Goal: Task Accomplishment & Management: Use online tool/utility

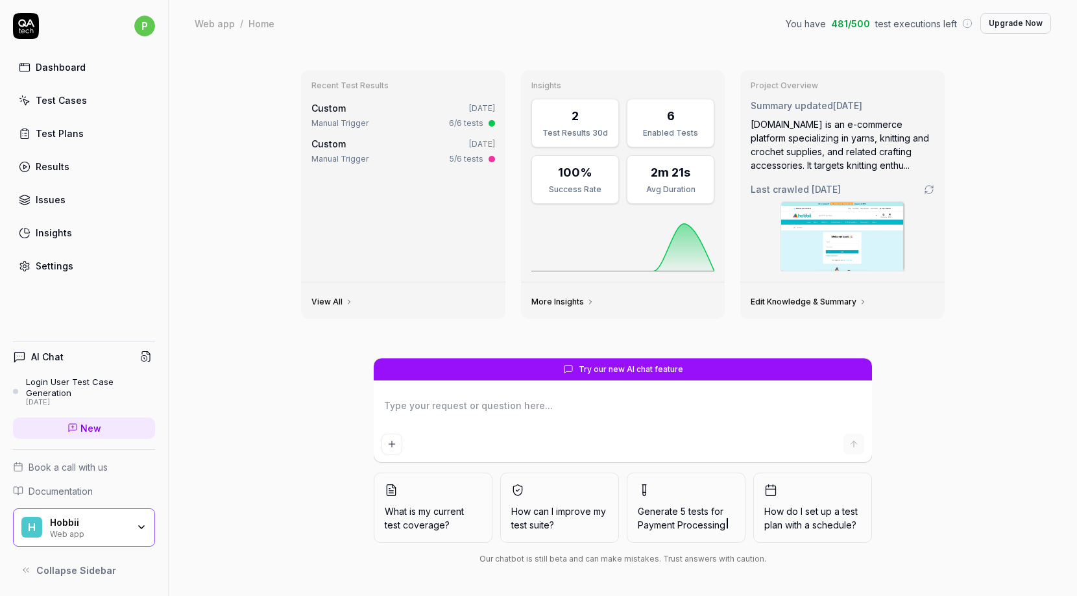
click at [67, 71] on div "Dashboard" at bounding box center [61, 67] width 50 height 14
click at [65, 62] on div "Dashboard" at bounding box center [61, 67] width 50 height 14
click at [63, 106] on div "Test Cases" at bounding box center [61, 100] width 51 height 14
type textarea "*"
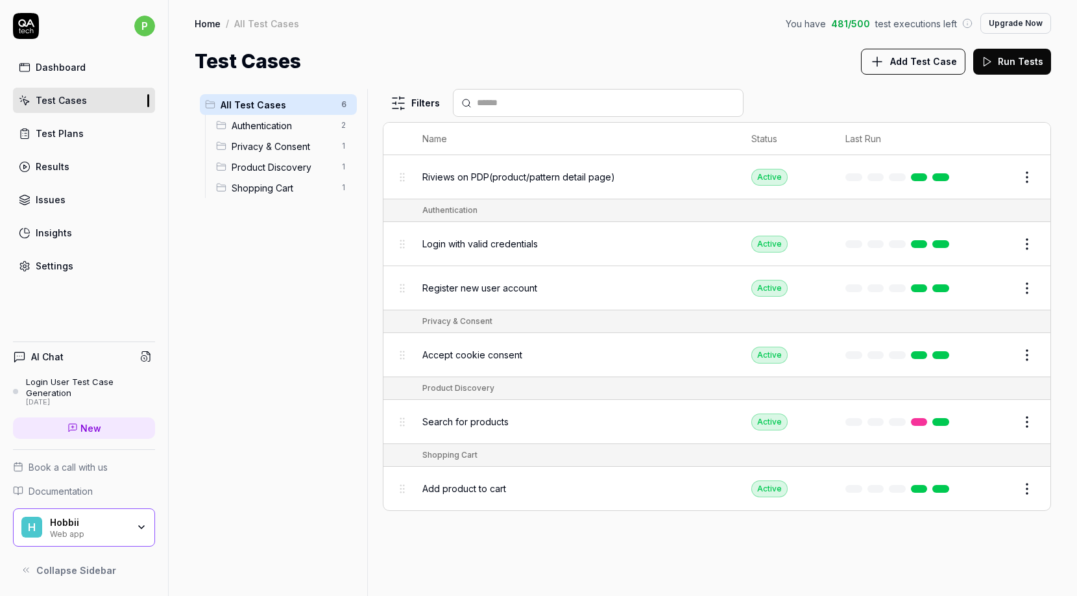
click at [63, 104] on div "Test Cases" at bounding box center [61, 100] width 51 height 14
click at [73, 136] on div "Test Plans" at bounding box center [60, 134] width 48 height 14
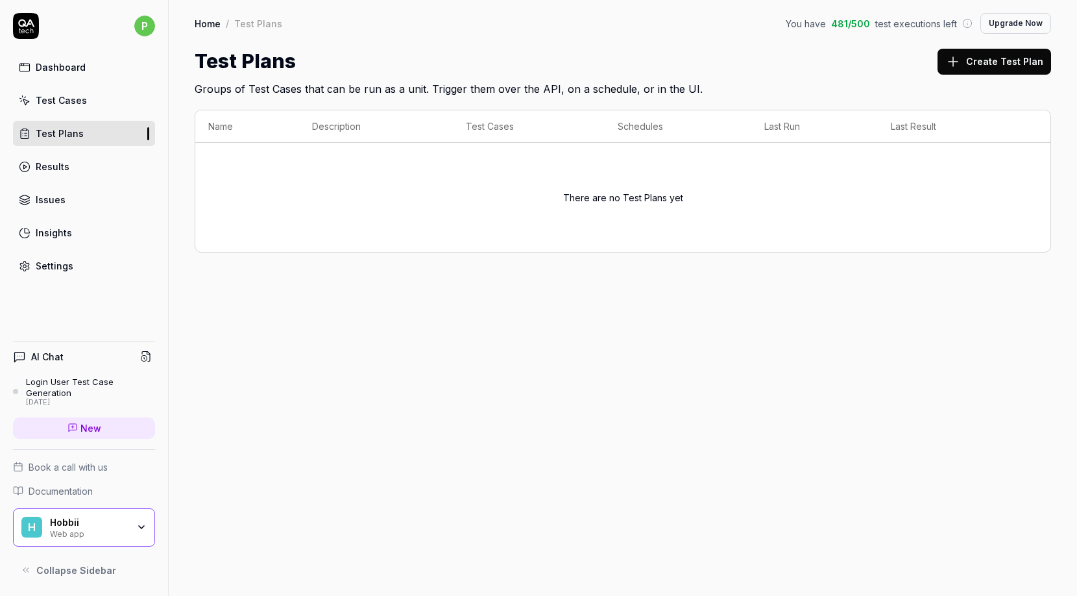
click at [54, 165] on div "Results" at bounding box center [53, 167] width 34 height 14
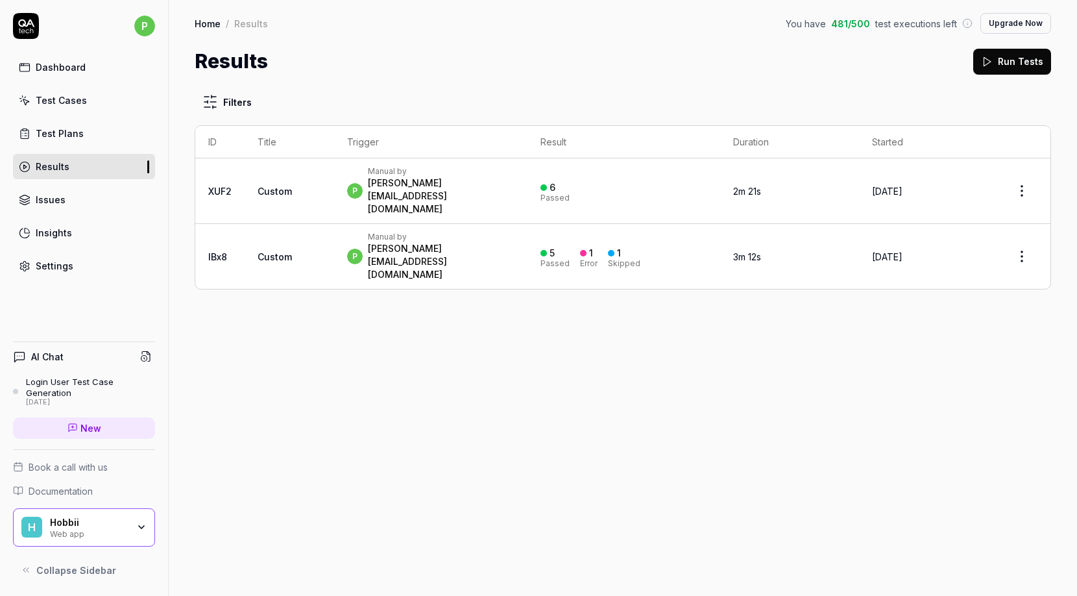
click at [379, 242] on div "[PERSON_NAME][EMAIL_ADDRESS][DOMAIN_NAME]" at bounding box center [441, 261] width 147 height 39
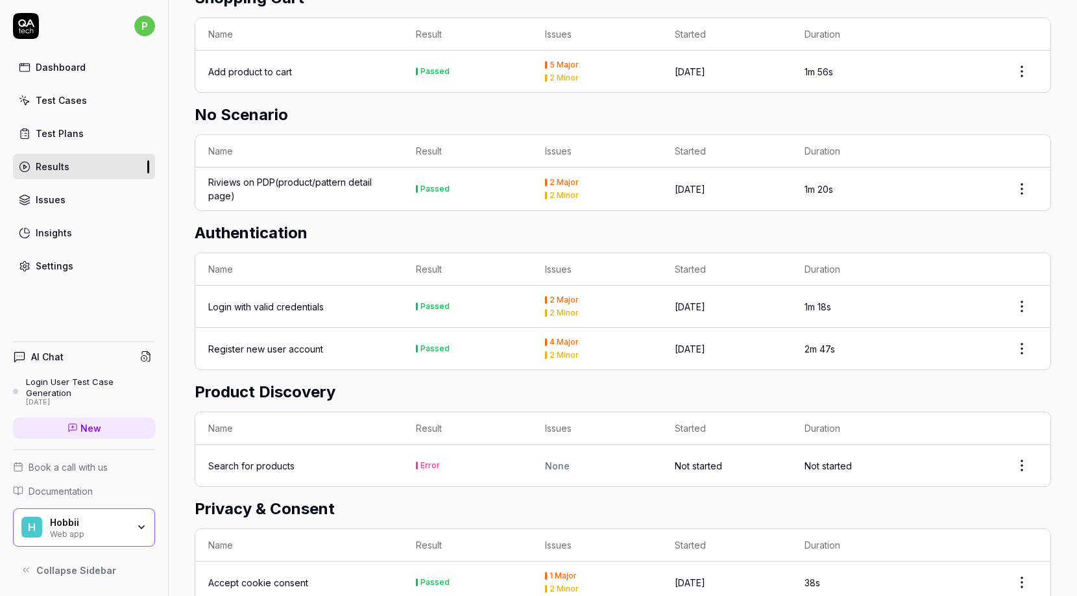
scroll to position [347, 0]
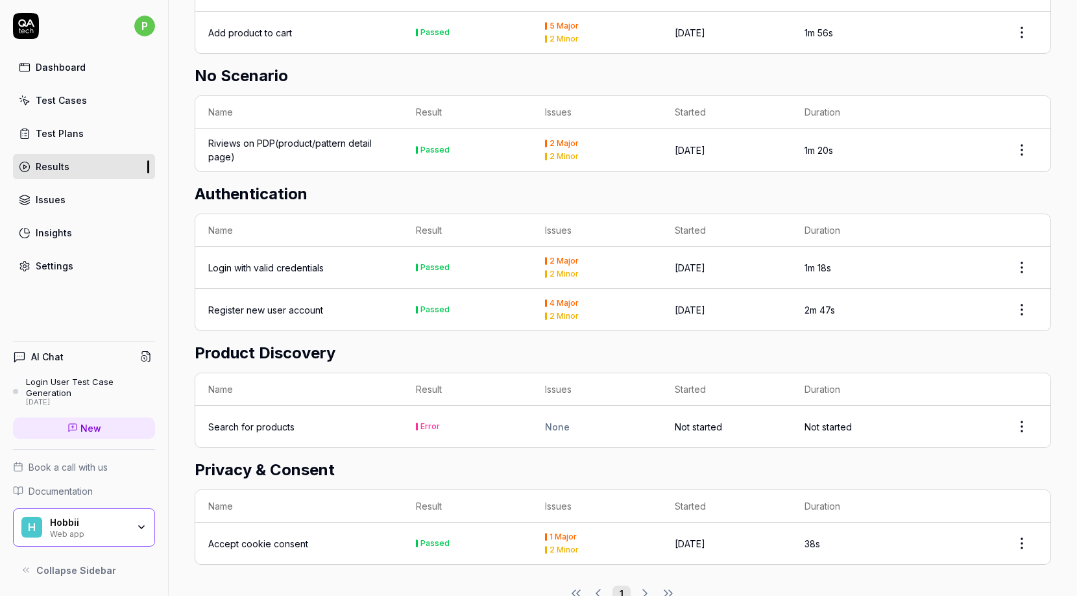
click at [557, 533] on div "1 Major 2 Minor" at bounding box center [597, 543] width 104 height 21
click at [557, 533] on div "1 Major" at bounding box center [563, 537] width 27 height 8
click at [557, 546] on div "2 Minor" at bounding box center [564, 550] width 29 height 8
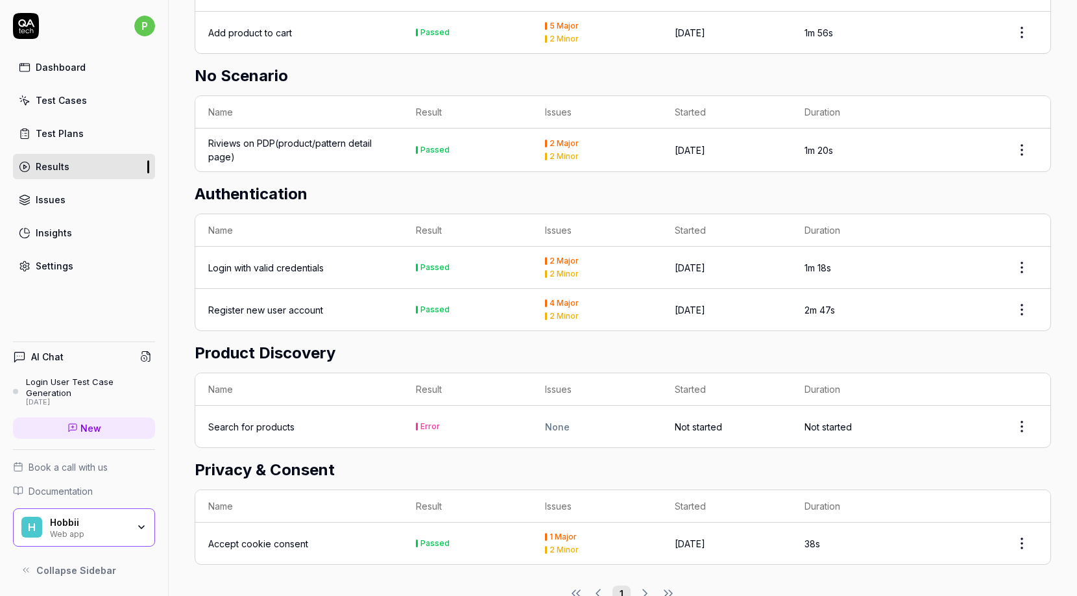
click at [426, 422] on div "Error" at bounding box center [429, 426] width 19 height 8
click at [424, 405] on td "Error" at bounding box center [468, 426] width 130 height 42
click at [273, 537] on div "Accept cookie consent" at bounding box center [258, 544] width 100 height 14
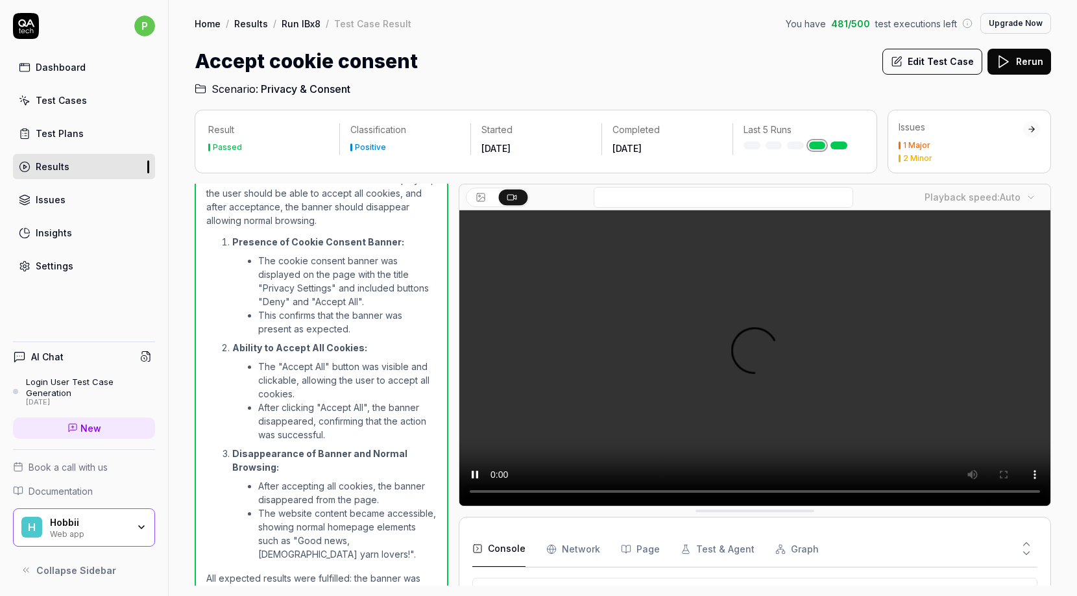
scroll to position [10, 0]
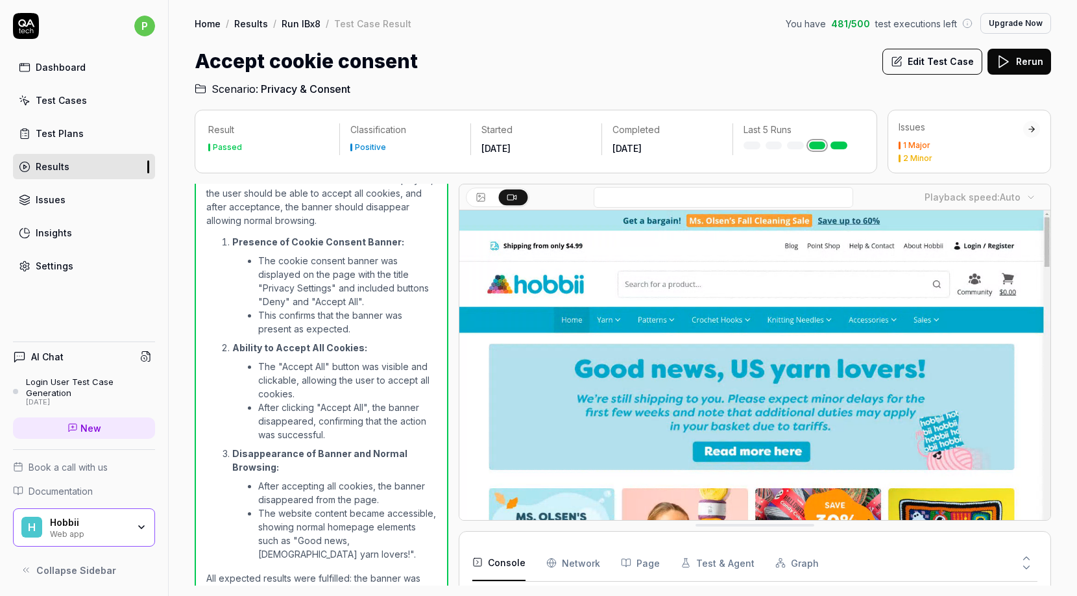
click at [921, 151] on div "1 Major 2 Minor" at bounding box center [961, 151] width 125 height 21
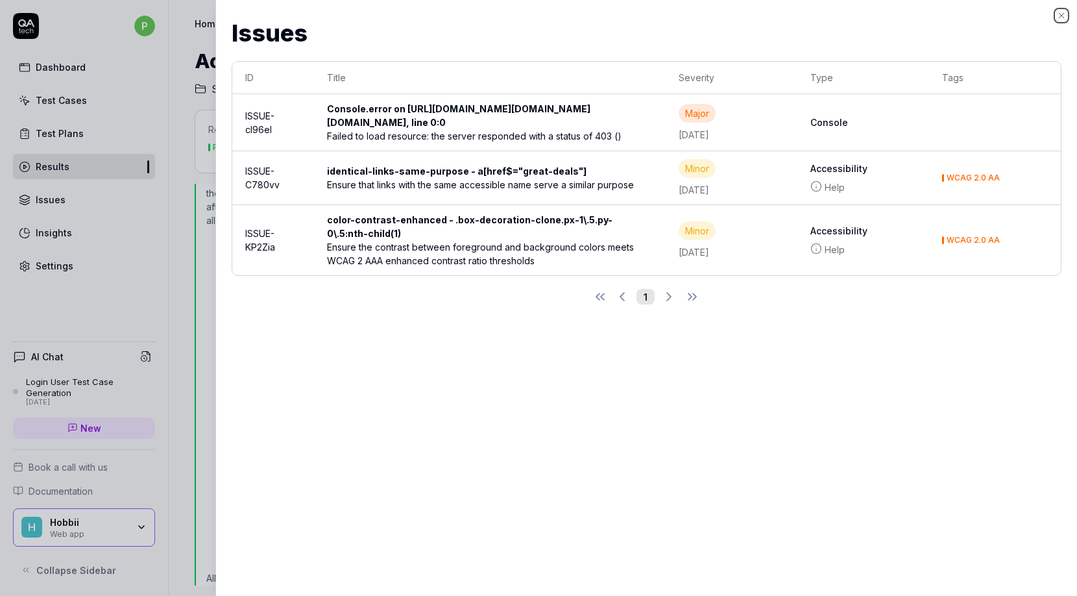
click at [1060, 14] on icon "button" at bounding box center [1061, 15] width 5 height 5
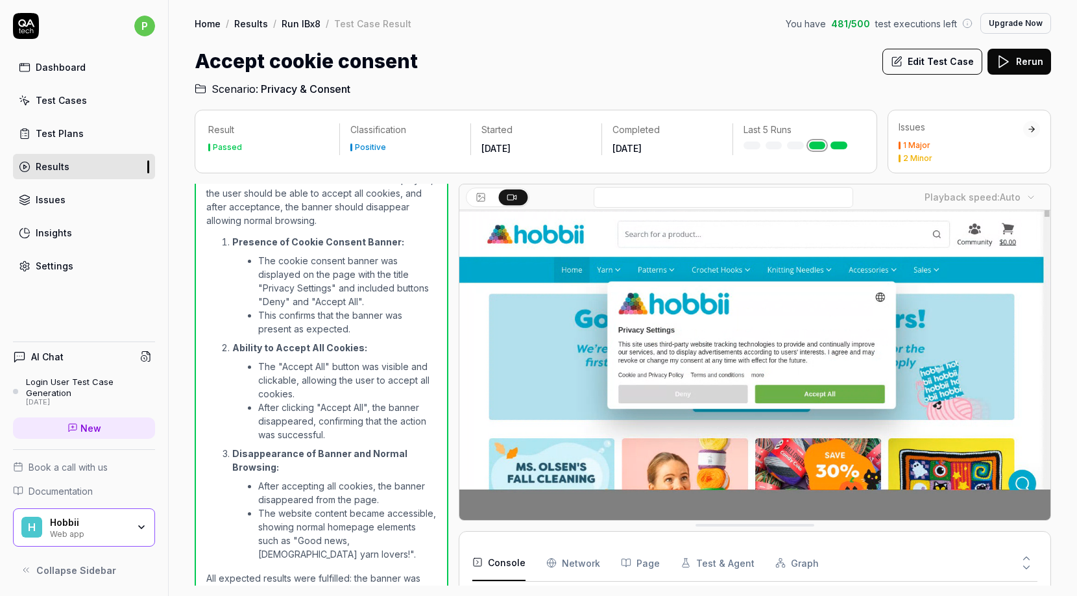
scroll to position [52, 0]
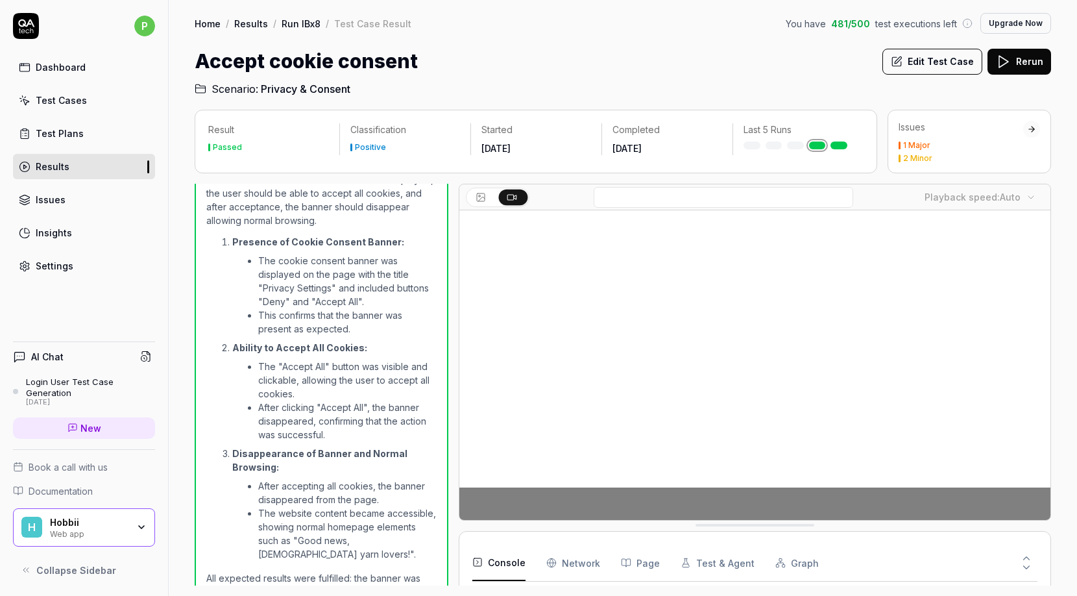
click at [1015, 57] on button "Rerun" at bounding box center [1019, 62] width 64 height 26
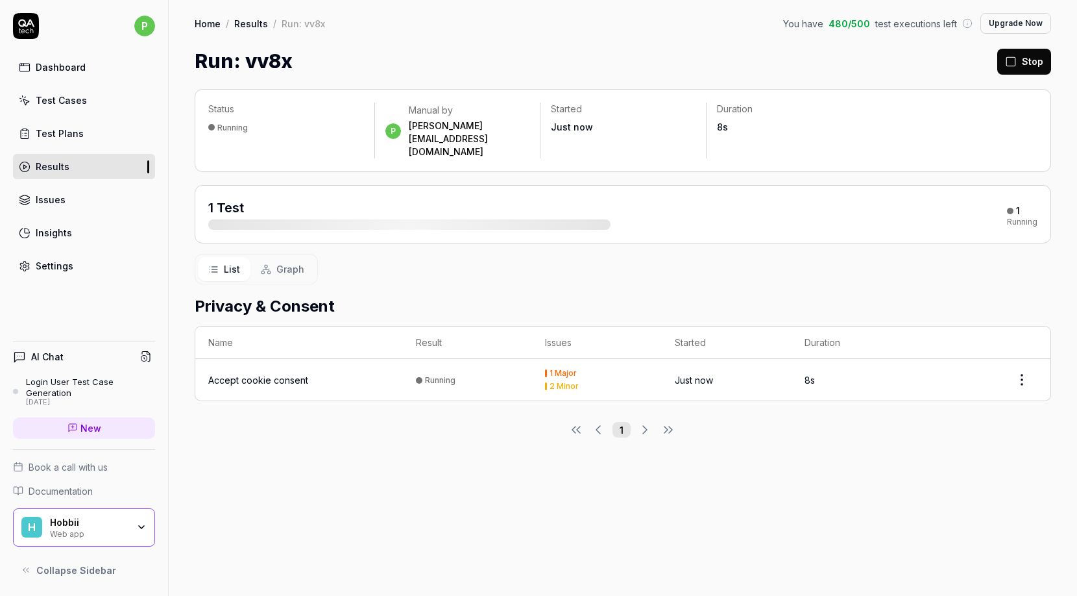
click at [291, 373] on div "Accept cookie consent" at bounding box center [258, 380] width 100 height 14
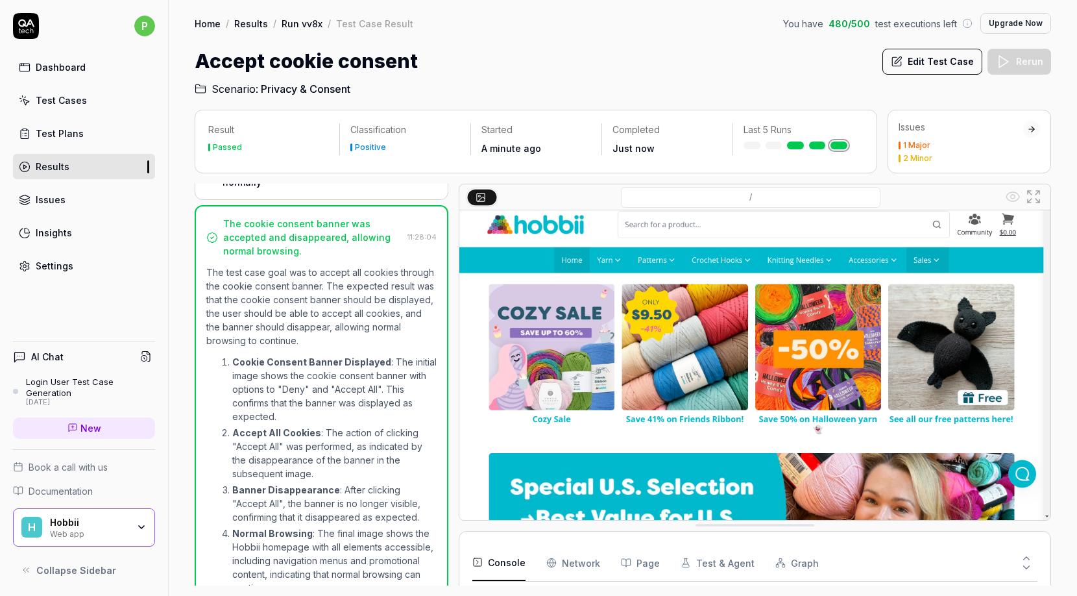
scroll to position [189, 0]
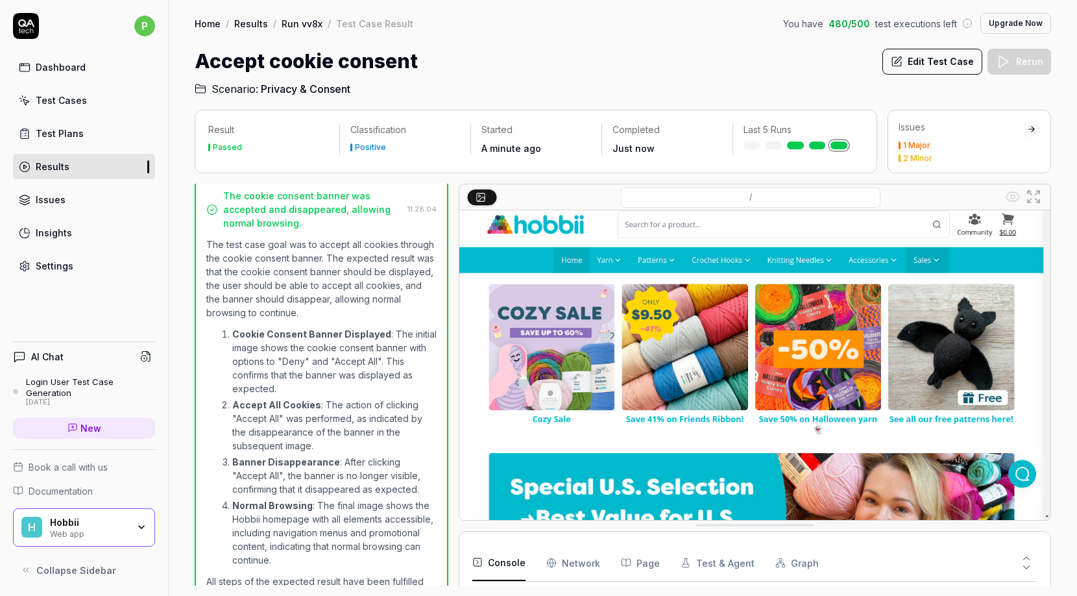
click at [567, 563] on Requests "Network" at bounding box center [573, 562] width 54 height 36
click at [638, 556] on button "Page" at bounding box center [640, 562] width 39 height 36
click at [705, 565] on button "Test & Agent" at bounding box center [718, 562] width 74 height 36
click at [779, 565] on button "Graph" at bounding box center [796, 562] width 43 height 36
click at [716, 563] on button "Test & Agent" at bounding box center [718, 562] width 74 height 36
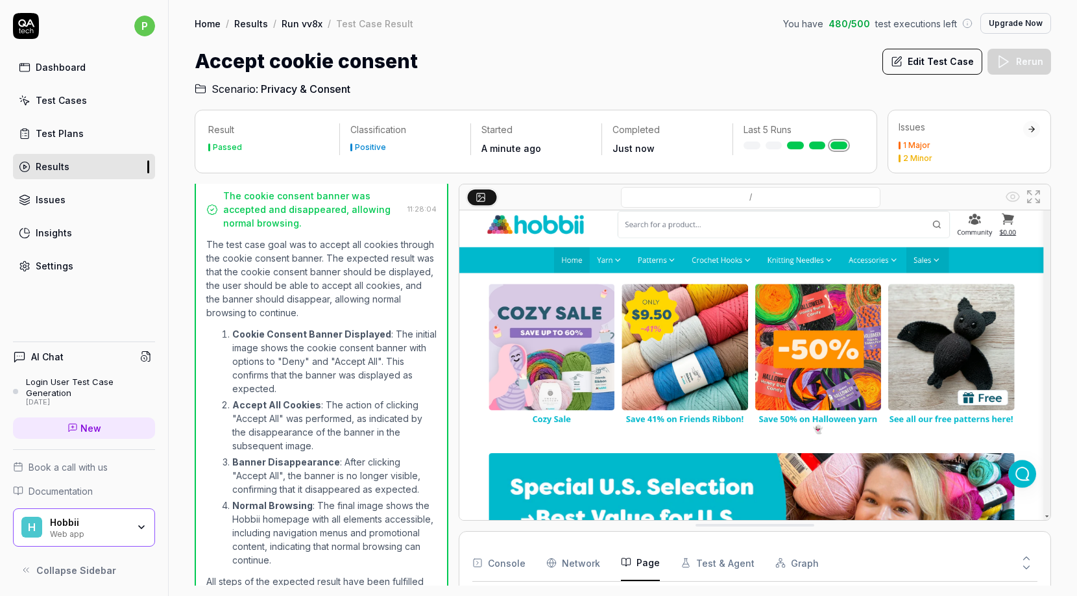
click at [634, 561] on button "Page" at bounding box center [640, 562] width 39 height 36
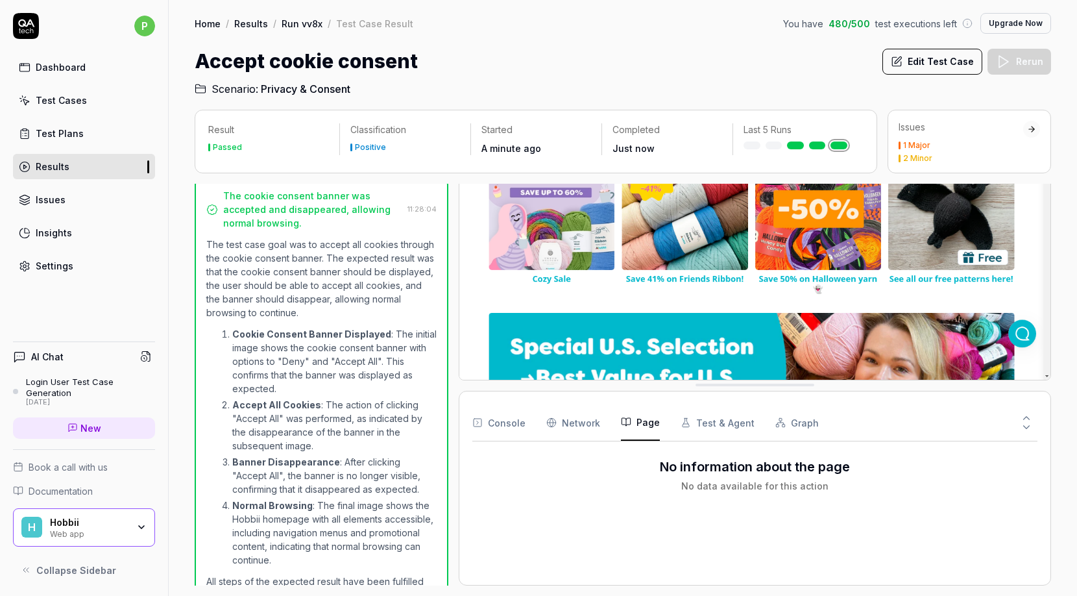
click at [568, 568] on div "Console Network Page Test & Agent Graph No information about the page No data a…" at bounding box center [754, 487] width 565 height 167
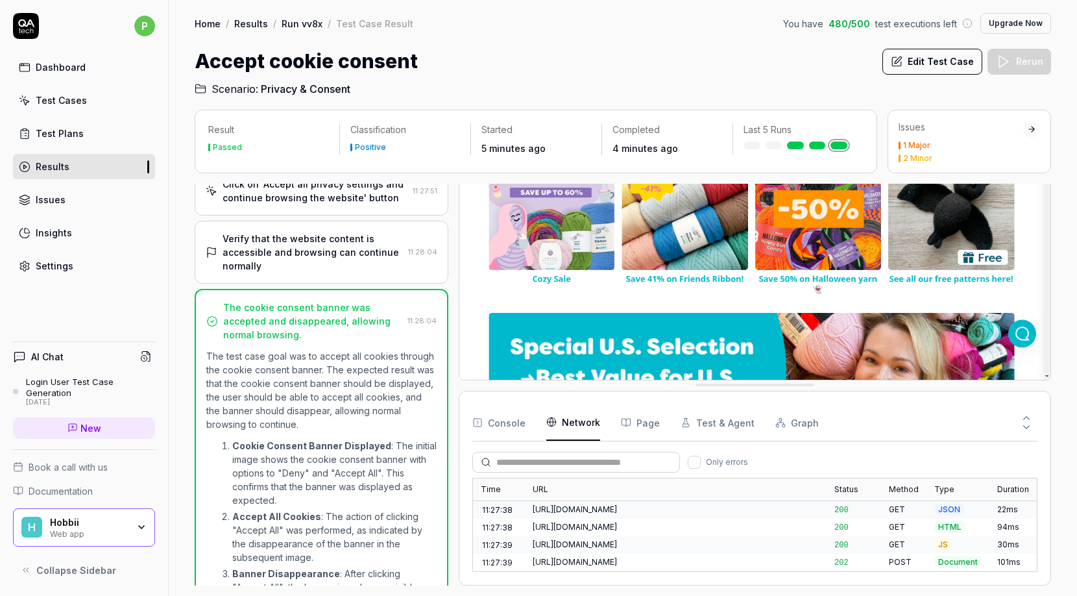
scroll to position [0, 0]
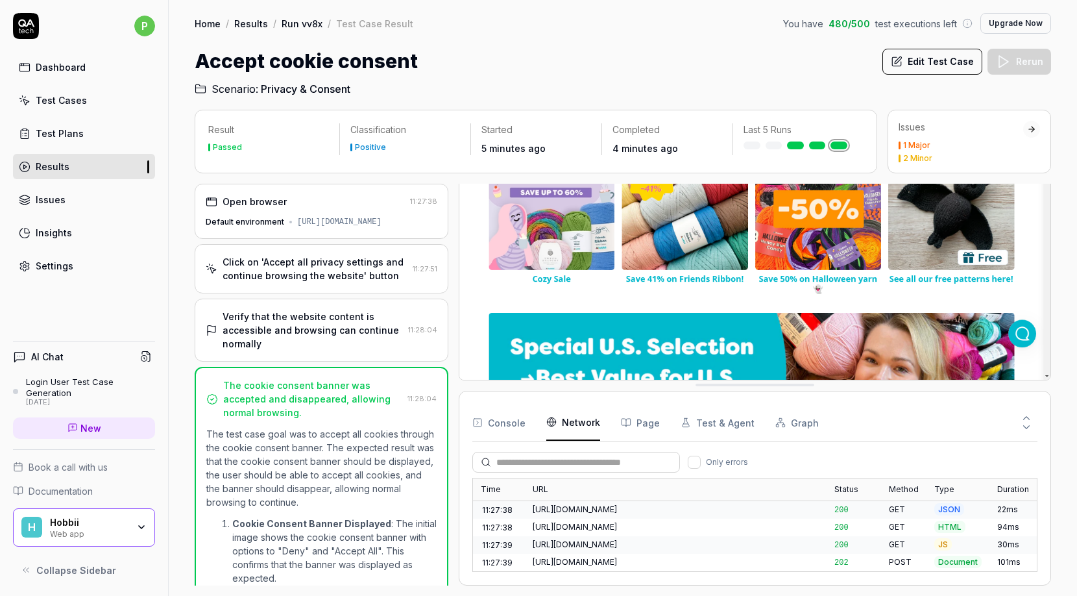
click at [73, 102] on div "Test Cases" at bounding box center [61, 100] width 51 height 14
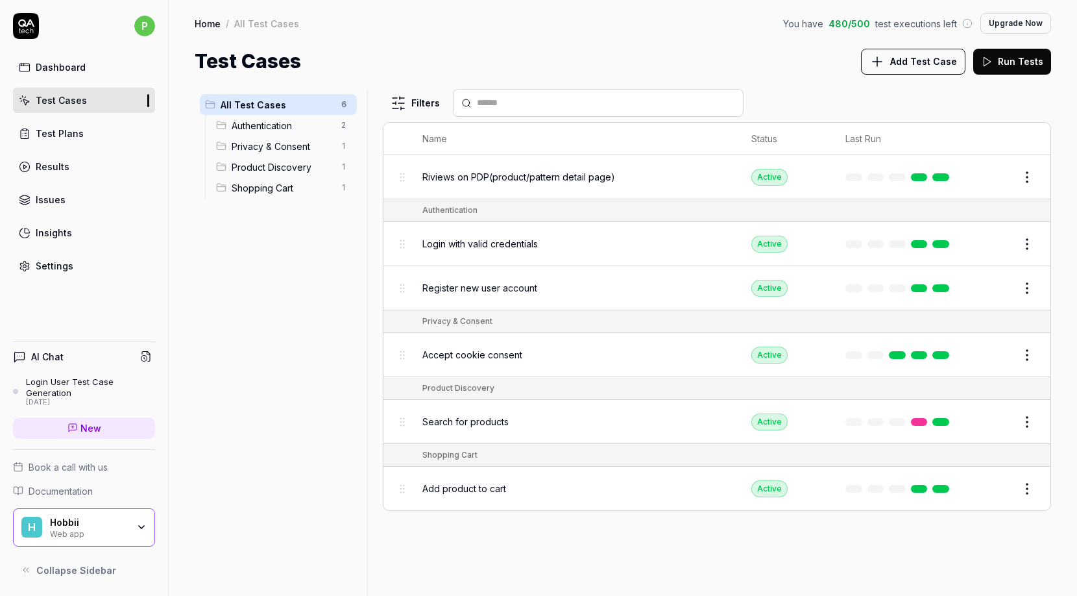
click at [42, 232] on div "Insights" at bounding box center [54, 233] width 36 height 14
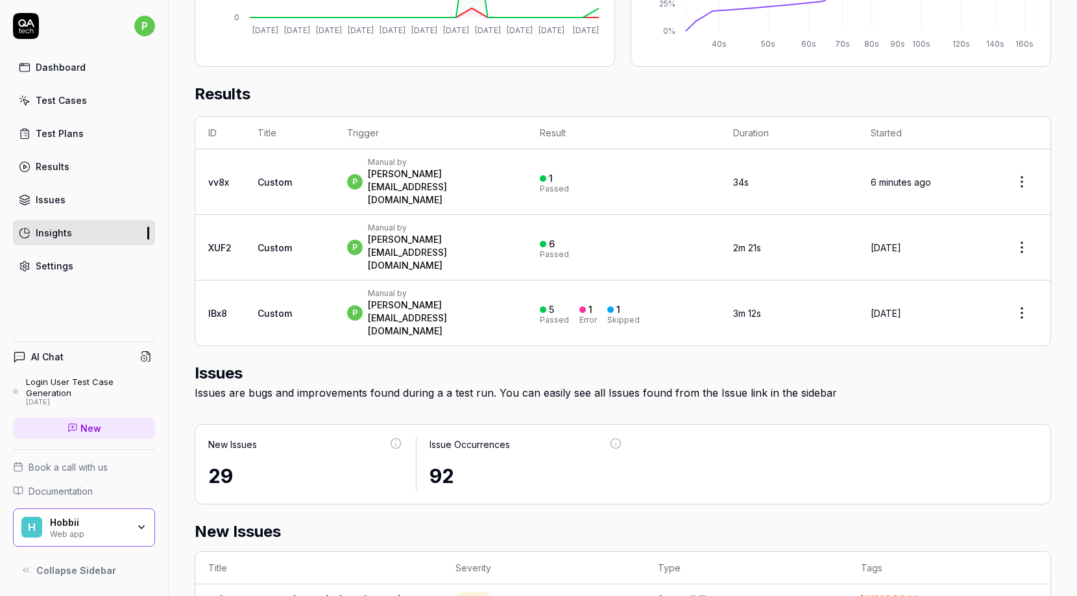
scroll to position [373, 0]
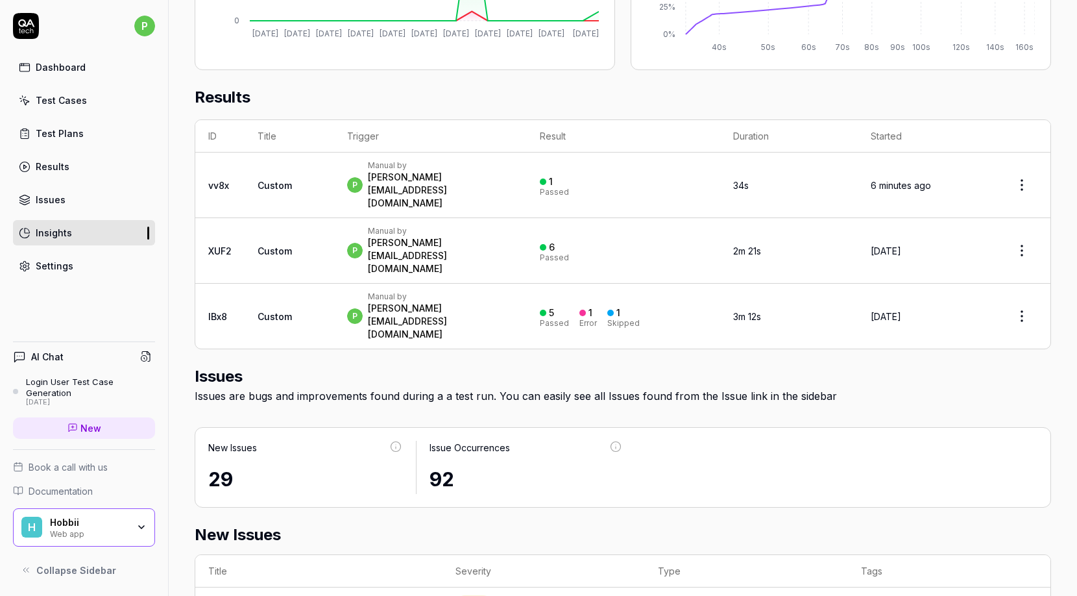
click at [262, 465] on div "29" at bounding box center [305, 479] width 195 height 29
click at [219, 465] on div "29" at bounding box center [305, 479] width 195 height 29
click at [419, 441] on div "Issue Occurrences 92" at bounding box center [520, 467] width 207 height 53
click at [455, 465] on div "92" at bounding box center [526, 479] width 194 height 29
click at [233, 465] on div "29" at bounding box center [305, 479] width 195 height 29
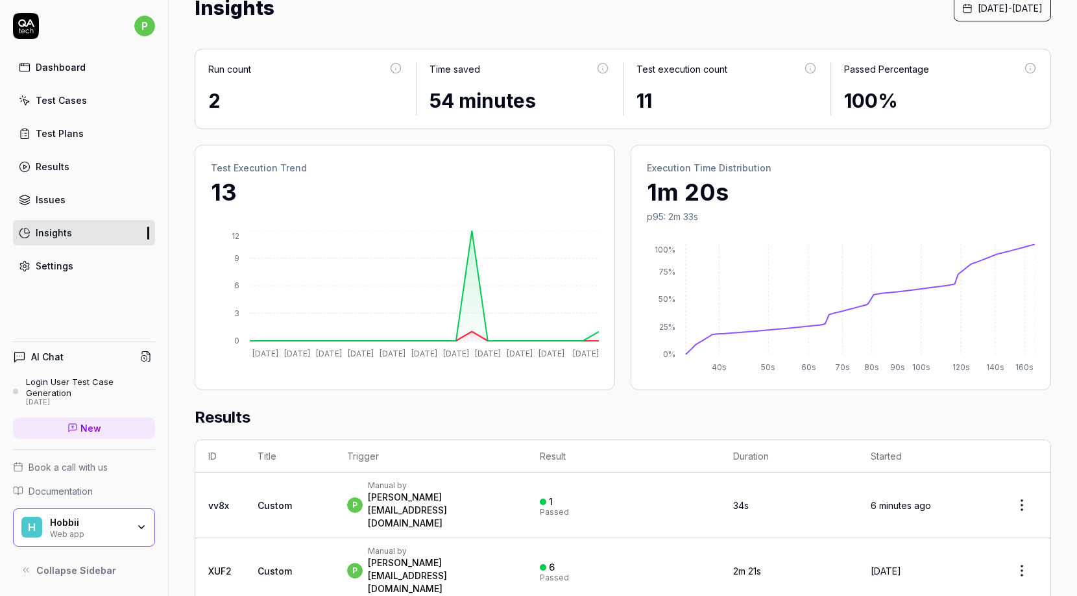
scroll to position [0, 0]
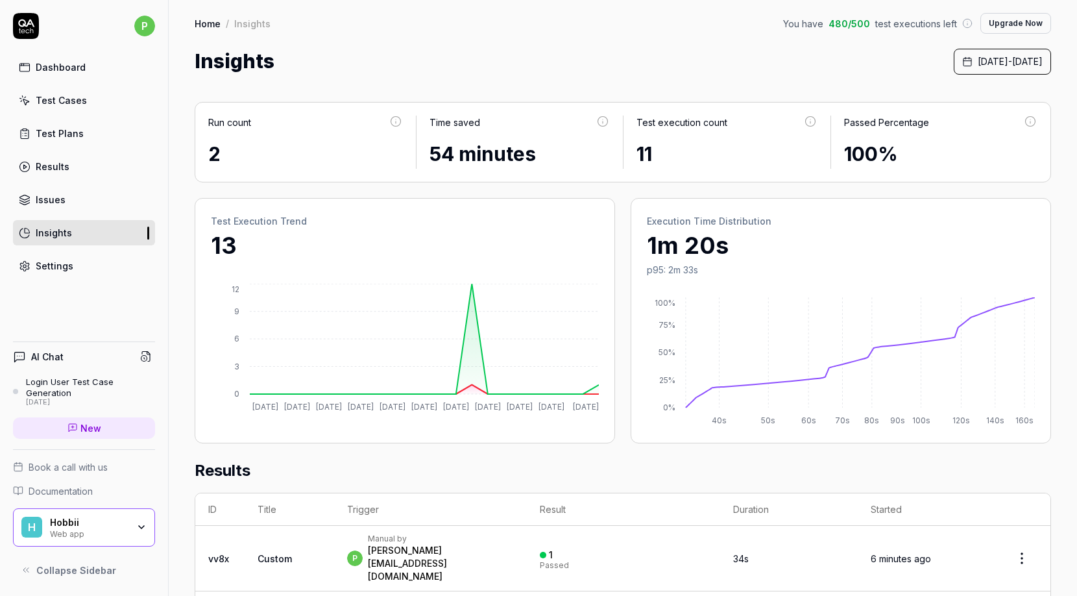
click at [91, 200] on link "Issues" at bounding box center [84, 199] width 142 height 25
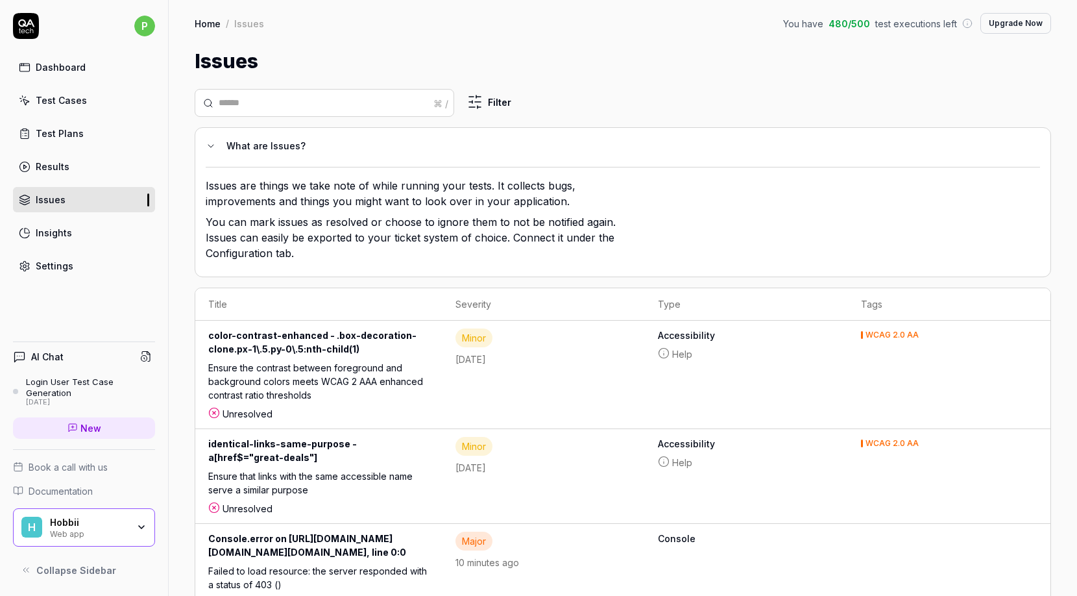
click at [64, 127] on div "Test Plans" at bounding box center [60, 134] width 48 height 14
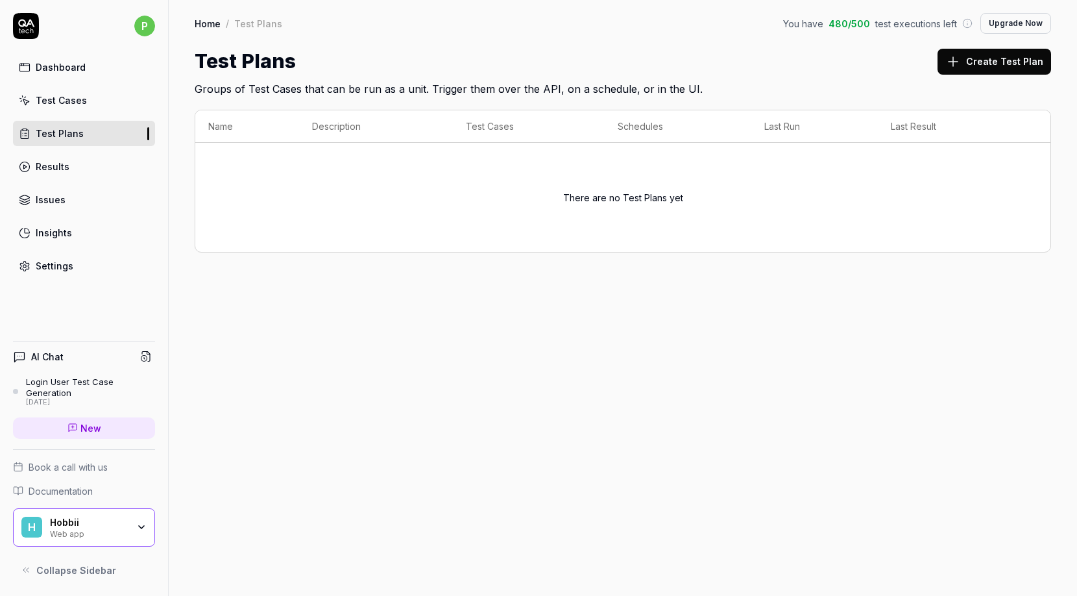
click at [90, 100] on link "Test Cases" at bounding box center [84, 100] width 142 height 25
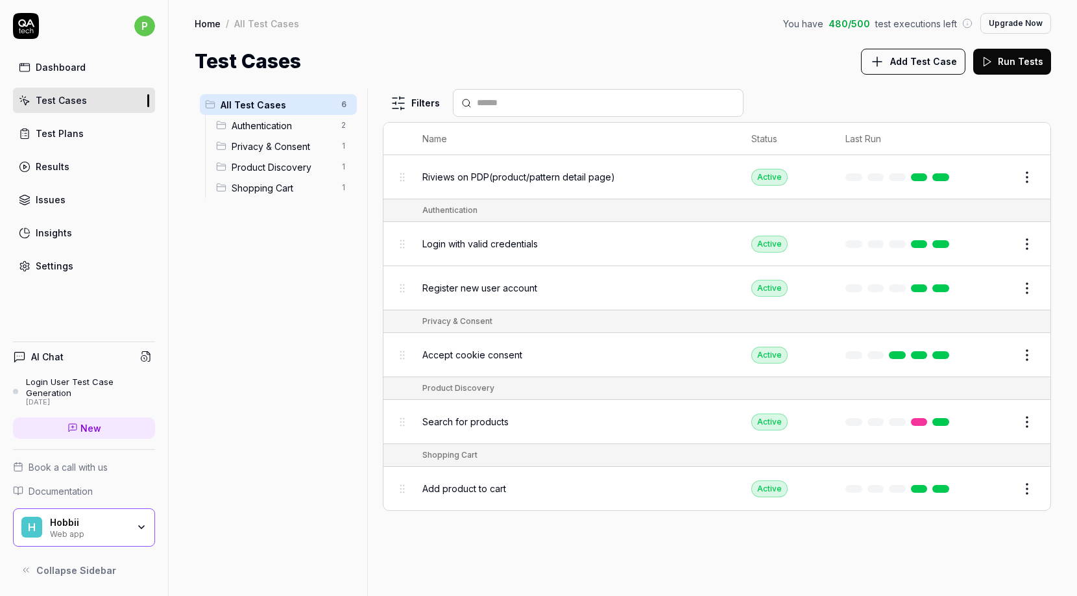
click at [93, 103] on link "Test Cases" at bounding box center [84, 100] width 142 height 25
click at [115, 97] on link "Test Cases" at bounding box center [84, 100] width 142 height 25
click at [902, 67] on span "Add Test Case" at bounding box center [923, 61] width 67 height 14
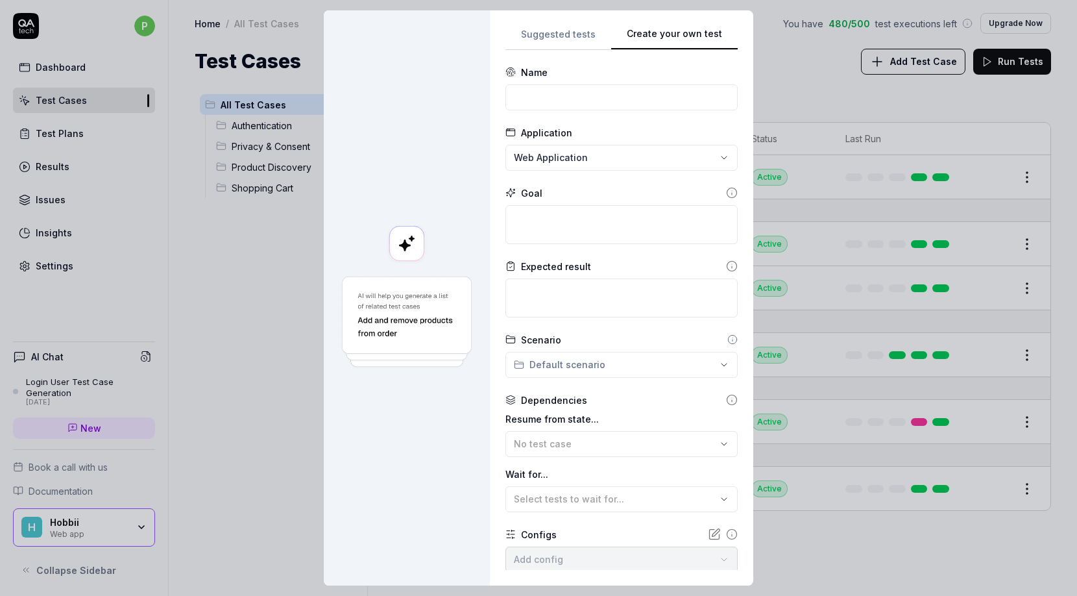
click at [722, 162] on div "Suggested tests Create your own test Name Application Web Application Goal Expe…" at bounding box center [621, 298] width 232 height 544
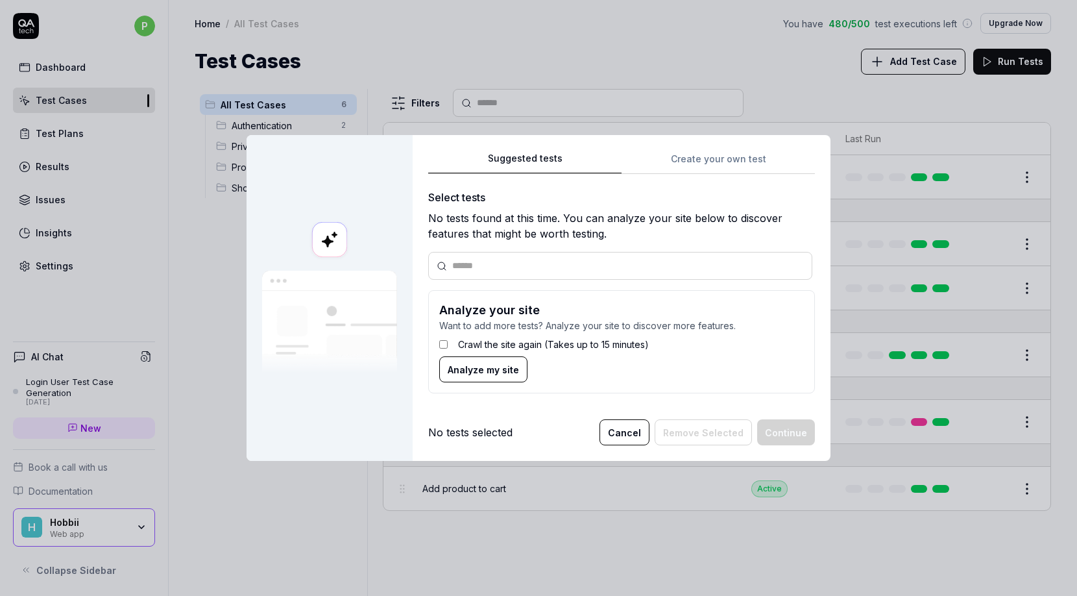
click at [532, 31] on div "Suggested tests Suggested tests Create your own test Select tests No tests foun…" at bounding box center [538, 298] width 1077 height 596
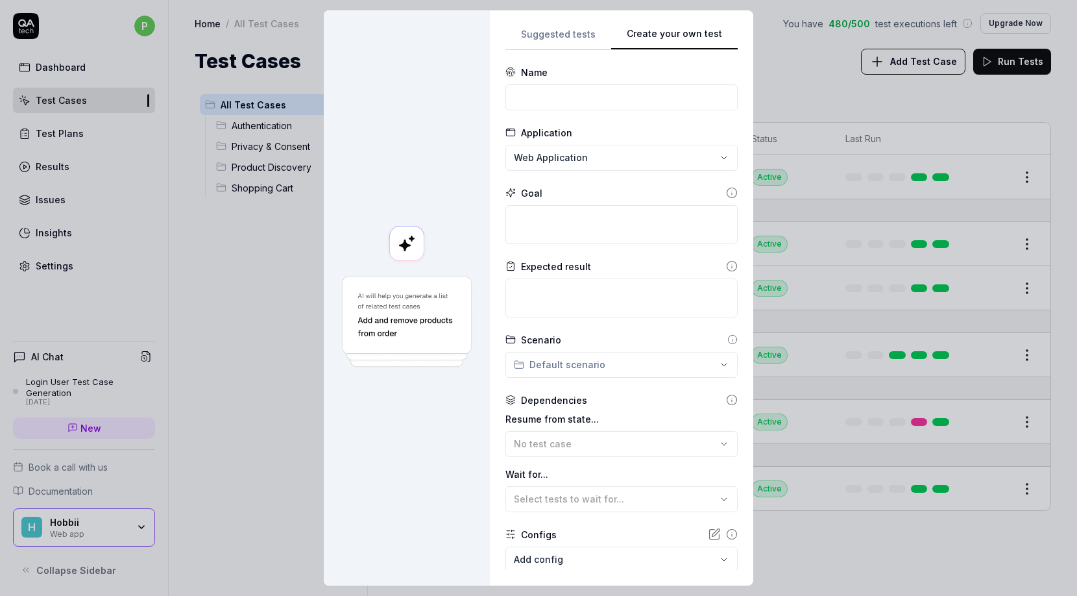
click at [729, 158] on div "**********" at bounding box center [621, 298] width 232 height 544
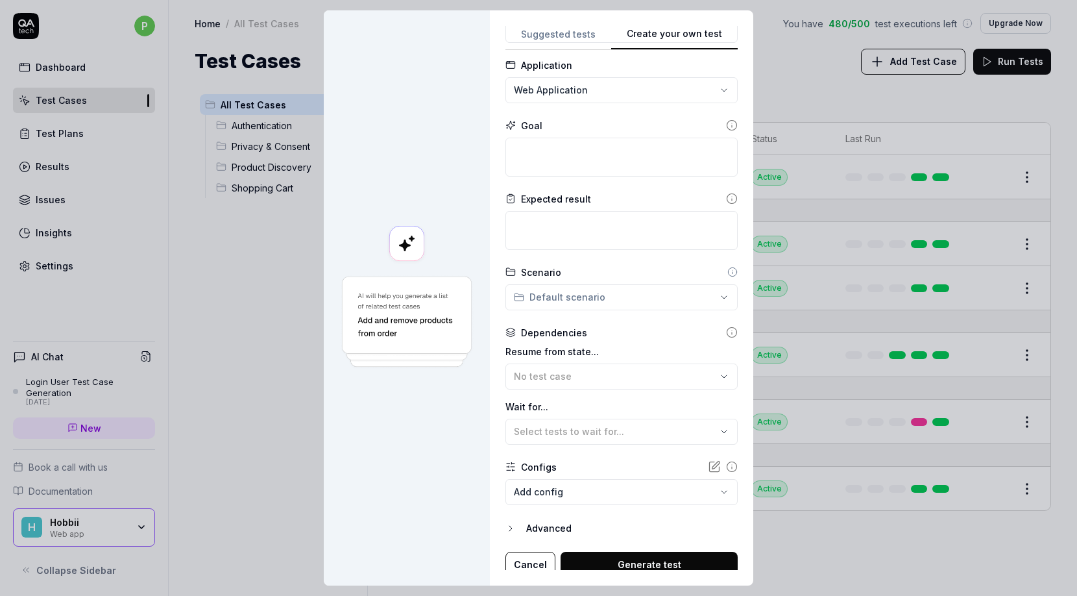
scroll to position [66, 0]
click at [572, 495] on body "p Dashboard Test Cases Test Plans Results Issues Insights Settings AI Chat Logi…" at bounding box center [538, 298] width 1077 height 596
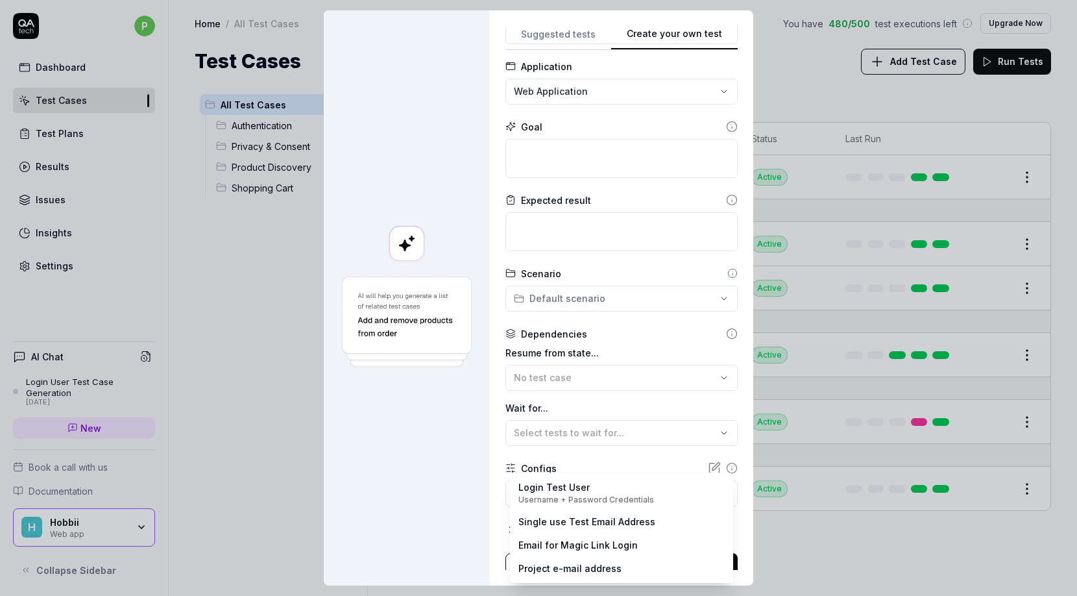
click at [557, 472] on div "Login Test User Username + Password Credentials Single use Test Email Address E…" at bounding box center [621, 527] width 223 height 110
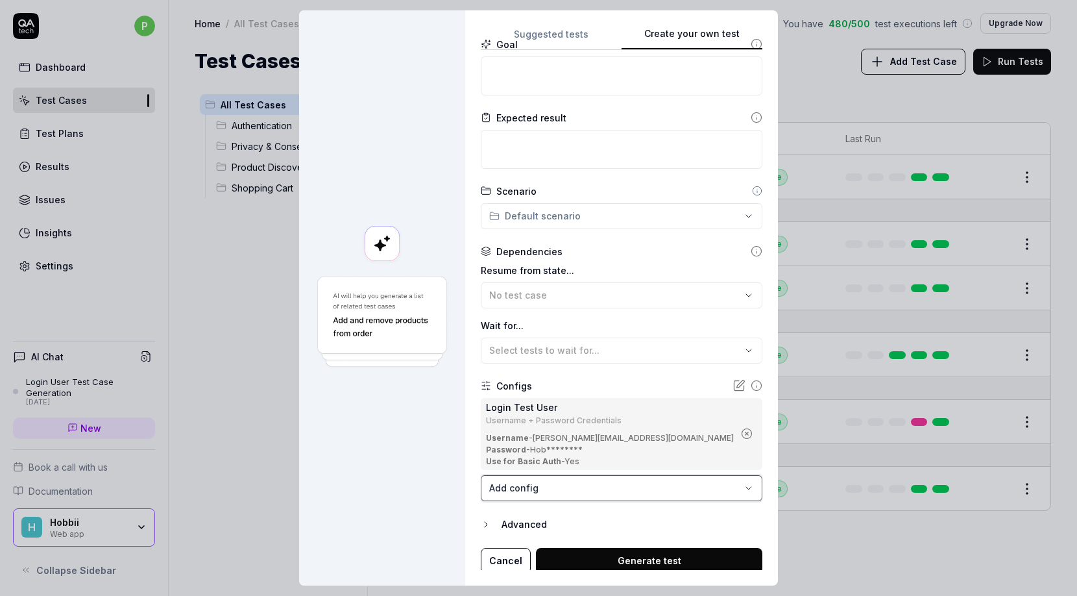
scroll to position [149, 0]
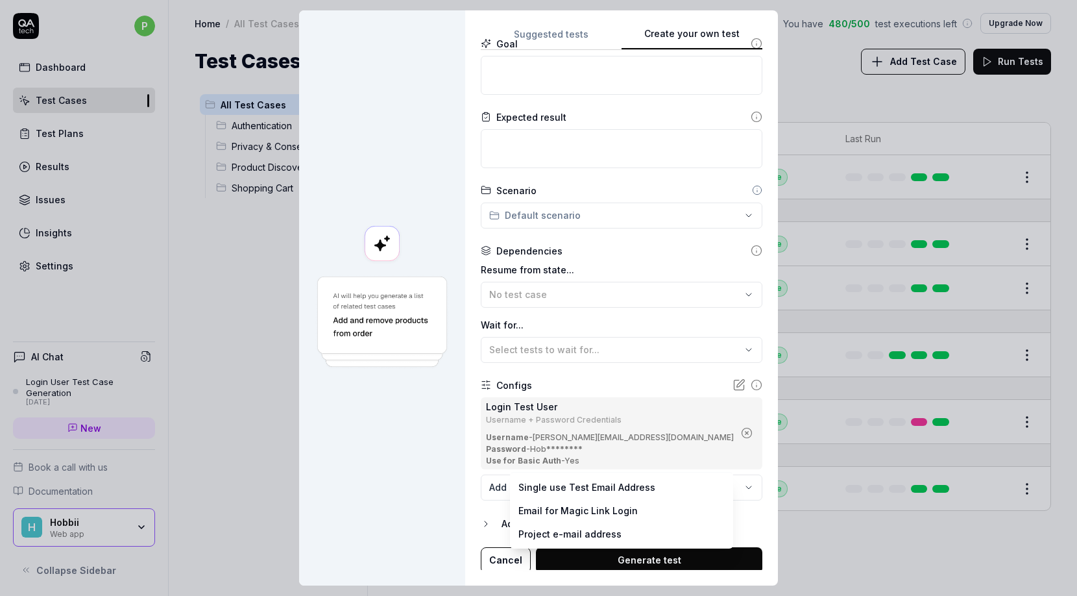
click at [564, 487] on body "p Dashboard Test Cases Test Plans Results Issues Insights Settings AI Chat Logi…" at bounding box center [538, 298] width 1077 height 596
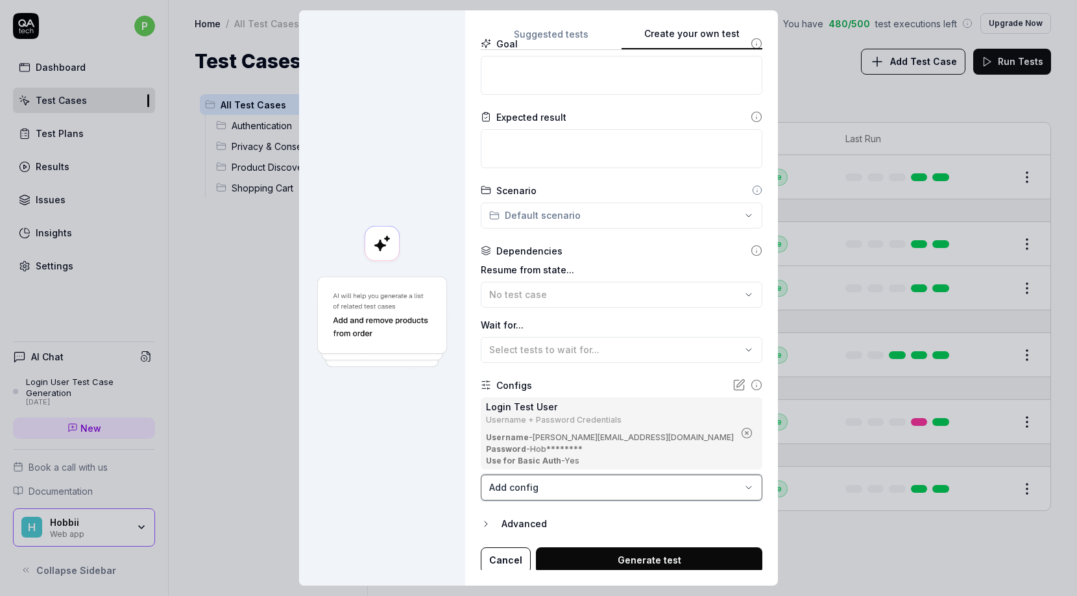
click at [646, 438] on div "**********" at bounding box center [538, 298] width 1077 height 596
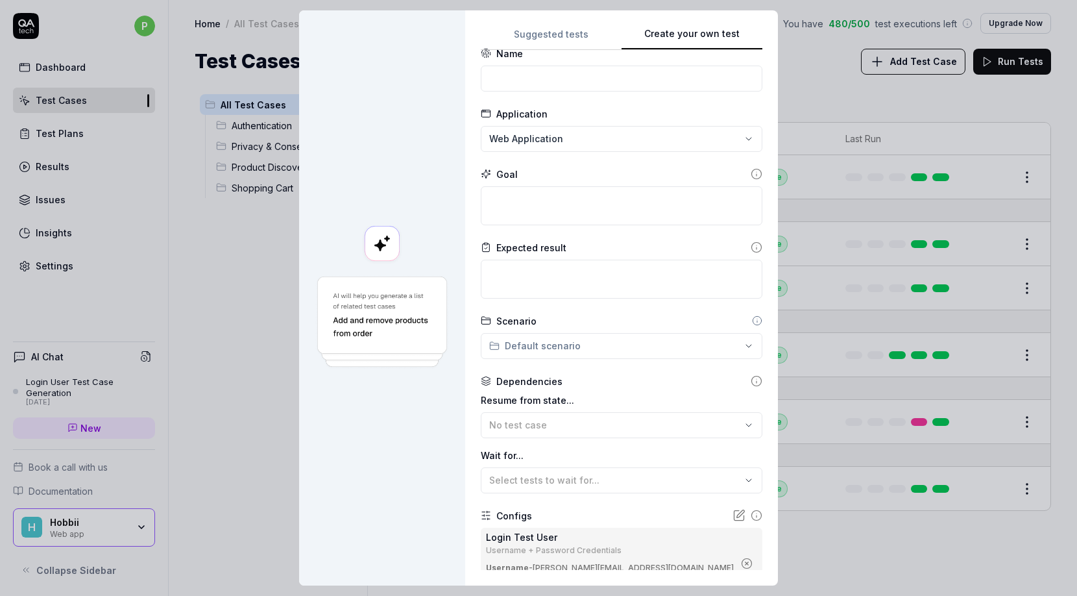
scroll to position [0, 0]
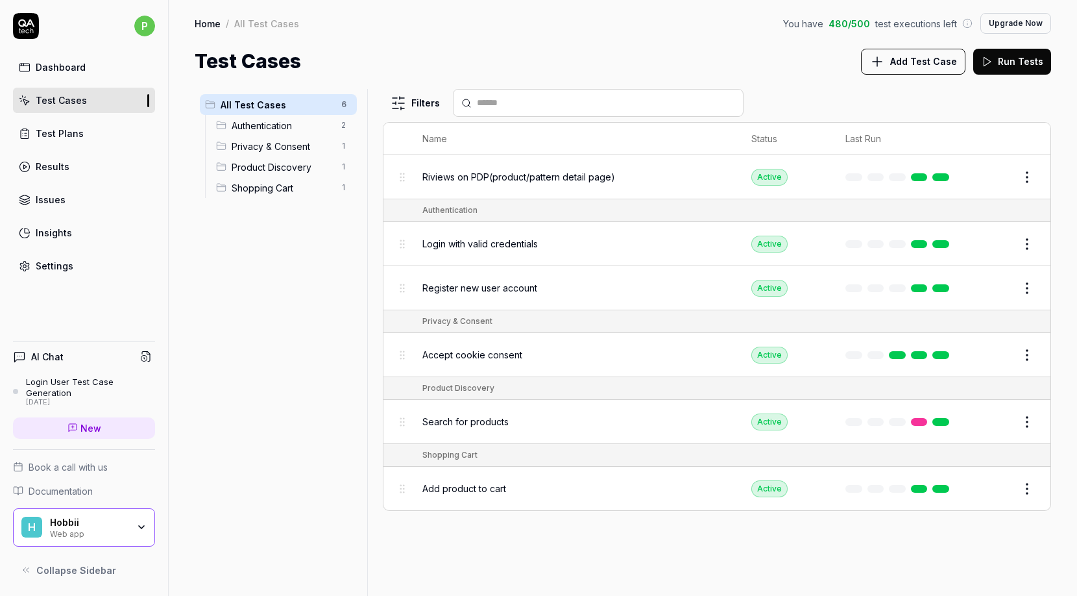
click at [82, 428] on span "New" at bounding box center [90, 428] width 21 height 14
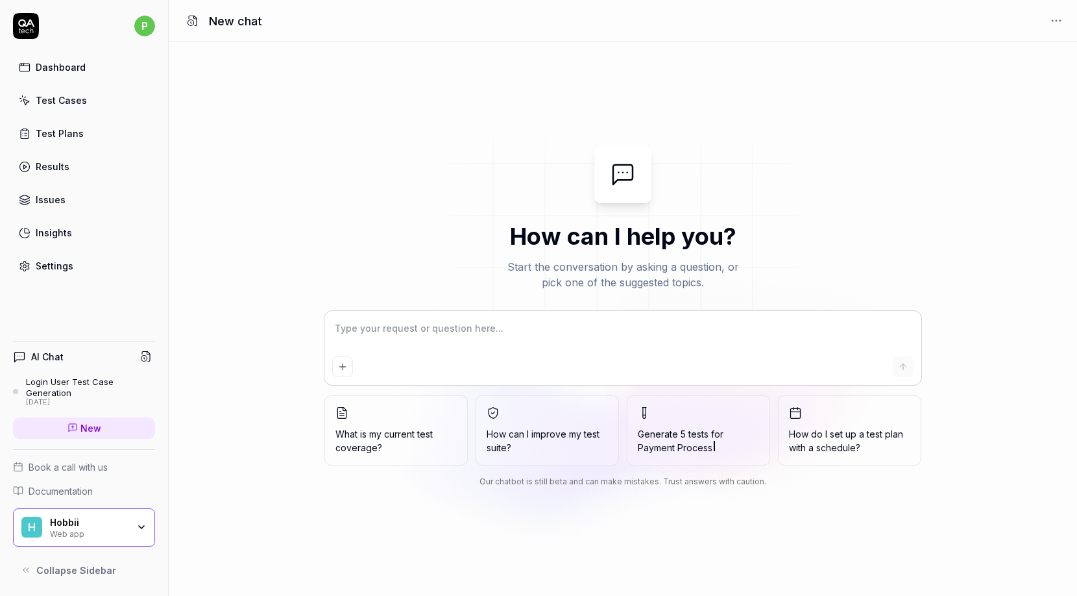
type textarea "*"
click at [65, 100] on div "Test Cases" at bounding box center [61, 100] width 51 height 14
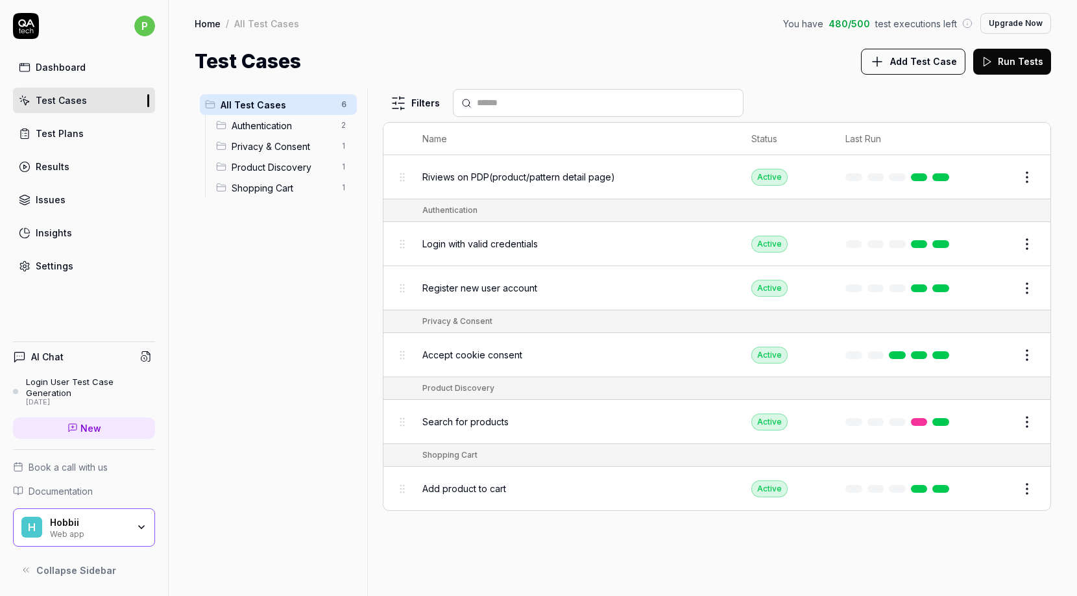
click at [270, 121] on span "Authentication" at bounding box center [283, 126] width 102 height 14
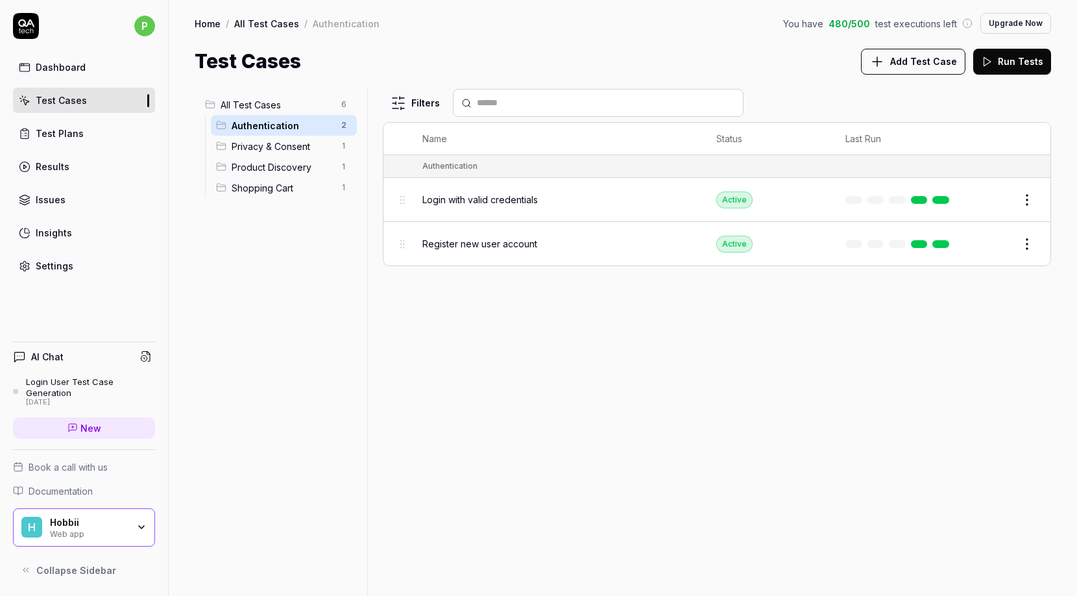
click at [275, 147] on span "Privacy & Consent" at bounding box center [283, 146] width 102 height 14
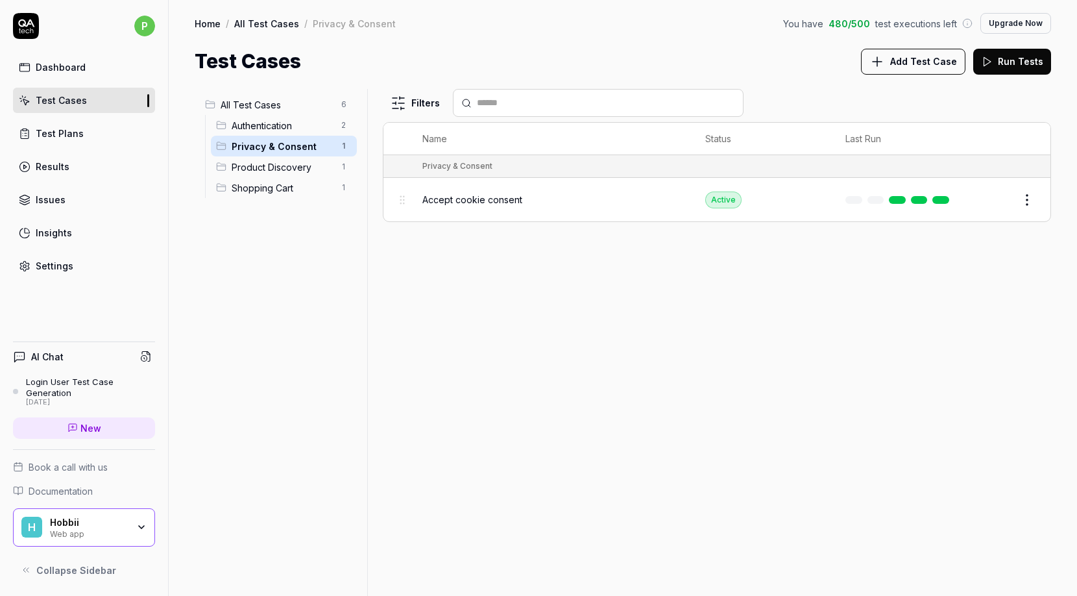
click at [278, 165] on span "Product Discovery" at bounding box center [283, 167] width 102 height 14
click at [273, 185] on span "Shopping Cart" at bounding box center [283, 188] width 102 height 14
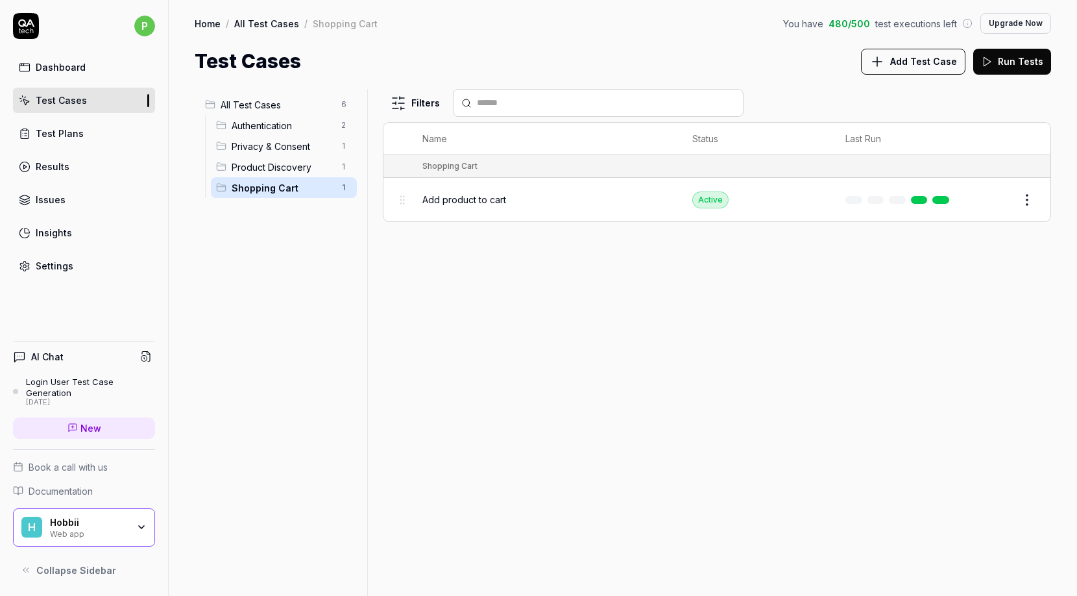
click at [437, 204] on span "Add product to cart" at bounding box center [464, 200] width 84 height 14
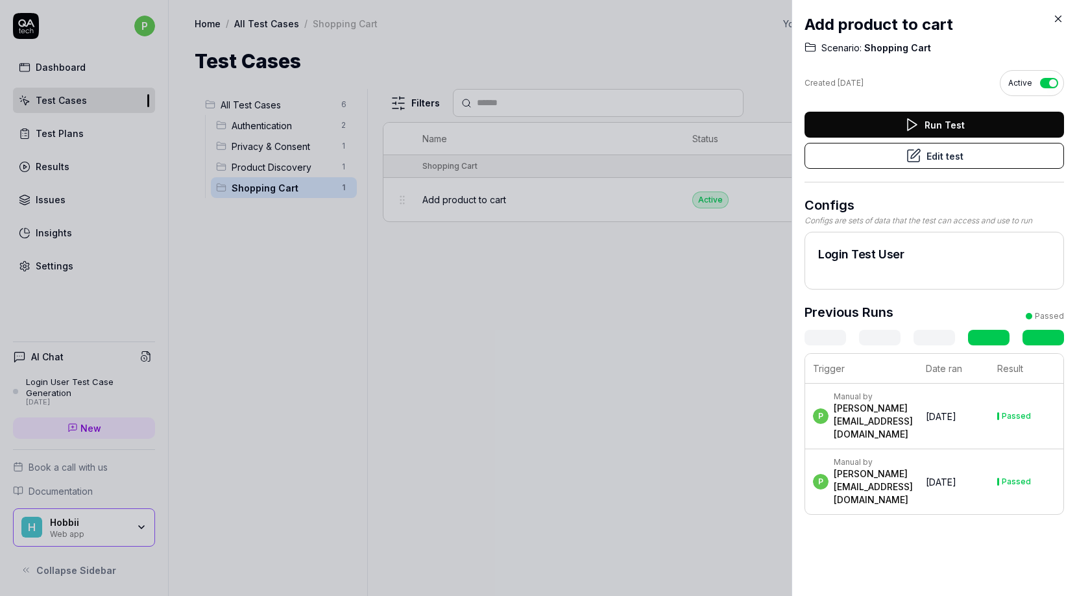
click at [846, 121] on button "Run Test" at bounding box center [934, 125] width 260 height 26
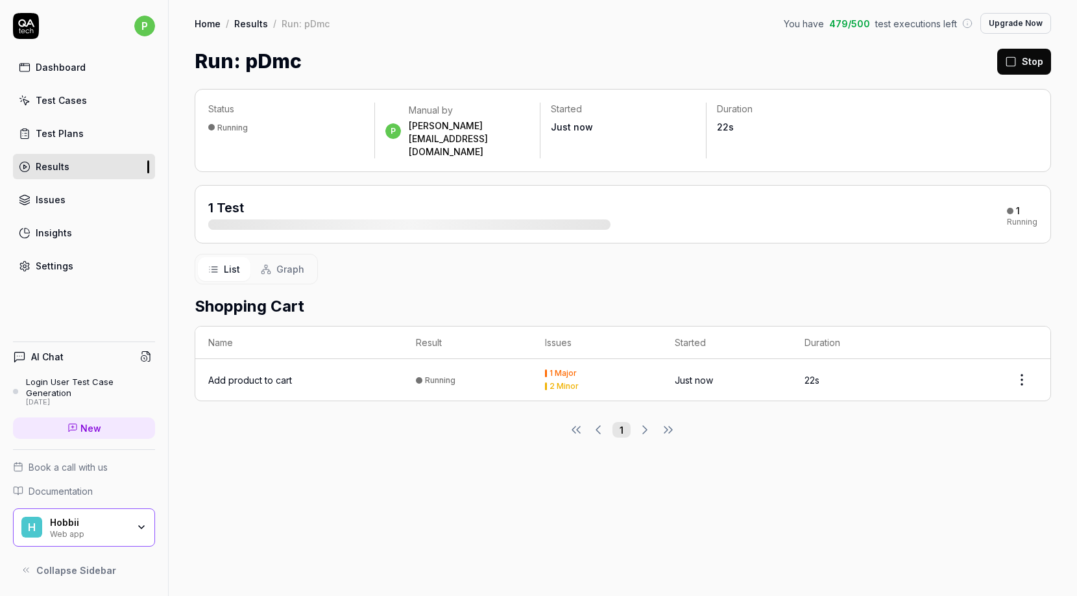
click at [498, 435] on div "Status Running p Manual by [PERSON_NAME][EMAIL_ADDRESS][DOMAIN_NAME] Started Ju…" at bounding box center [623, 336] width 908 height 520
click at [246, 373] on div "Add product to cart" at bounding box center [250, 380] width 84 height 14
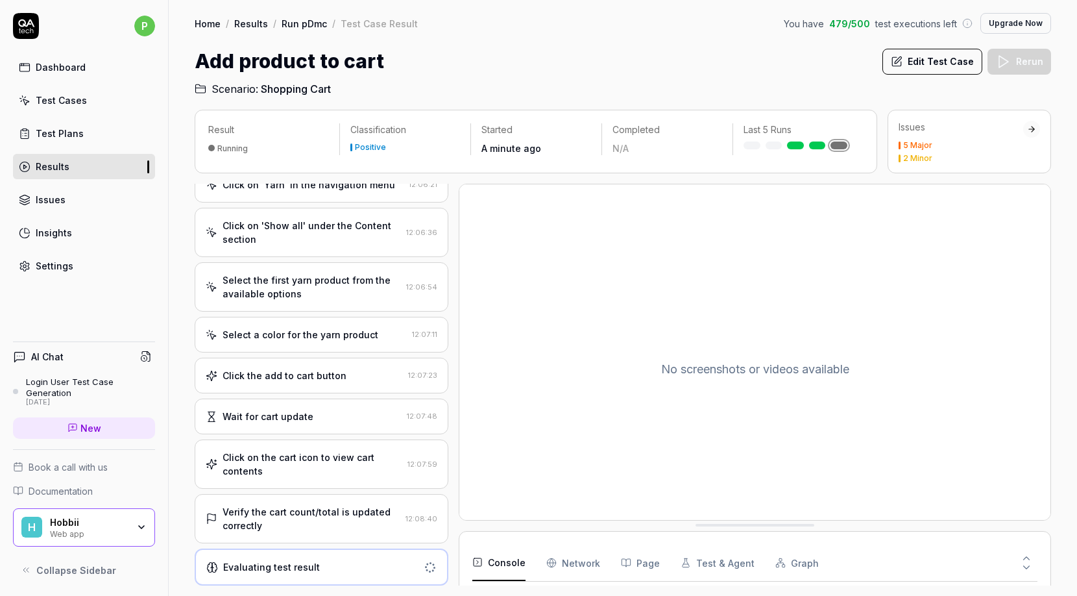
scroll to position [34, 0]
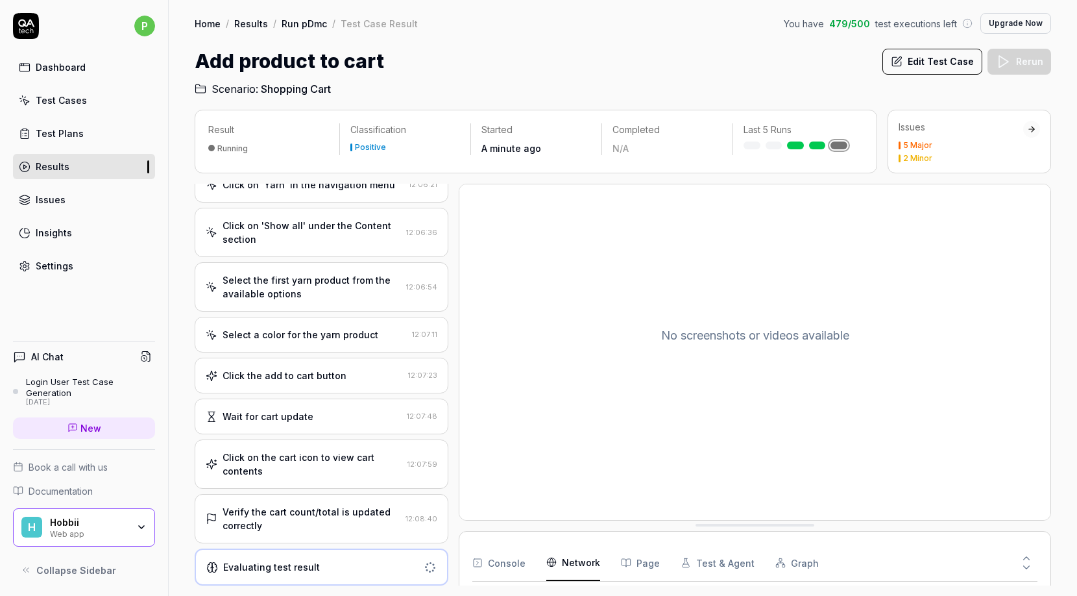
click at [572, 561] on Requests "Network" at bounding box center [573, 562] width 54 height 36
click at [571, 561] on Requests "Network" at bounding box center [573, 562] width 54 height 36
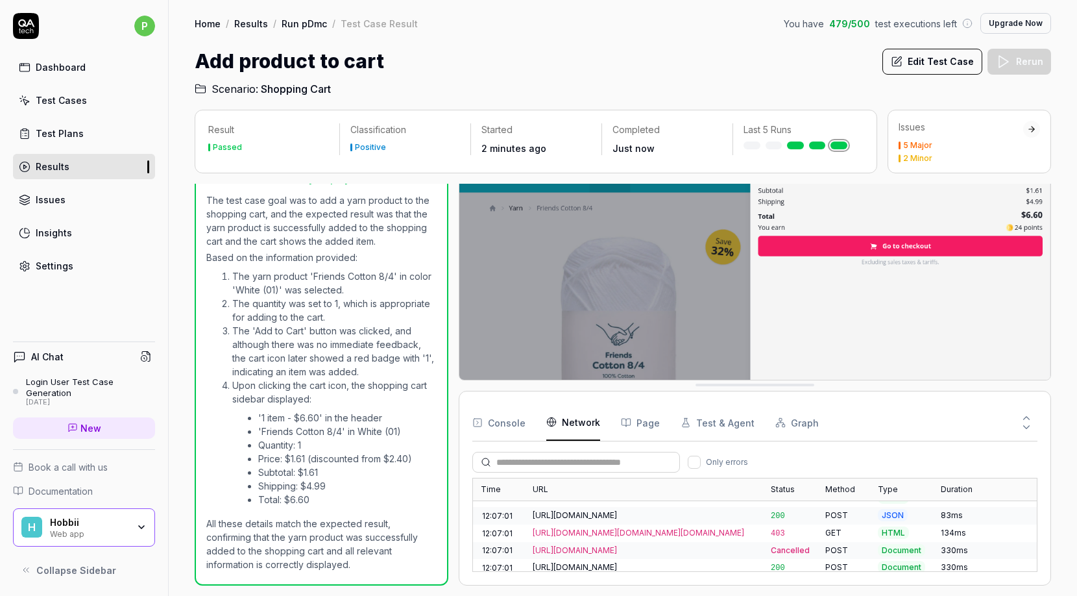
scroll to position [4853, 0]
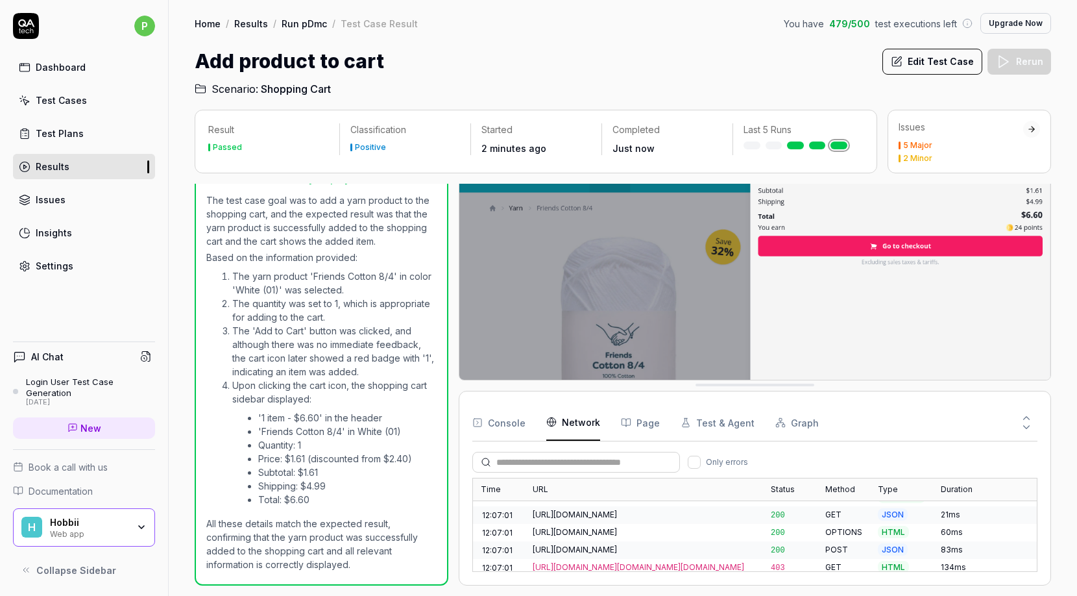
click at [265, 146] on div "Passed" at bounding box center [268, 147] width 121 height 13
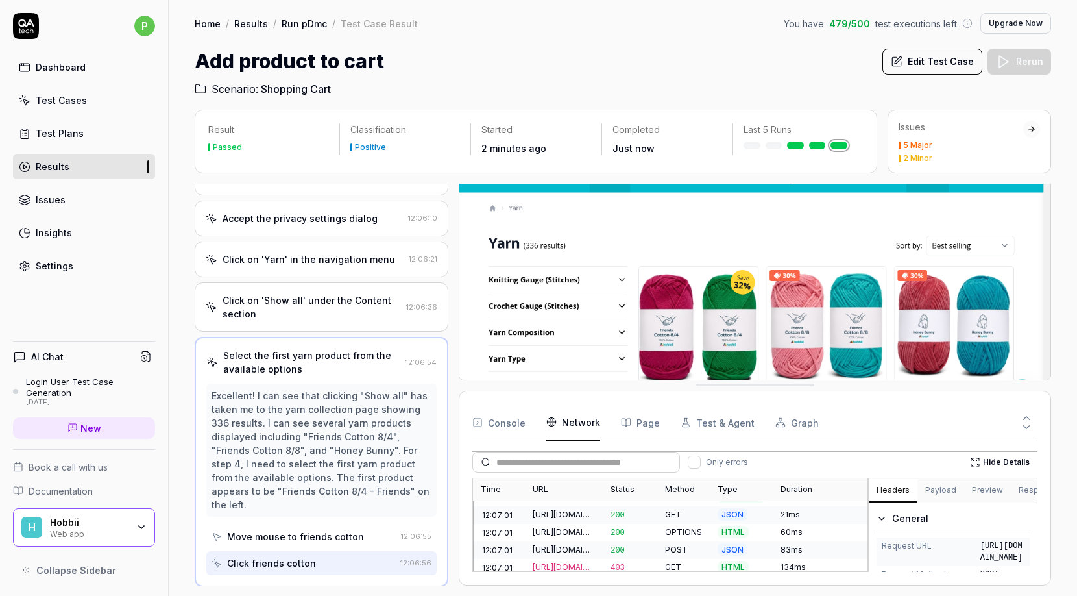
scroll to position [31, 0]
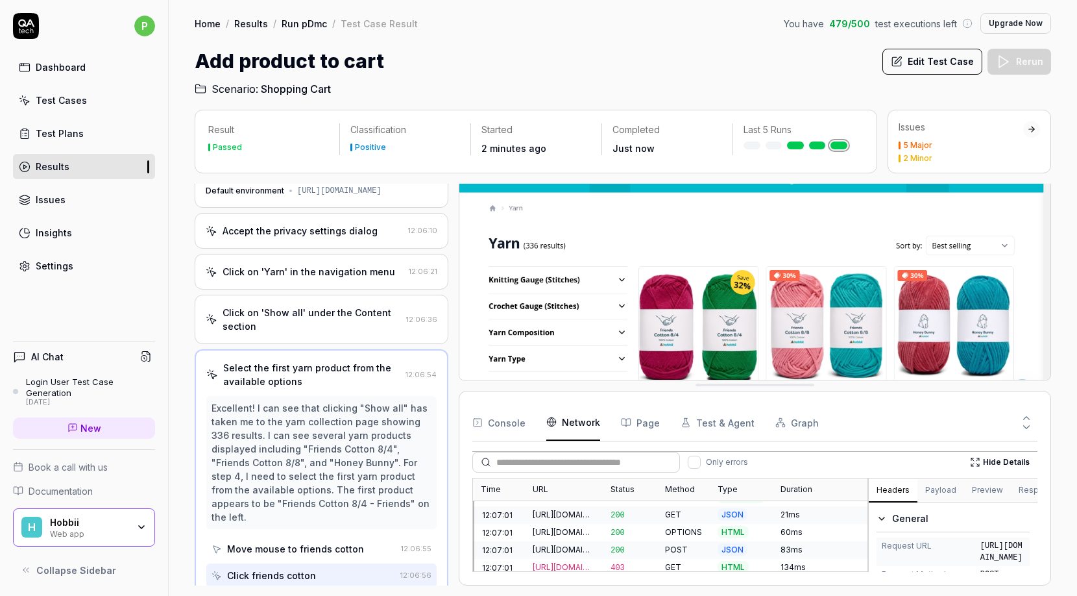
click at [931, 490] on button "Payload" at bounding box center [940, 490] width 47 height 23
click at [978, 489] on button "Preview" at bounding box center [987, 490] width 47 height 23
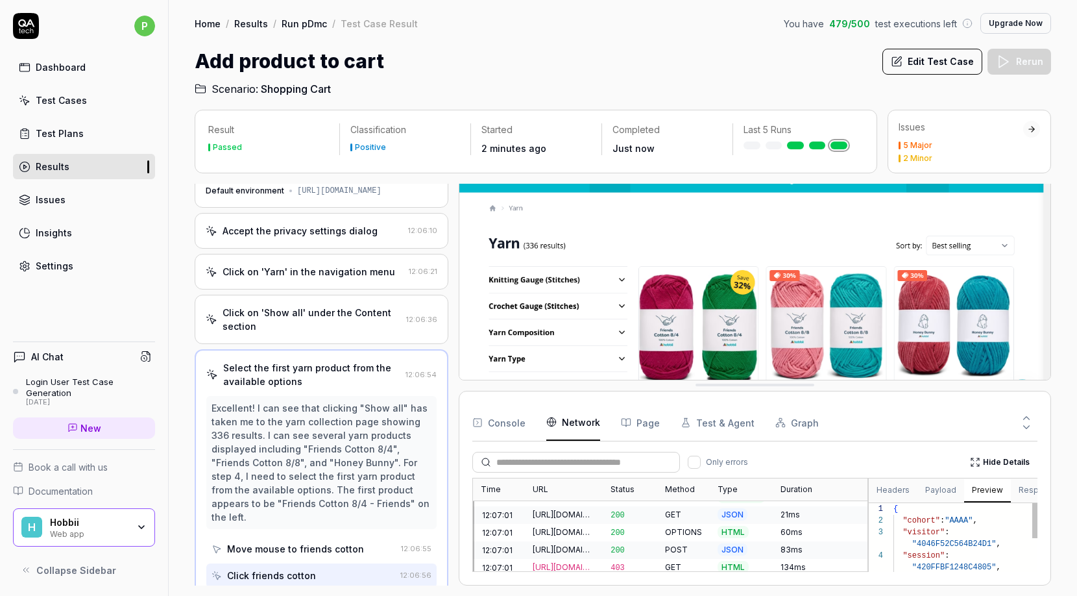
scroll to position [58, 0]
click at [1021, 487] on button "Response" at bounding box center [1038, 490] width 55 height 23
click at [895, 491] on button "Headers" at bounding box center [893, 490] width 49 height 23
click at [940, 489] on button "Payload" at bounding box center [940, 490] width 47 height 23
click at [888, 491] on button "Headers" at bounding box center [893, 490] width 49 height 23
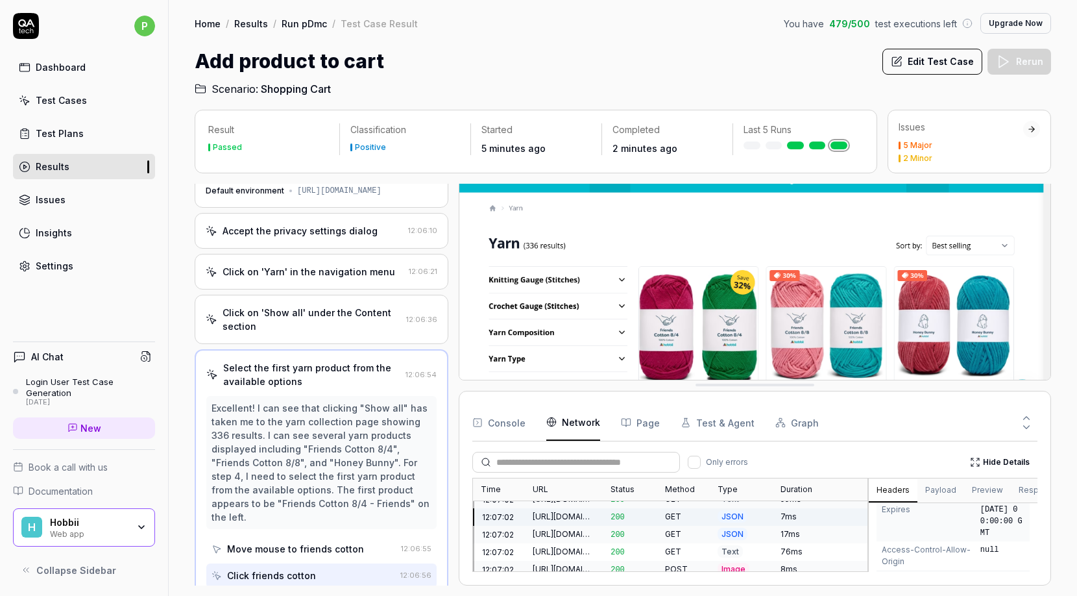
scroll to position [5115, 0]
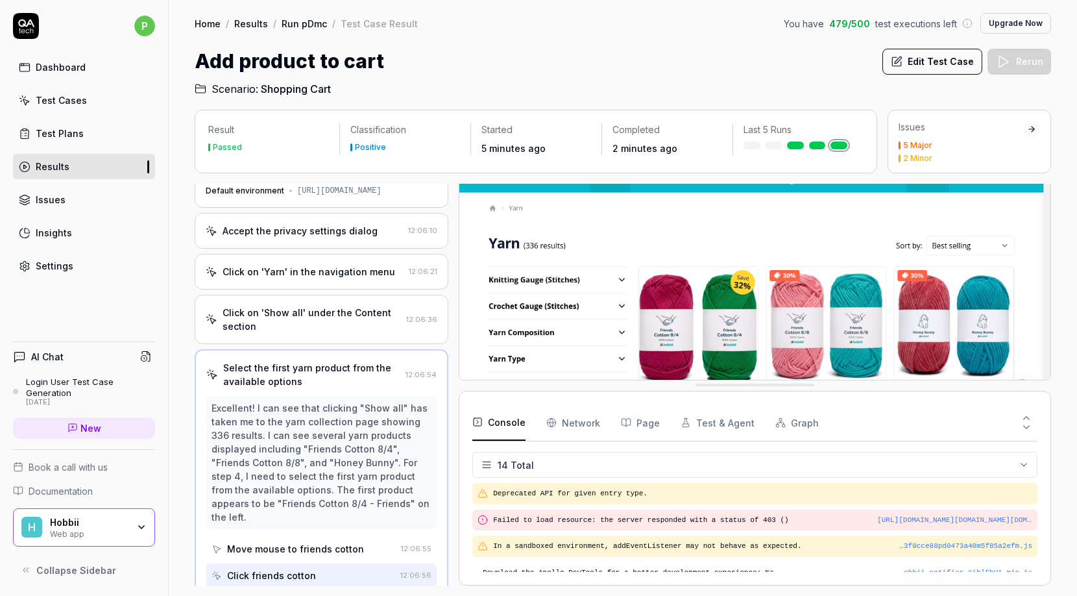
click at [499, 422] on button "Console" at bounding box center [498, 422] width 53 height 36
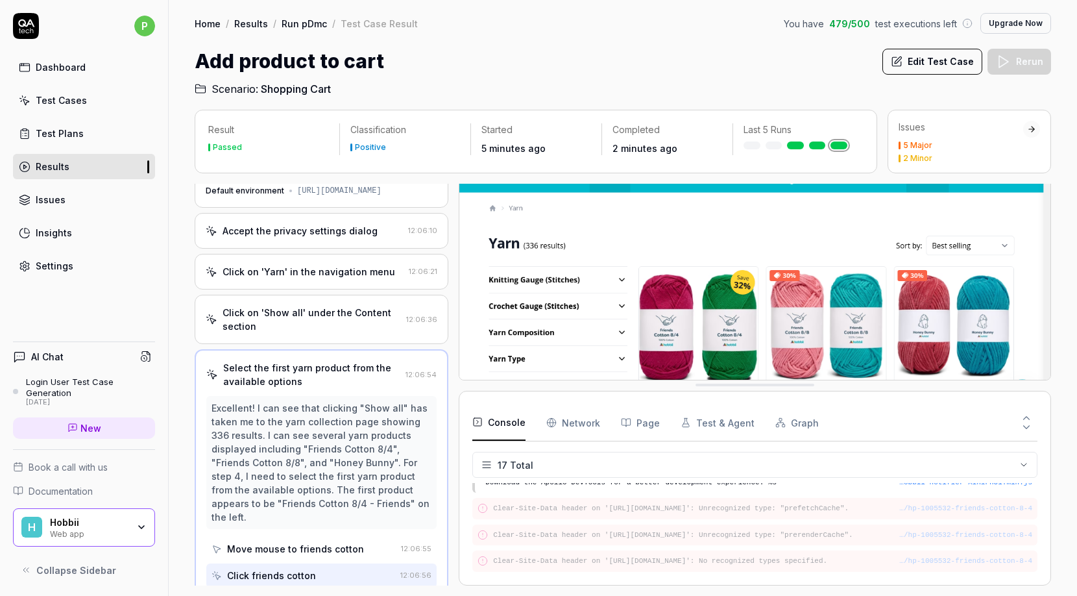
scroll to position [373, 0]
click at [638, 424] on button "Page" at bounding box center [640, 422] width 39 height 36
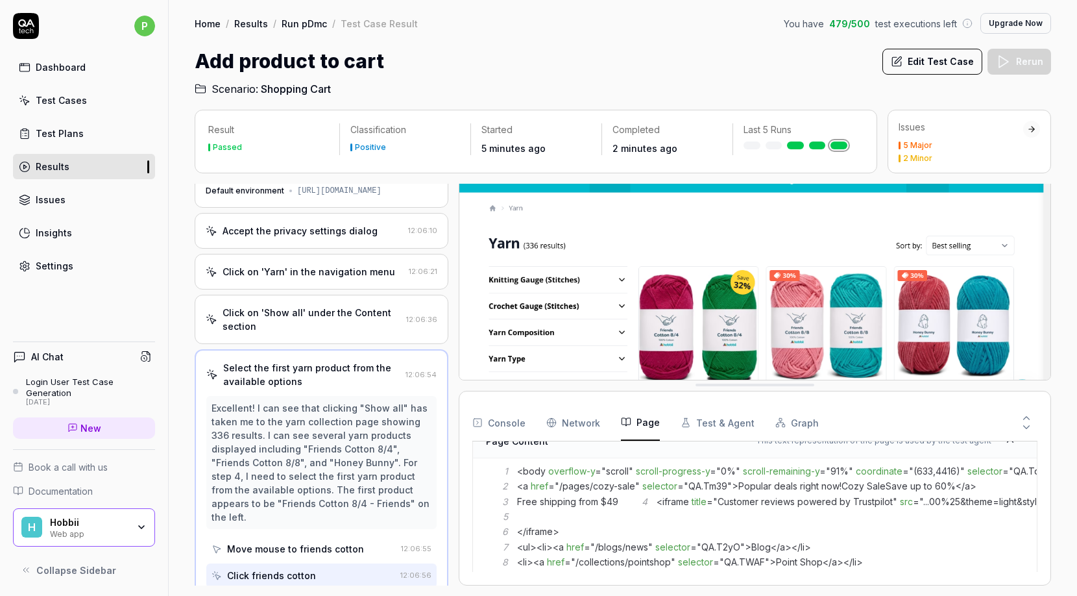
scroll to position [276, 0]
click at [718, 423] on button "Test & Agent" at bounding box center [718, 422] width 74 height 36
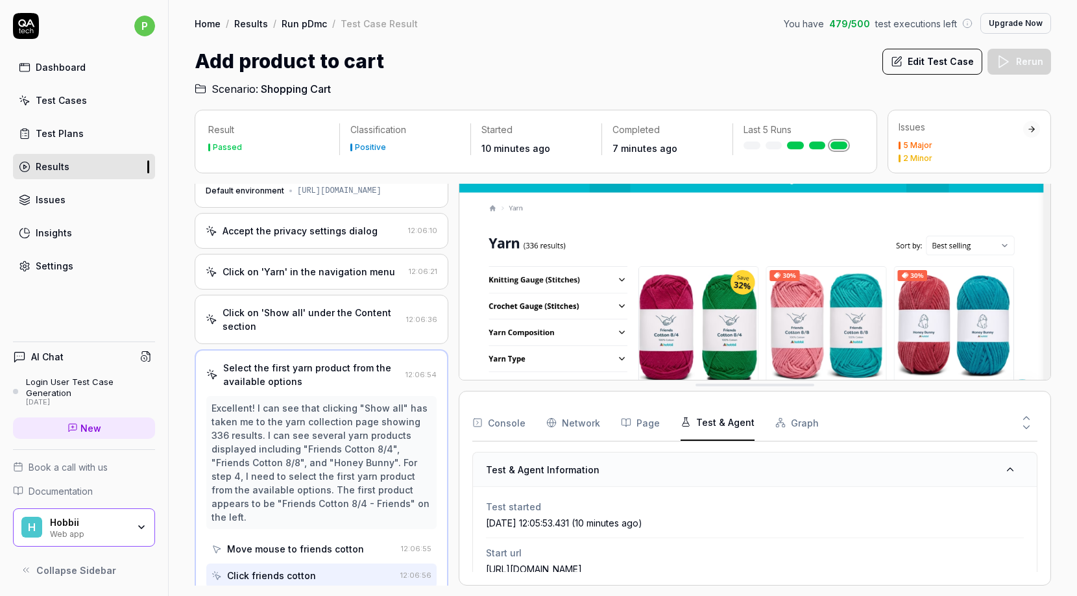
click at [71, 101] on div "Test Cases" at bounding box center [61, 100] width 51 height 14
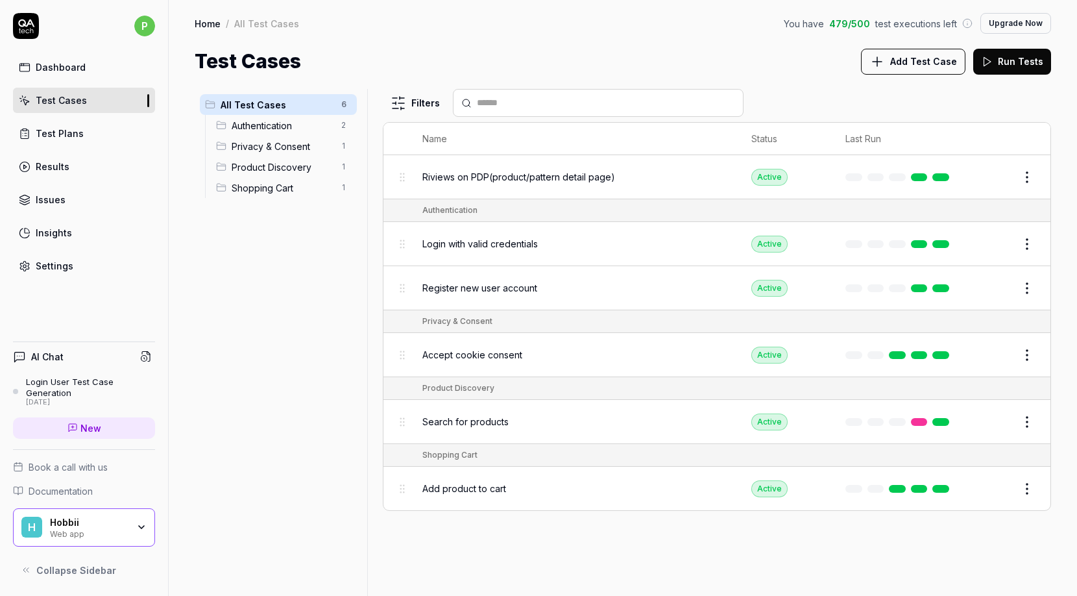
click at [82, 65] on div "Dashboard" at bounding box center [61, 67] width 50 height 14
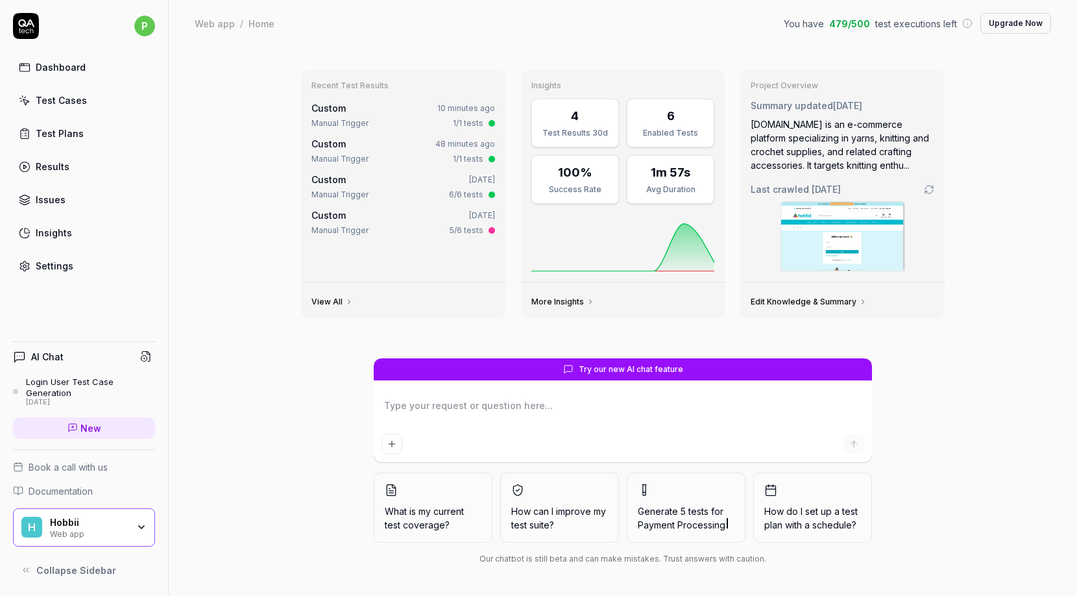
click at [67, 104] on div "Test Cases" at bounding box center [61, 100] width 51 height 14
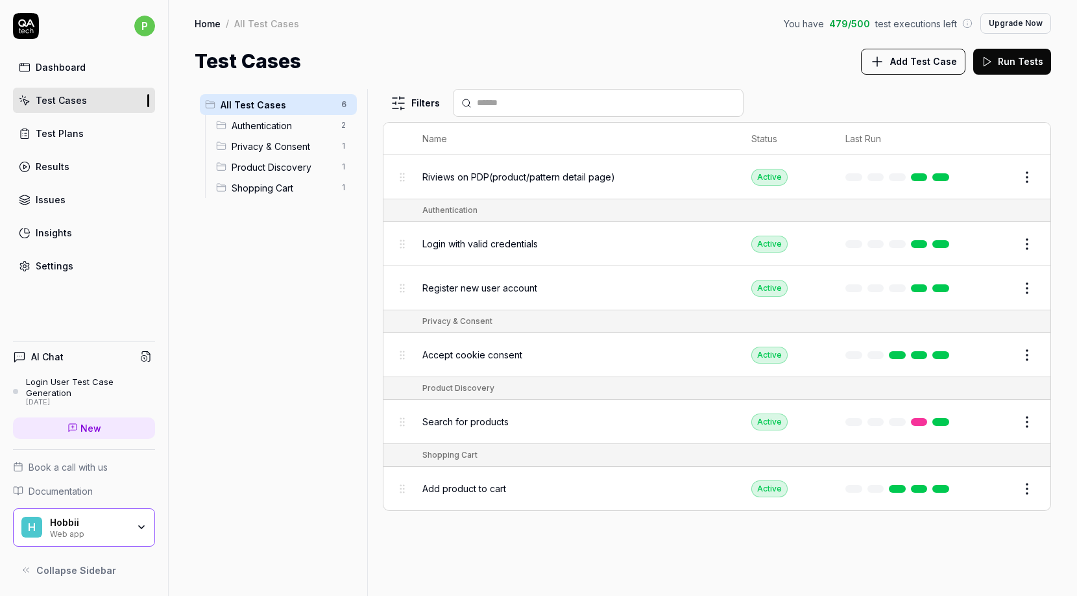
click at [257, 147] on span "Privacy & Consent" at bounding box center [283, 146] width 102 height 14
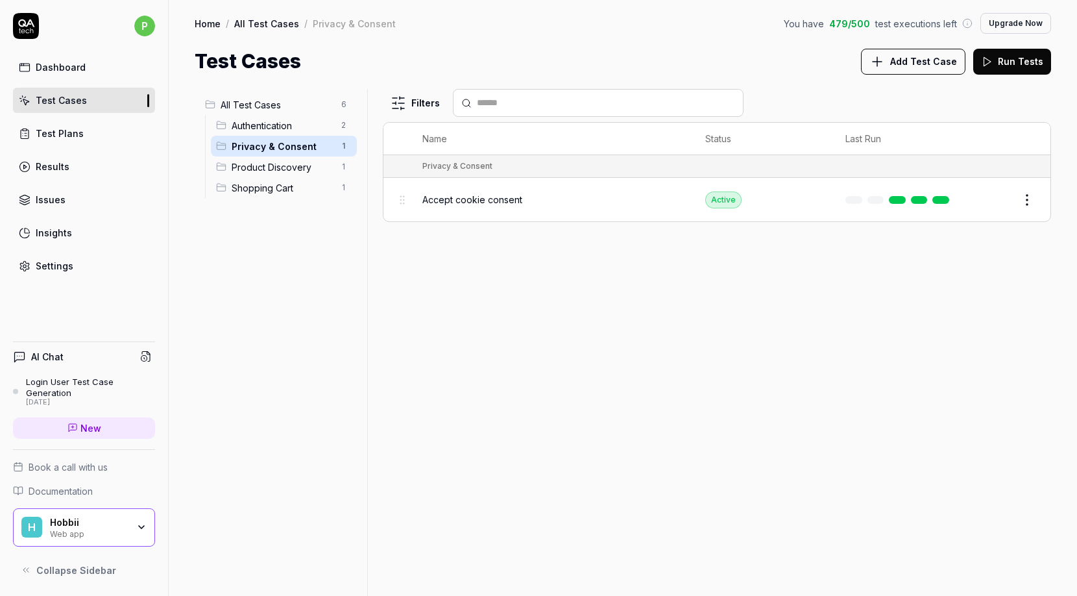
click at [433, 195] on span "Accept cookie consent" at bounding box center [472, 200] width 100 height 14
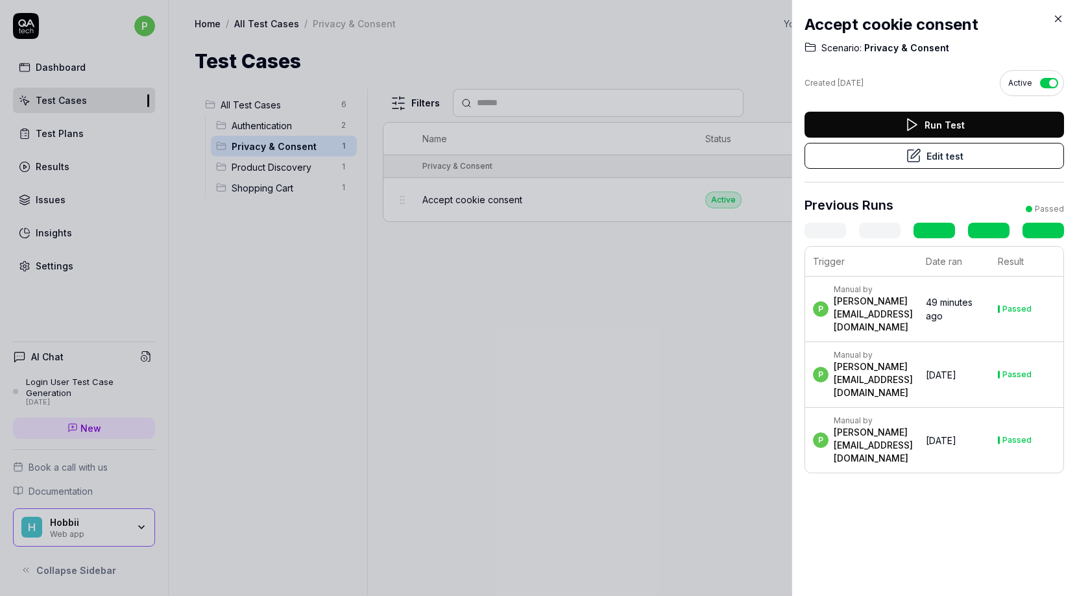
click at [868, 120] on button "Run Test" at bounding box center [934, 125] width 260 height 26
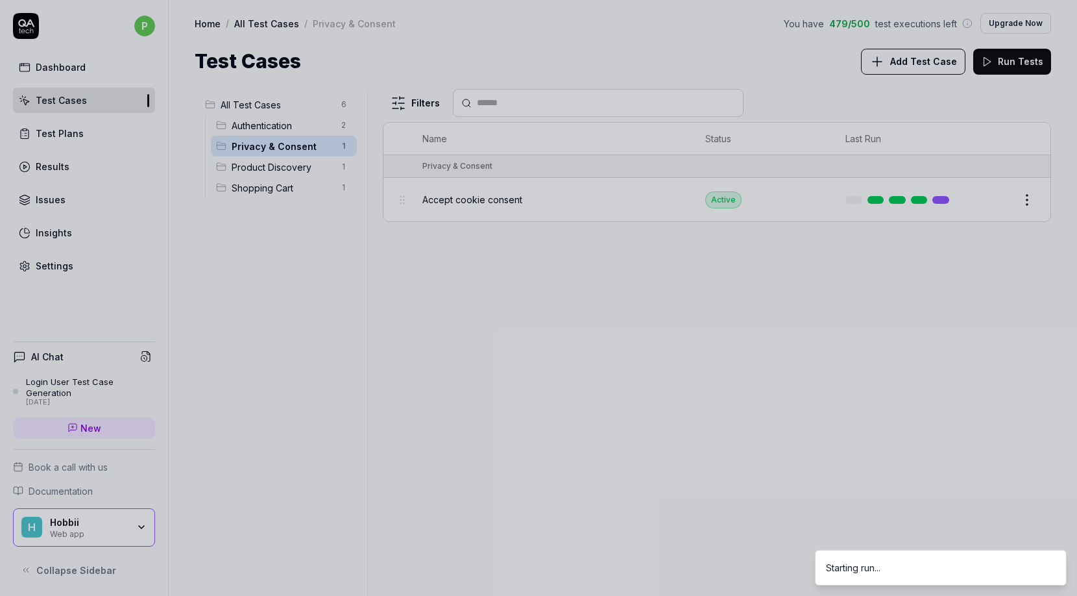
click at [462, 197] on div at bounding box center [538, 298] width 1077 height 596
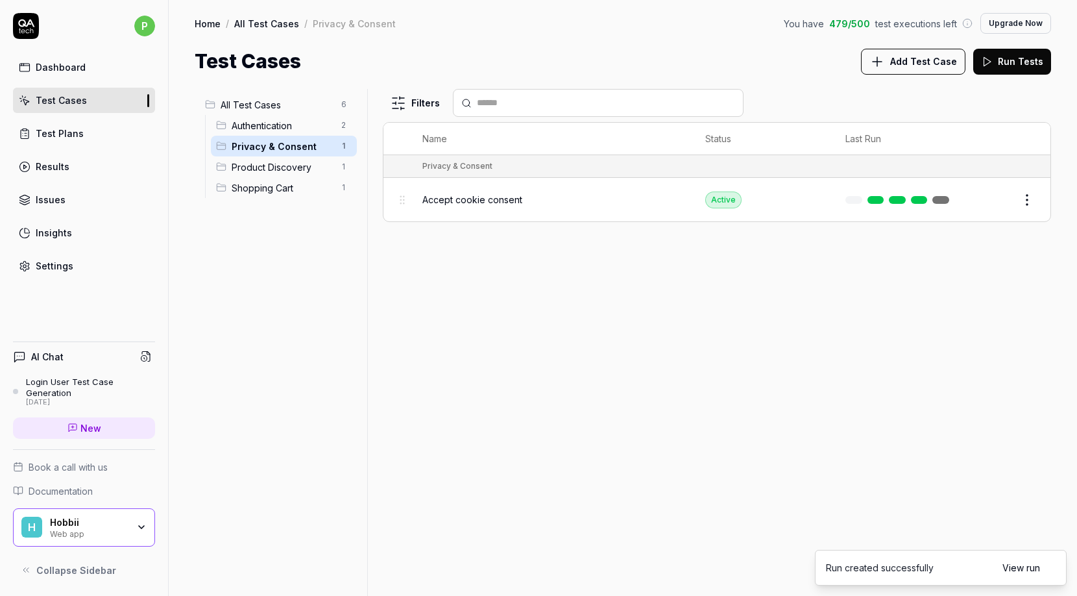
click at [462, 197] on span "Accept cookie consent" at bounding box center [472, 200] width 100 height 14
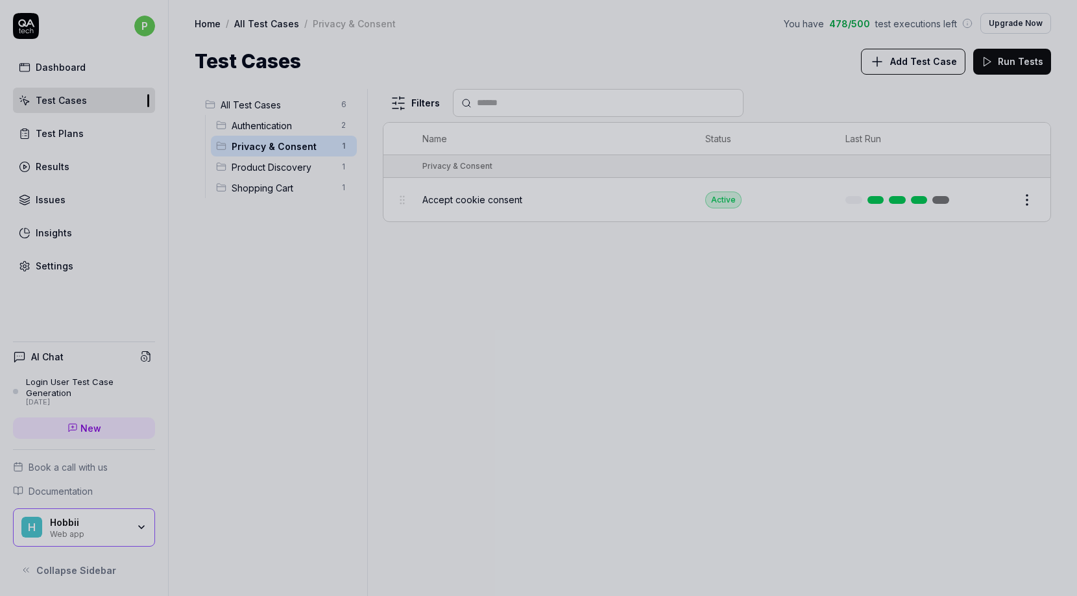
click at [463, 198] on div at bounding box center [538, 298] width 1077 height 596
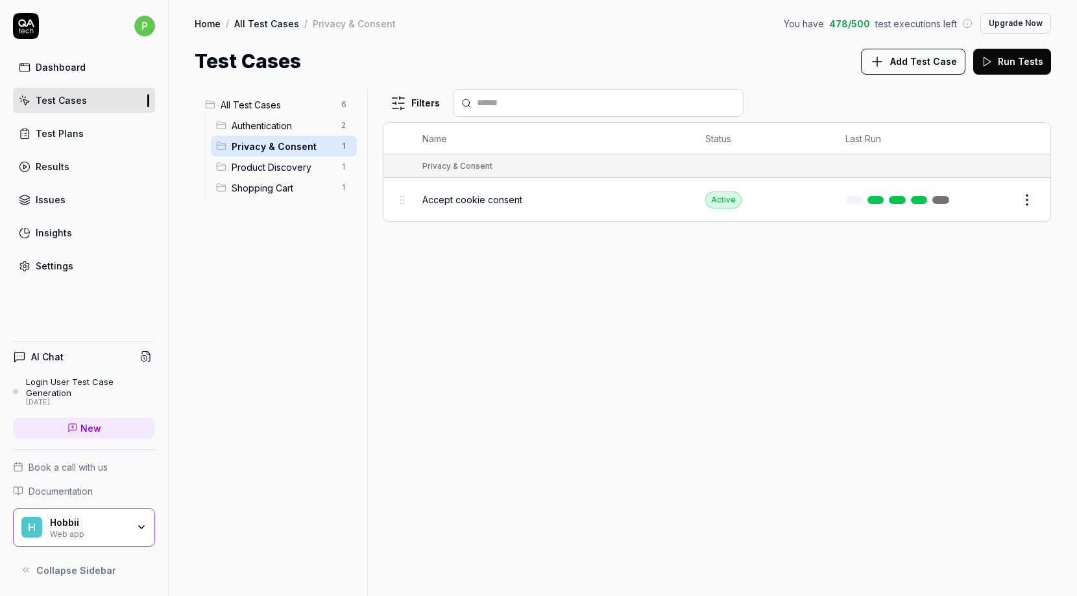
click at [463, 199] on span "Accept cookie consent" at bounding box center [472, 200] width 100 height 14
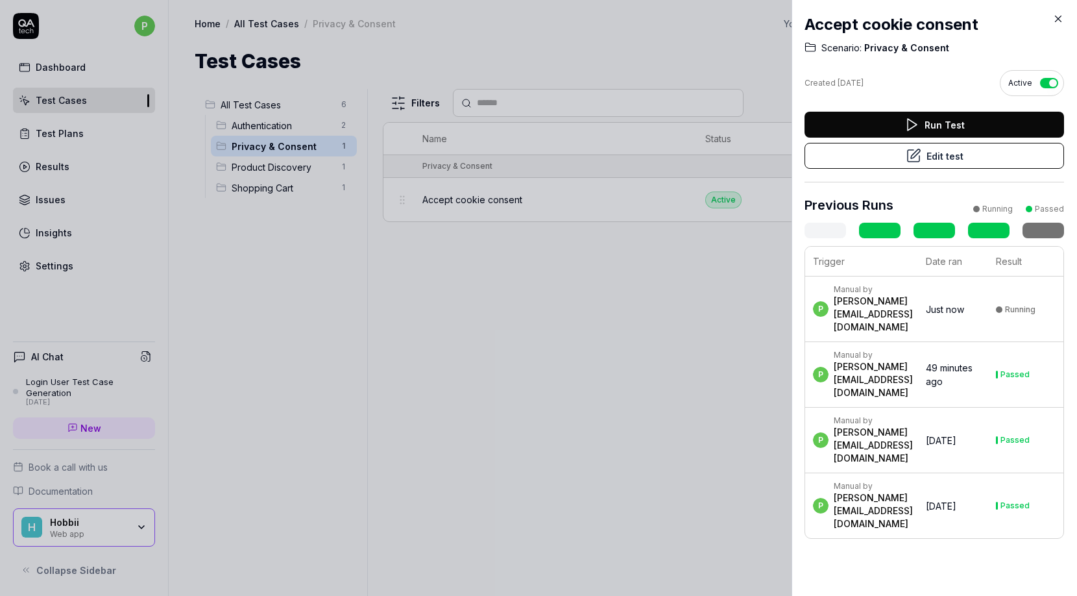
click at [817, 121] on button "Run Test" at bounding box center [934, 125] width 260 height 26
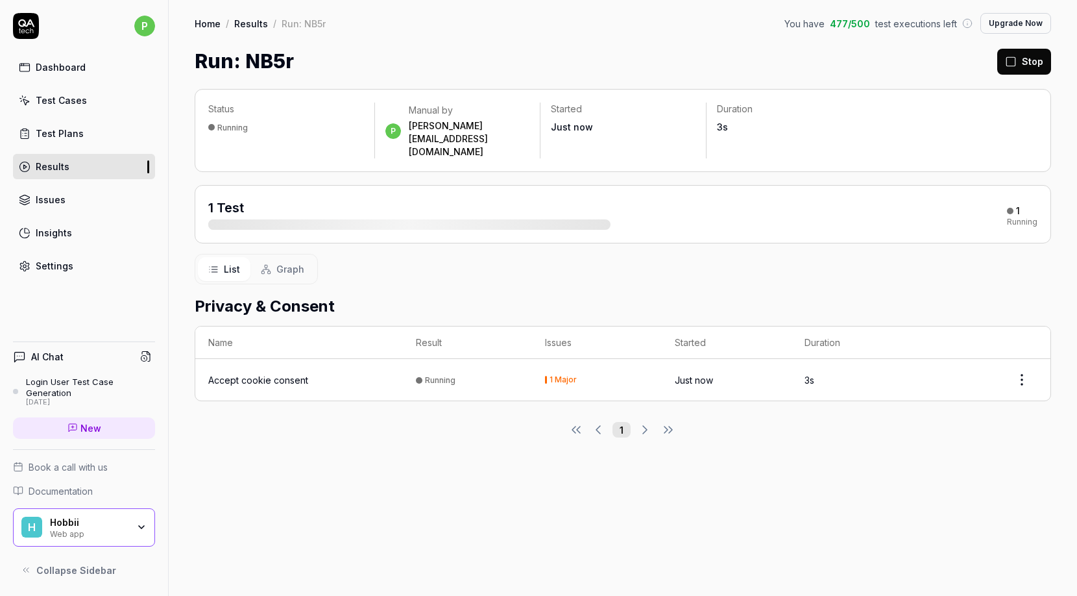
click at [258, 373] on div "Accept cookie consent" at bounding box center [258, 380] width 100 height 14
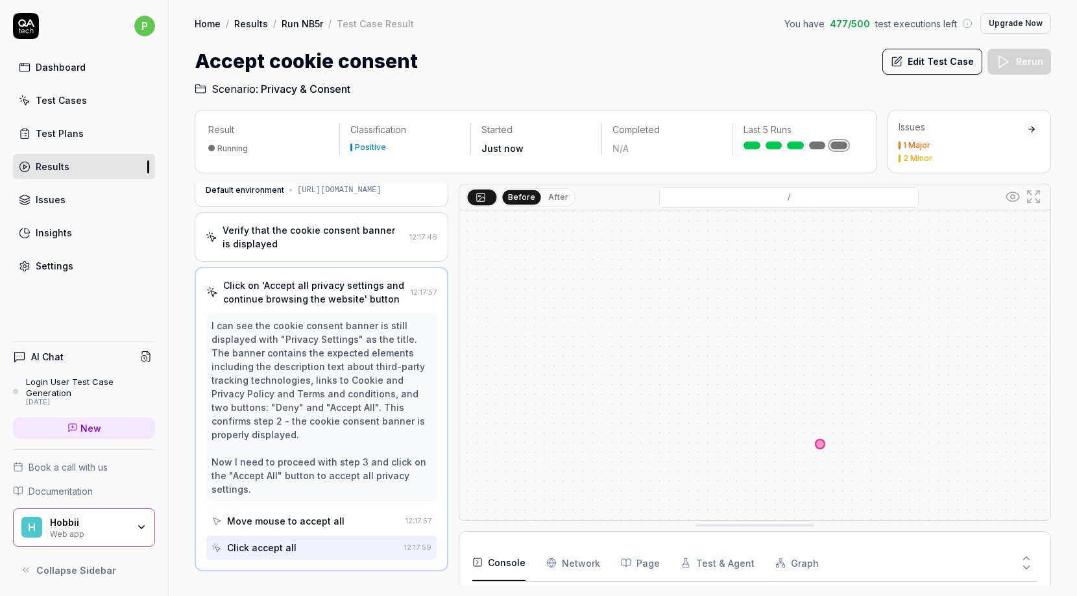
scroll to position [32, 0]
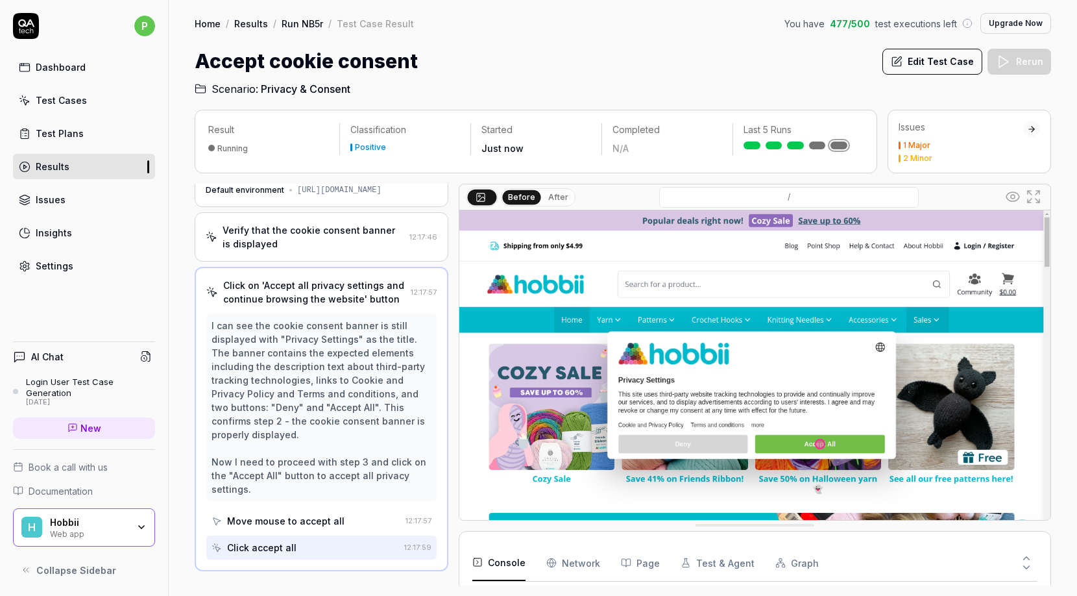
click at [242, 353] on div "I can see the cookie consent banner is still displayed with "Privacy Settings" …" at bounding box center [321, 407] width 220 height 177
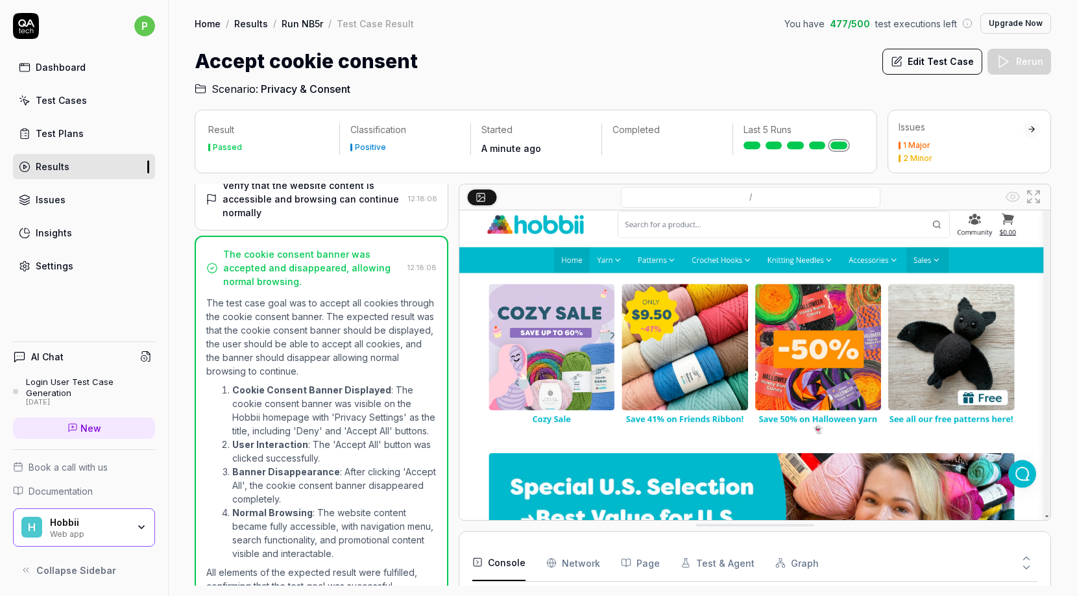
scroll to position [193, 0]
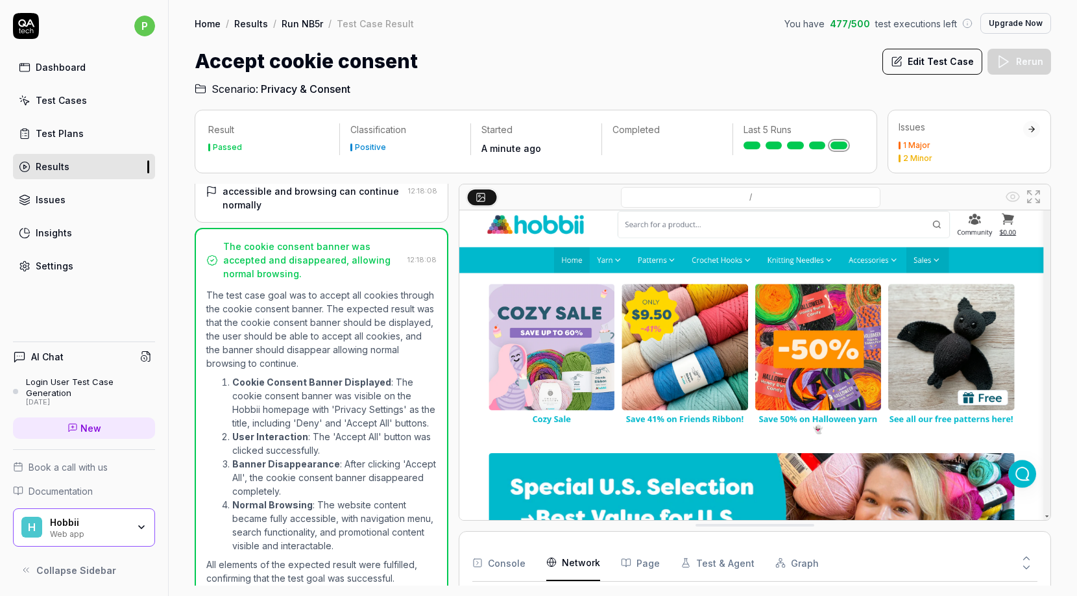
click at [578, 567] on Requests "Network" at bounding box center [573, 562] width 54 height 36
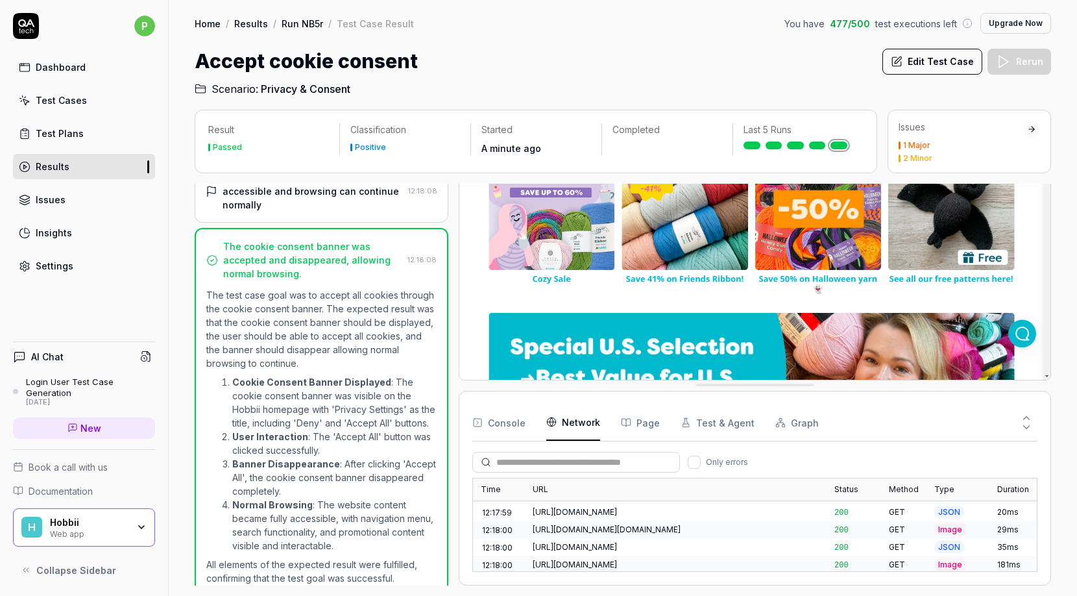
scroll to position [1362, 0]
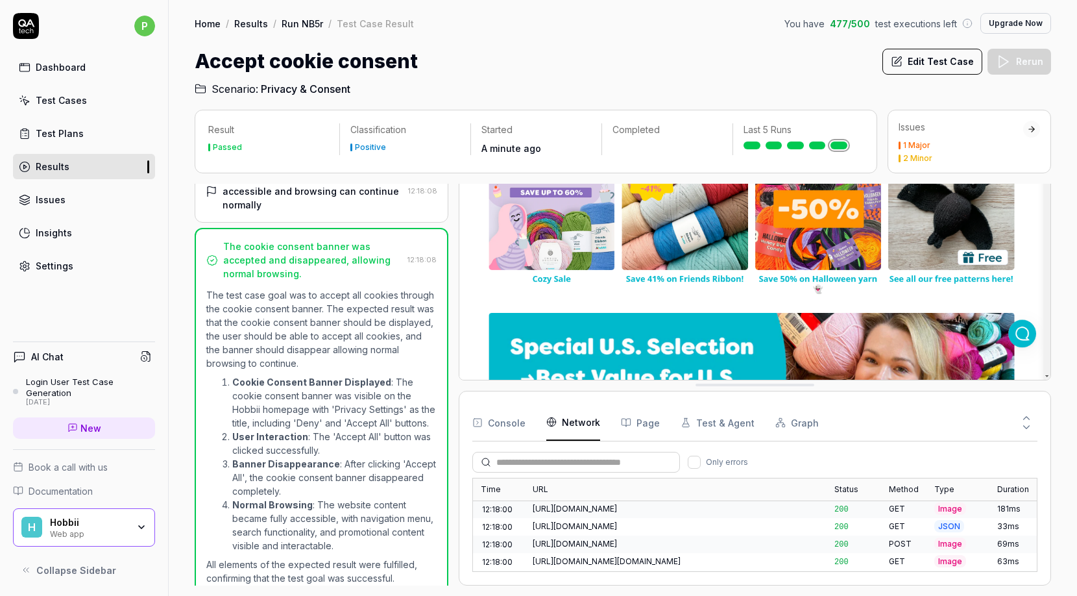
click at [686, 422] on button "Test & Agent" at bounding box center [718, 422] width 74 height 36
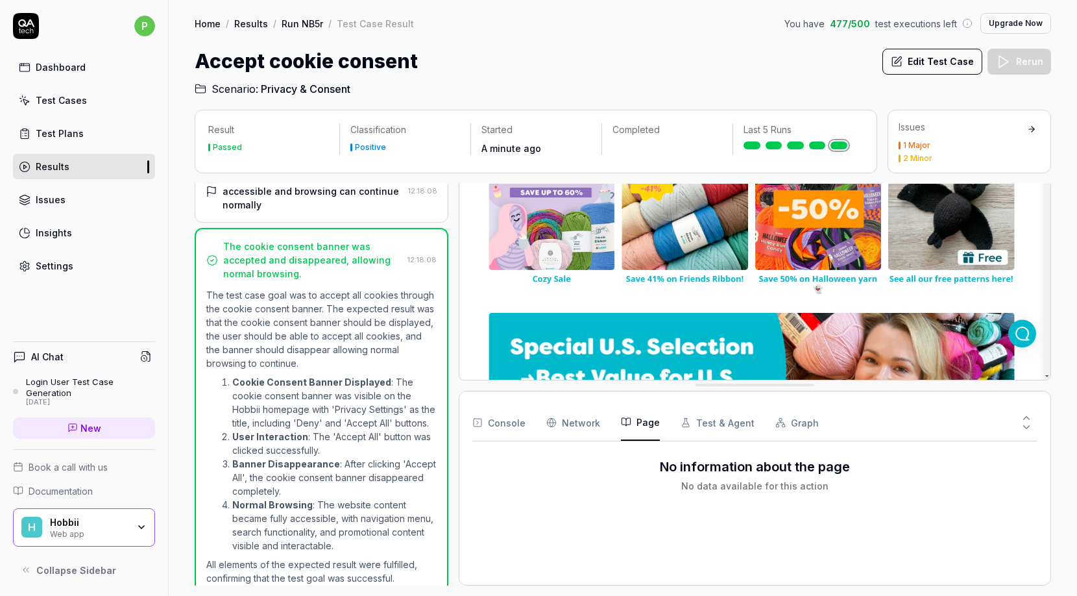
click at [646, 422] on button "Page" at bounding box center [640, 422] width 39 height 36
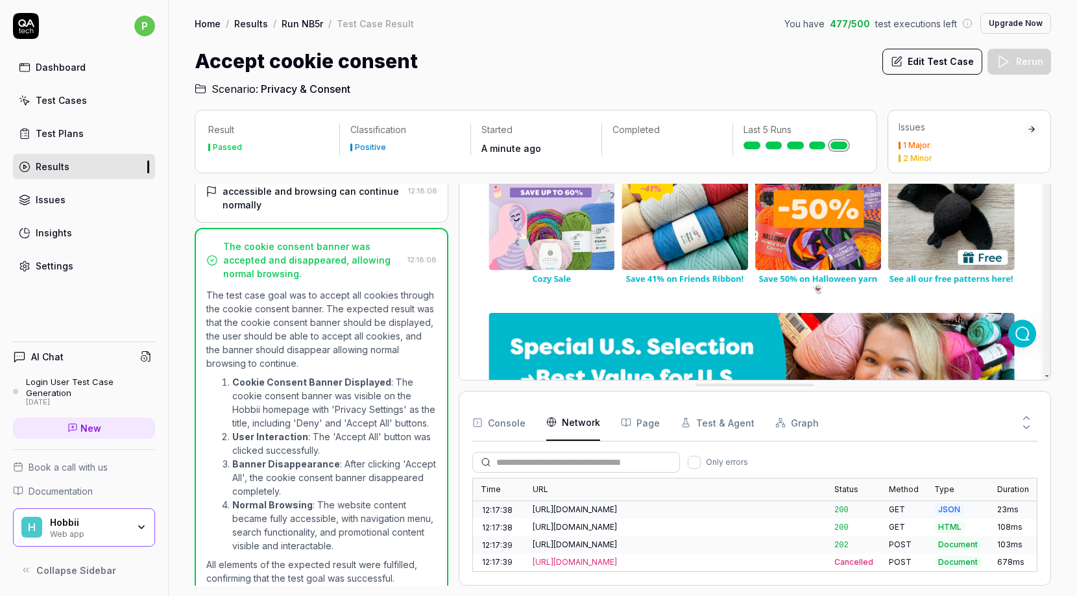
click at [585, 431] on Requests "Network" at bounding box center [573, 422] width 54 height 36
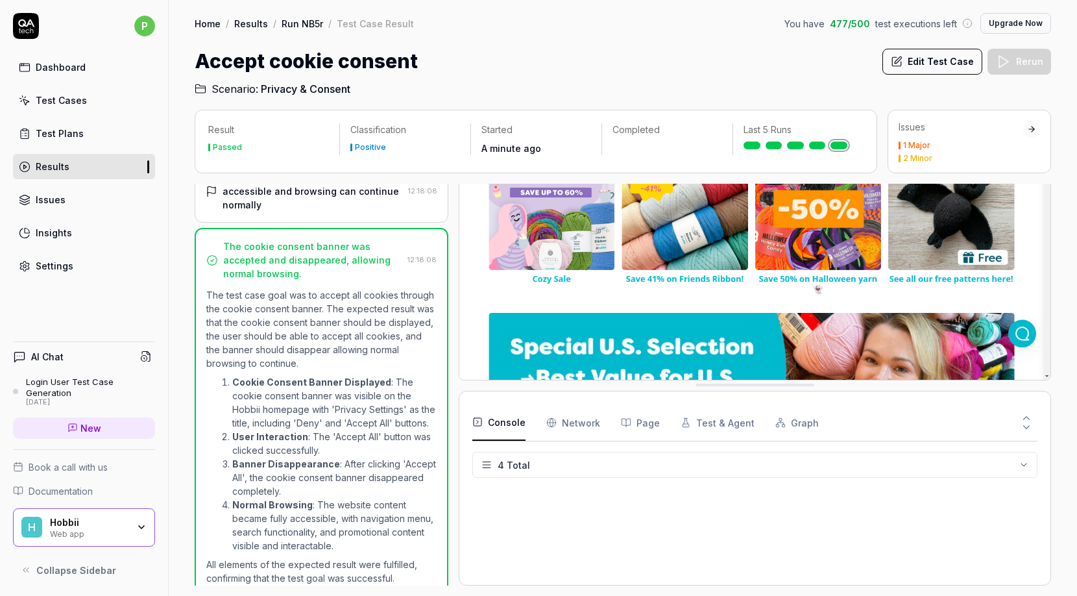
click at [480, 426] on icon "button" at bounding box center [477, 422] width 10 height 10
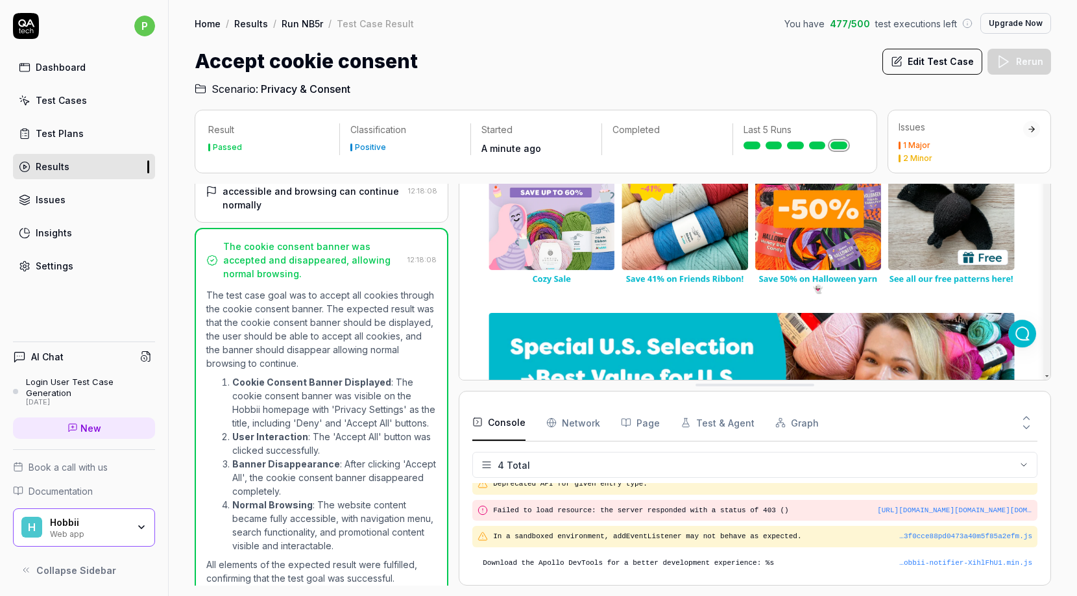
scroll to position [0, 0]
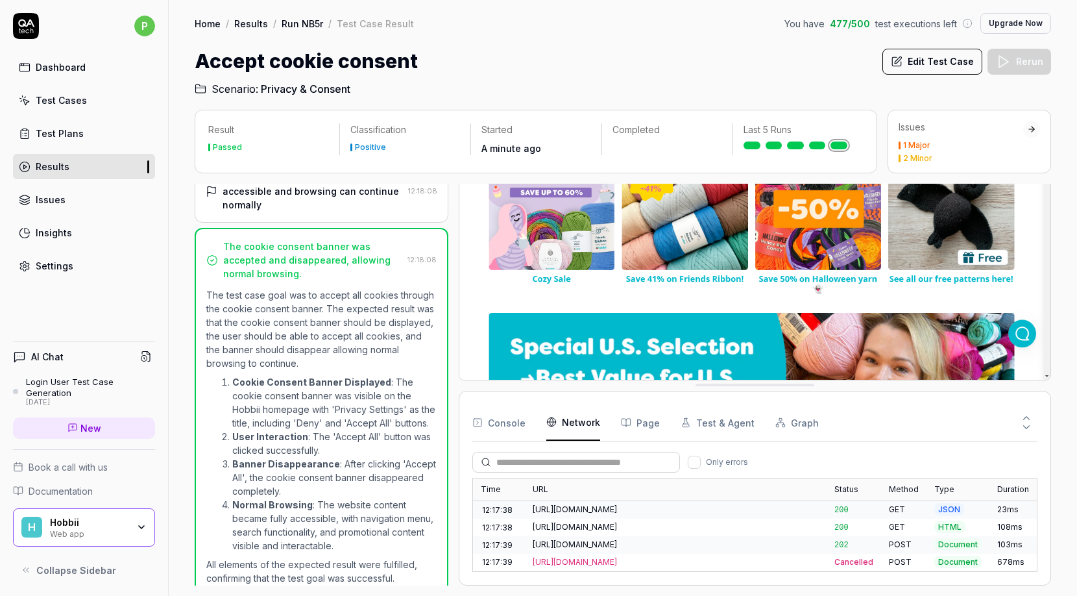
click at [575, 424] on Requests "Network" at bounding box center [573, 422] width 54 height 36
click at [367, 23] on div "Test Case Result" at bounding box center [375, 23] width 77 height 13
click at [790, 421] on button "Graph" at bounding box center [796, 422] width 43 height 36
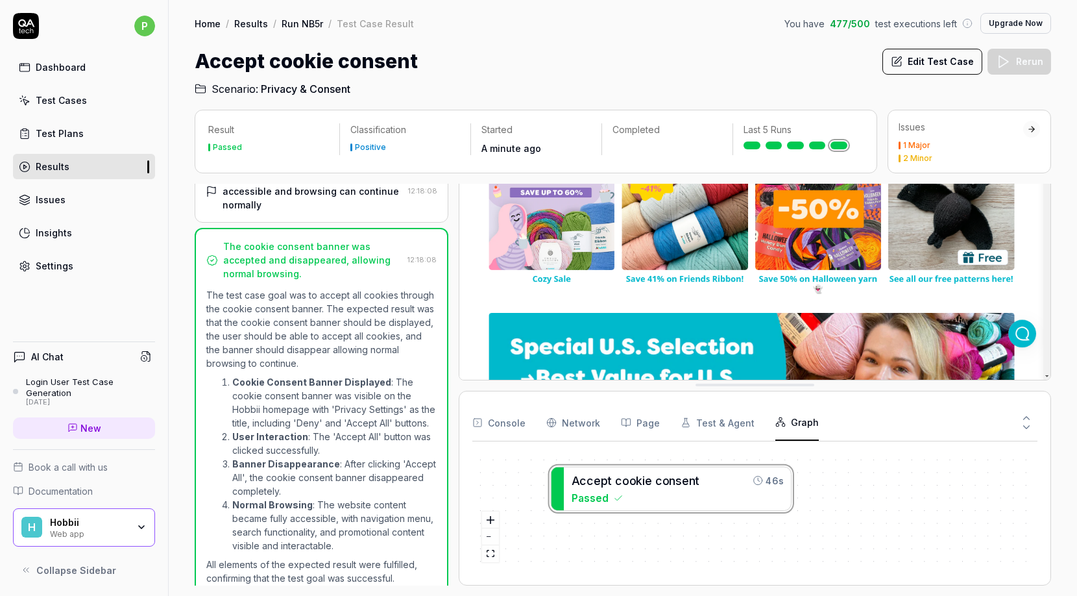
click at [794, 420] on button "Graph" at bounding box center [796, 422] width 43 height 36
click at [777, 536] on div "A c c e p t c o o k i e c o n s e n t 46s Passed" at bounding box center [754, 512] width 565 height 120
click at [490, 559] on button "fit view" at bounding box center [490, 553] width 17 height 17
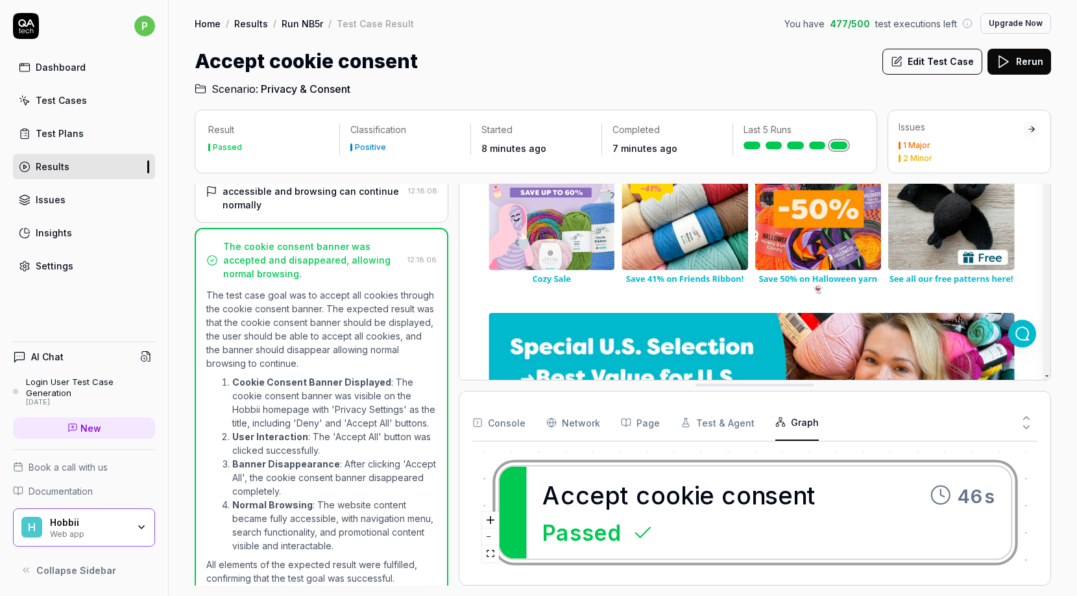
click at [75, 67] on div "Dashboard" at bounding box center [61, 67] width 50 height 14
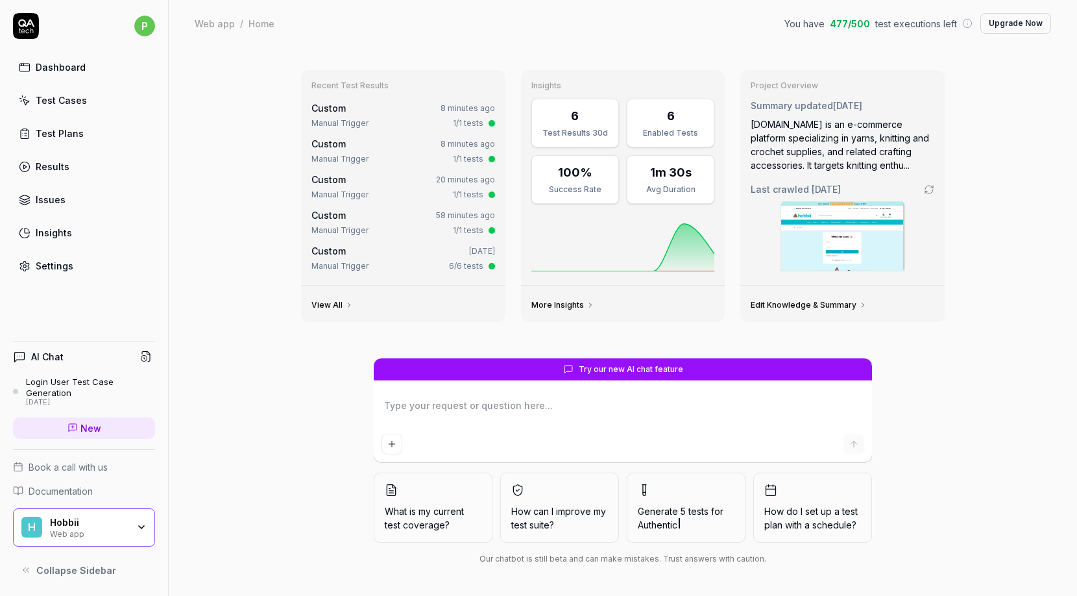
click at [86, 100] on link "Test Cases" at bounding box center [84, 100] width 142 height 25
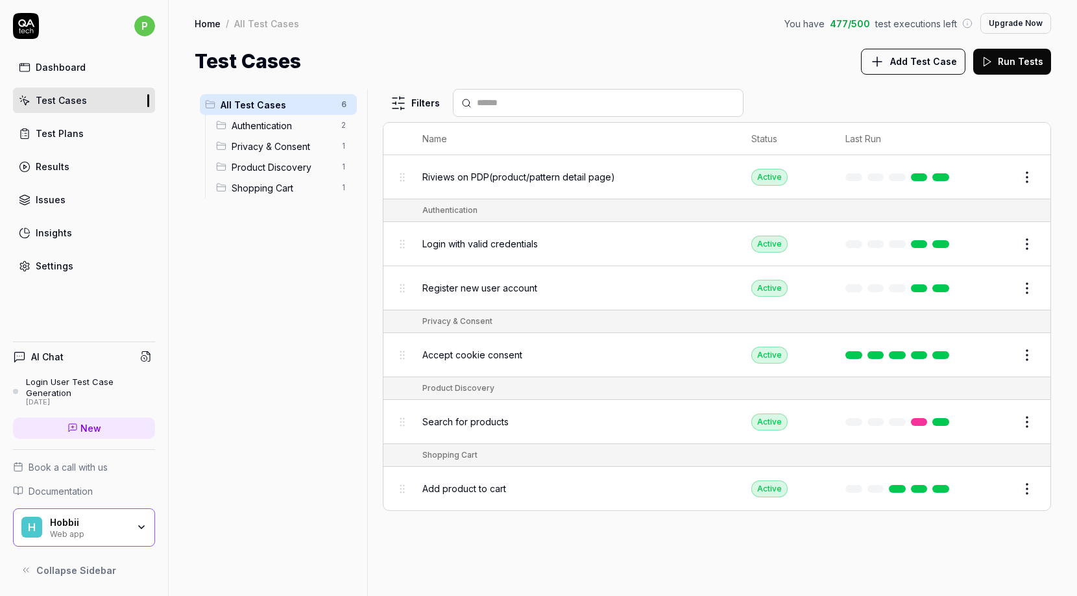
click at [71, 62] on div "Dashboard" at bounding box center [61, 67] width 50 height 14
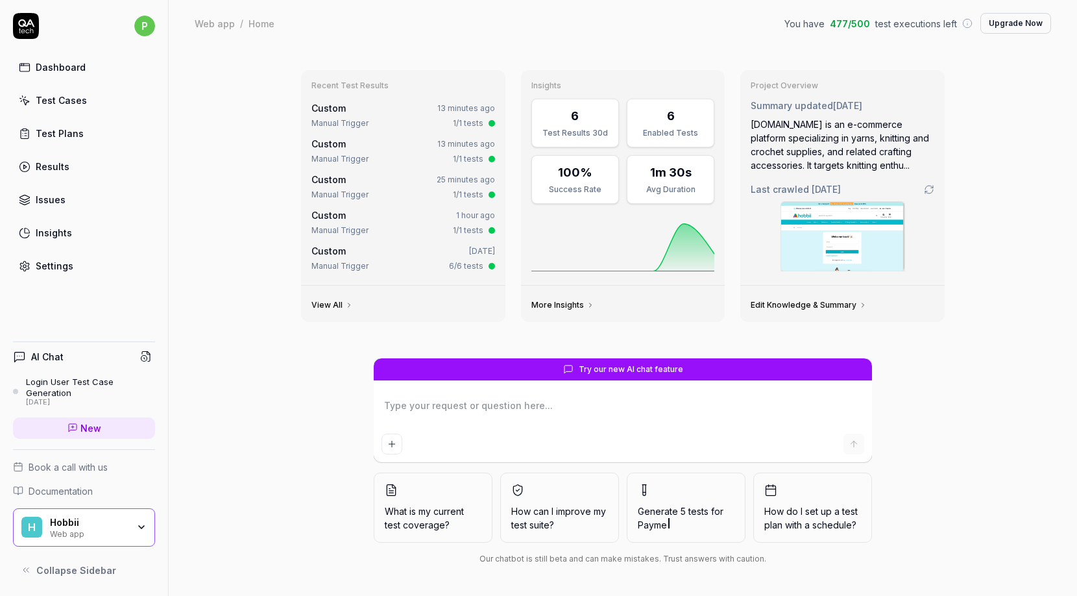
click at [787, 191] on span "Last crawled [DATE]" at bounding box center [796, 189] width 90 height 14
copy span "crawled"
type textarea "*"
click at [52, 100] on div "Test Cases" at bounding box center [61, 100] width 51 height 14
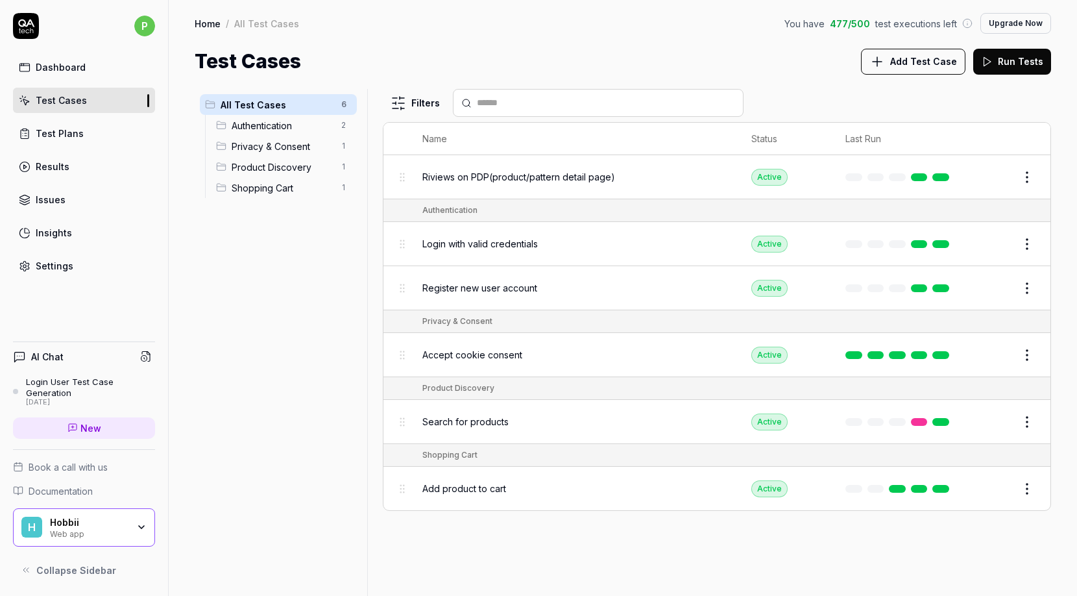
click at [55, 166] on div "Results" at bounding box center [53, 167] width 34 height 14
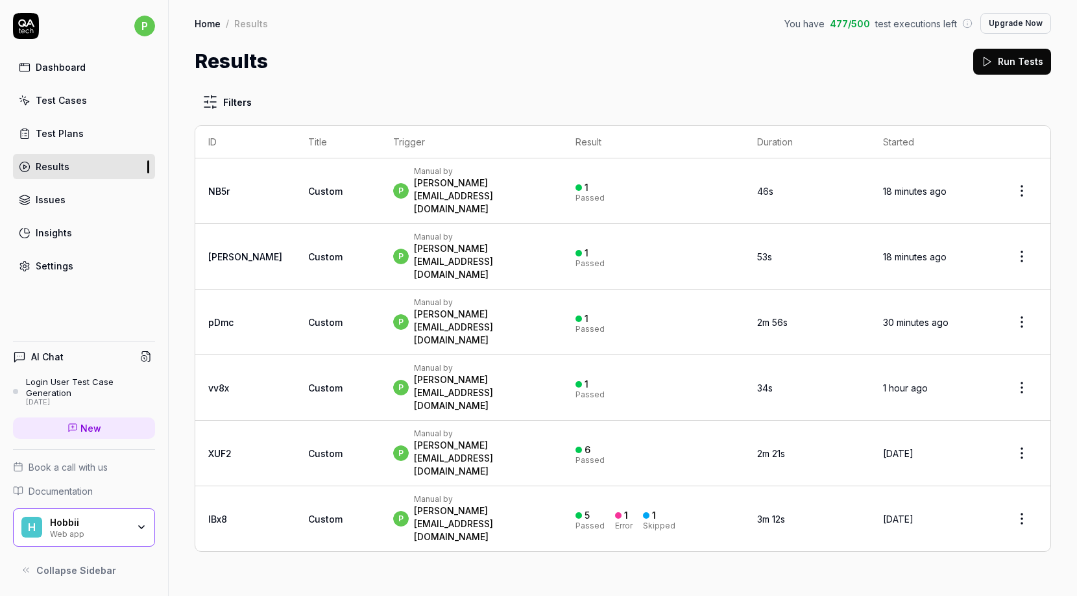
click at [55, 203] on div "Issues" at bounding box center [51, 200] width 30 height 14
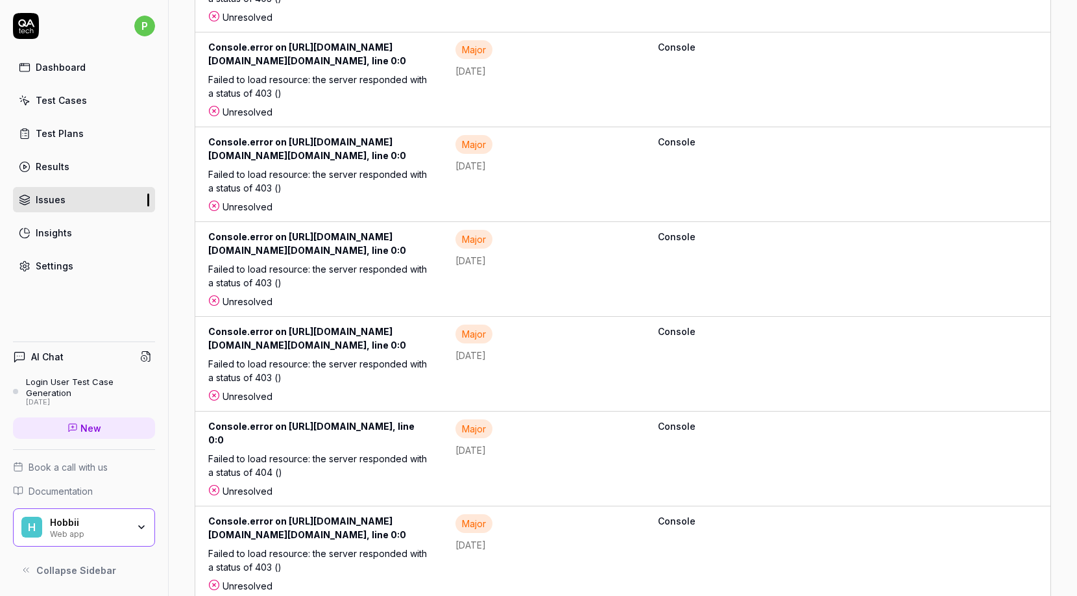
scroll to position [1411, 0]
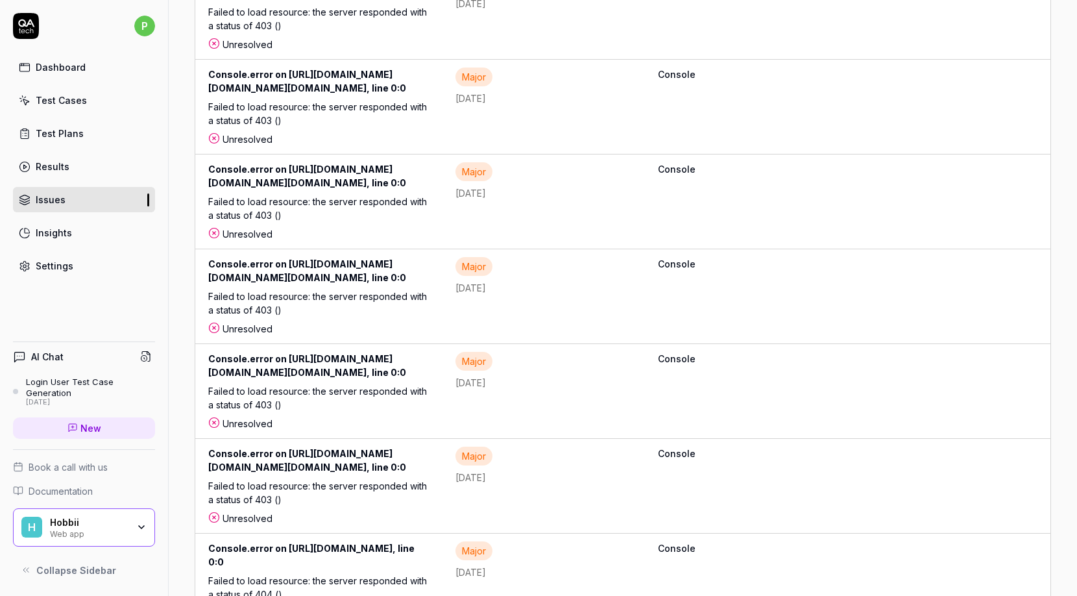
click at [244, 241] on div "Unresolved" at bounding box center [318, 234] width 221 height 14
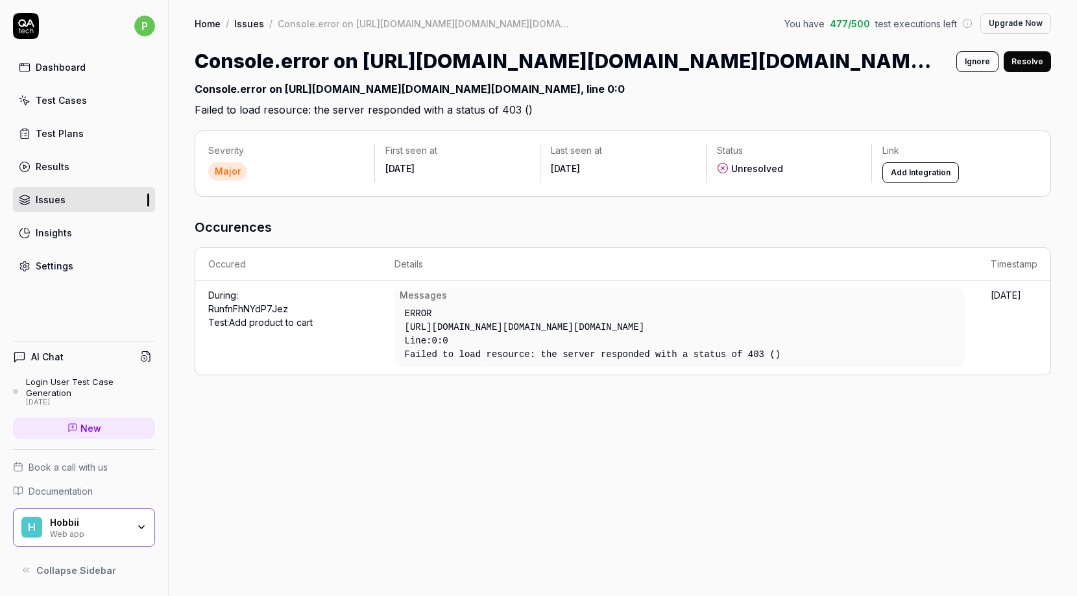
click at [1026, 64] on button "Resolve" at bounding box center [1027, 61] width 47 height 21
click at [70, 196] on link "Issues" at bounding box center [84, 199] width 142 height 25
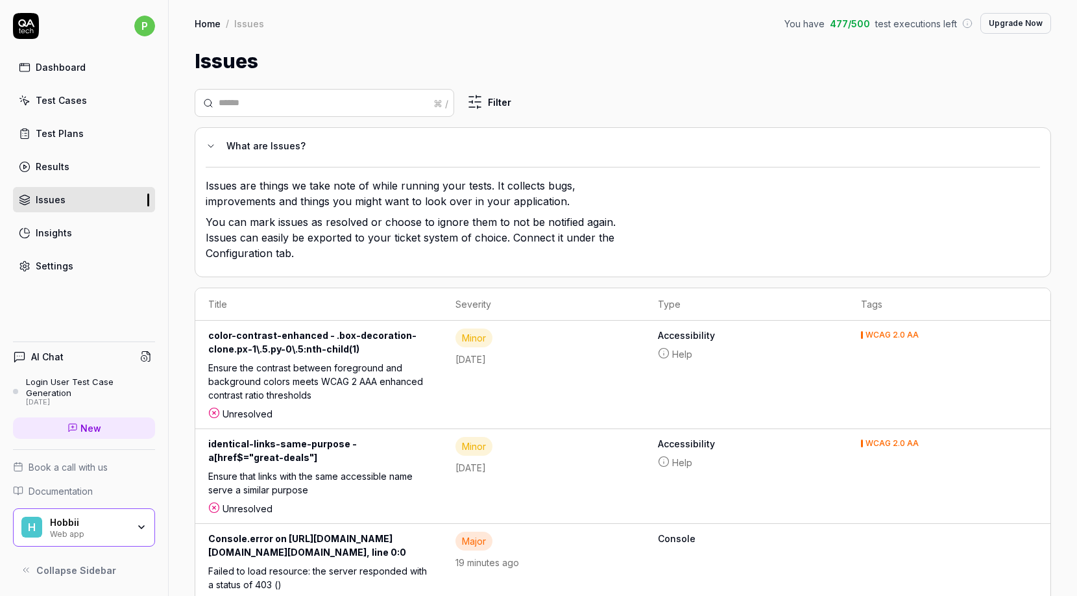
click at [77, 173] on link "Results" at bounding box center [84, 166] width 142 height 25
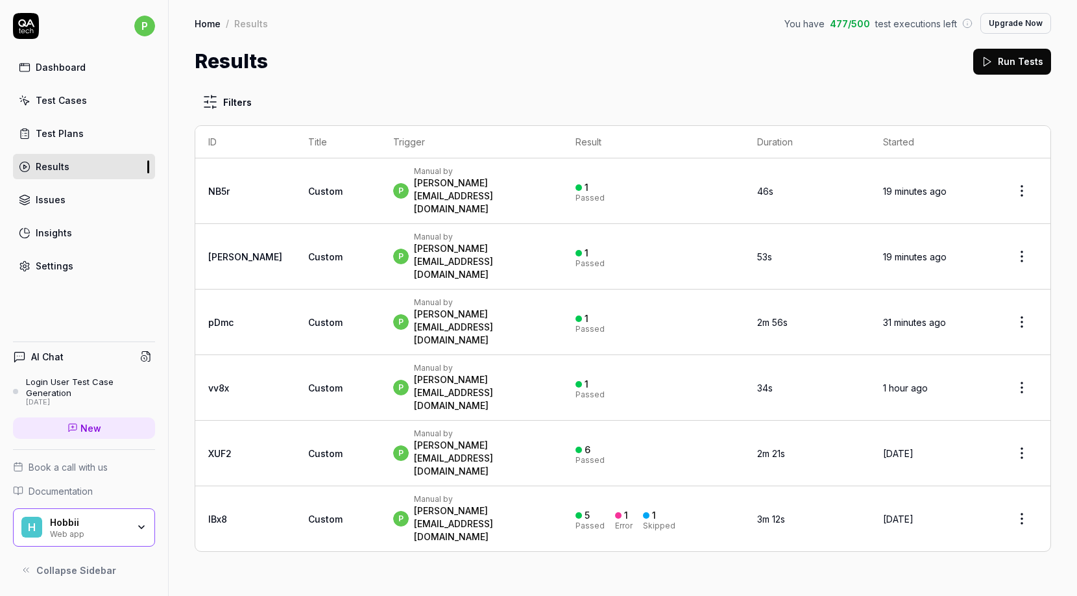
click at [63, 237] on div "Insights" at bounding box center [54, 233] width 36 height 14
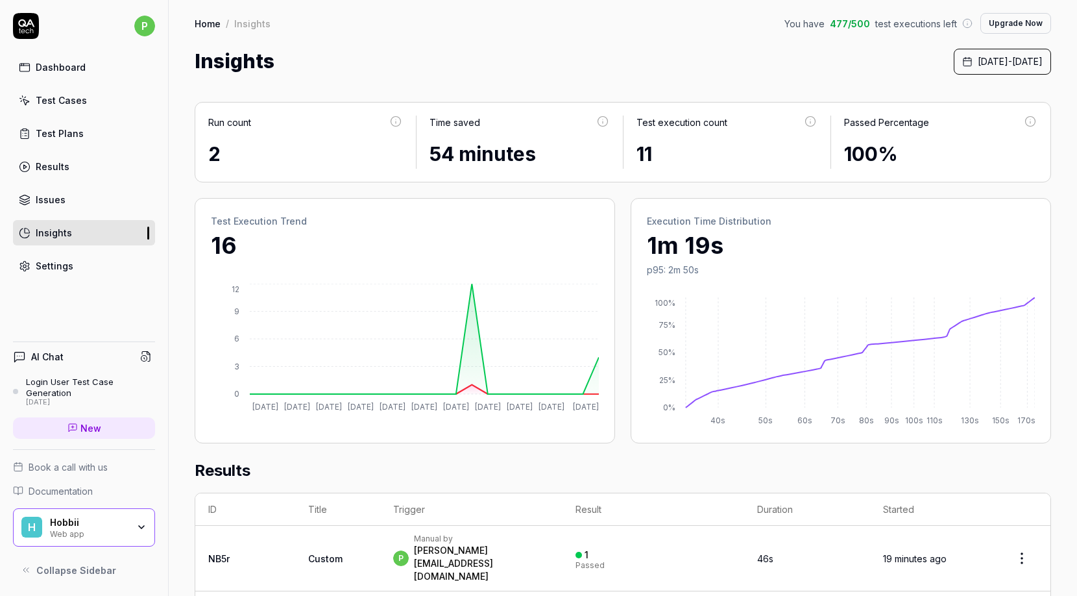
click at [69, 99] on div "Test Cases" at bounding box center [61, 100] width 51 height 14
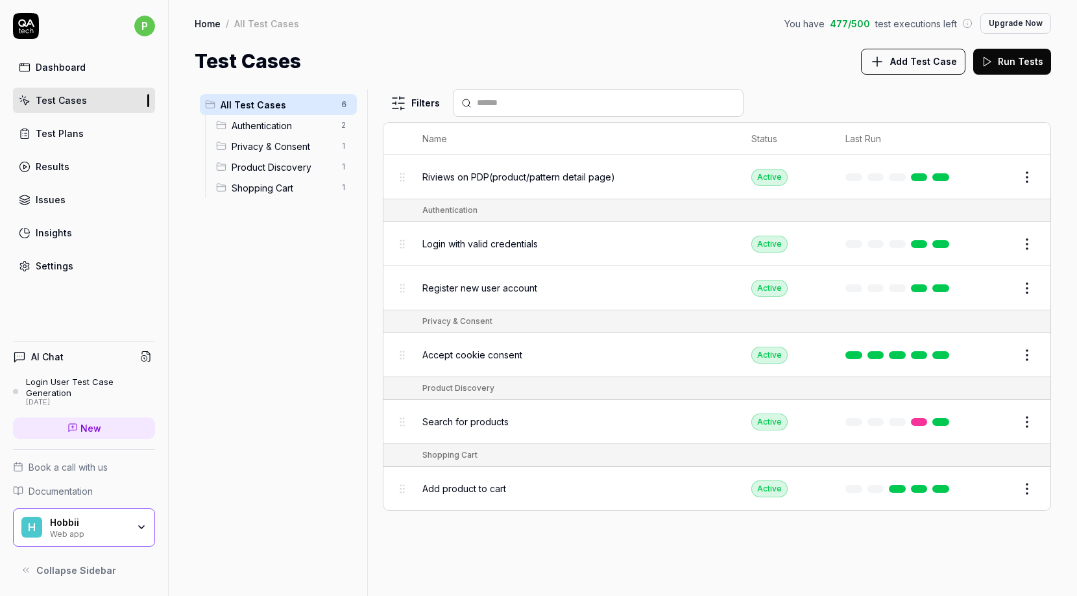
click at [470, 243] on span "Login with valid credentials" at bounding box center [479, 244] width 115 height 14
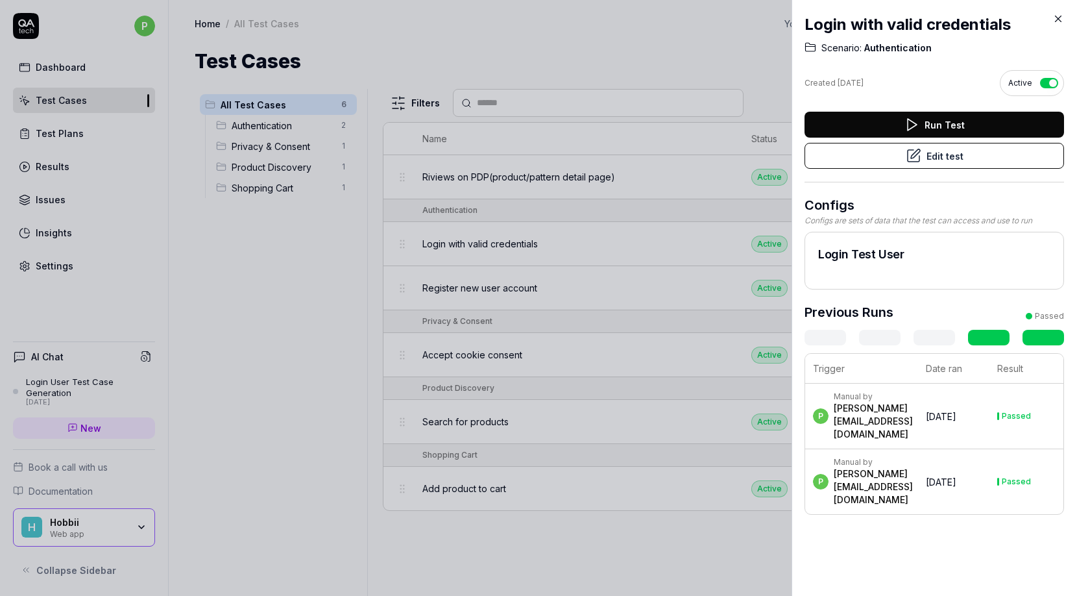
click at [873, 125] on button "Run Test" at bounding box center [934, 125] width 260 height 26
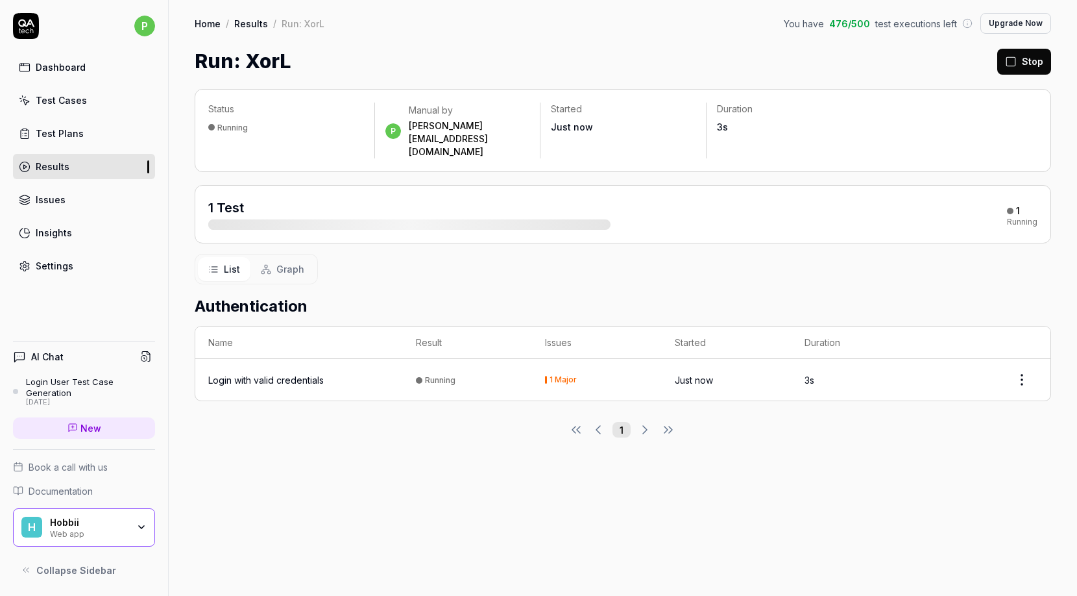
click at [241, 373] on div "Login with valid credentials" at bounding box center [265, 380] width 115 height 14
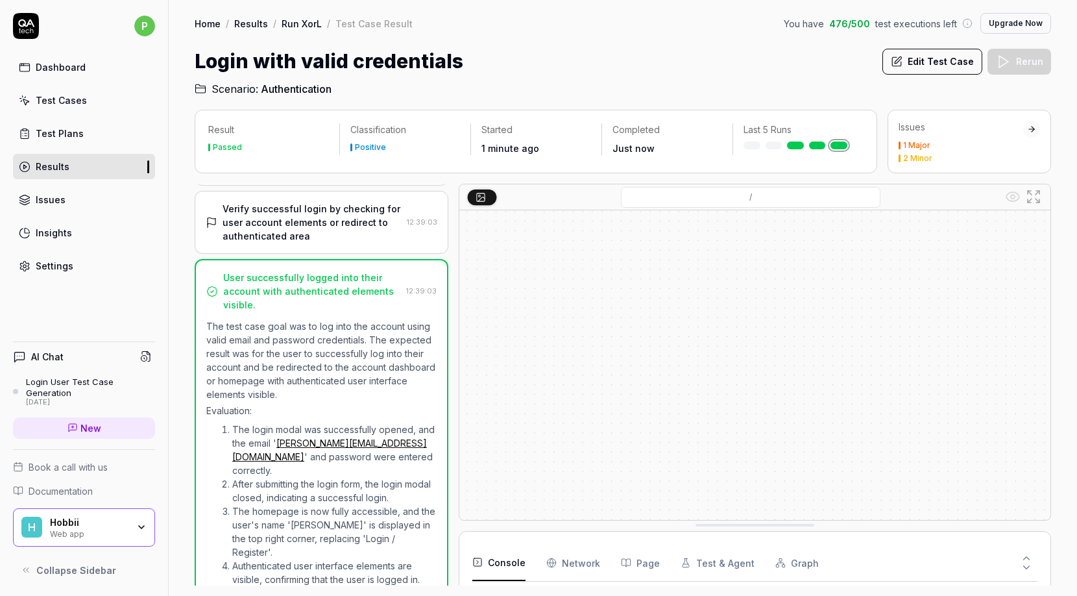
scroll to position [305, 0]
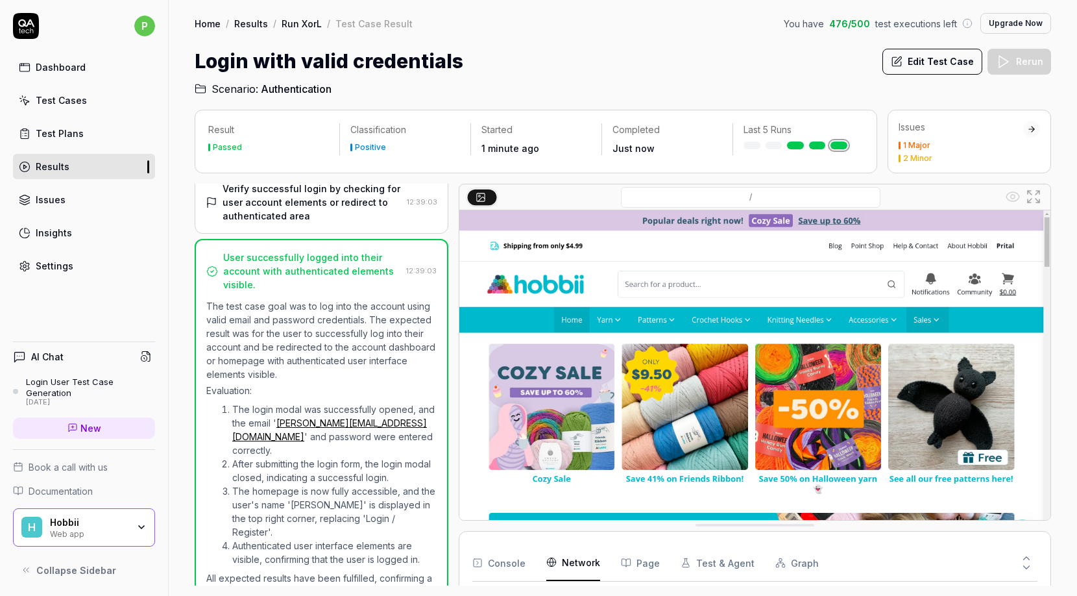
click at [570, 560] on Requests "Network" at bounding box center [573, 562] width 54 height 36
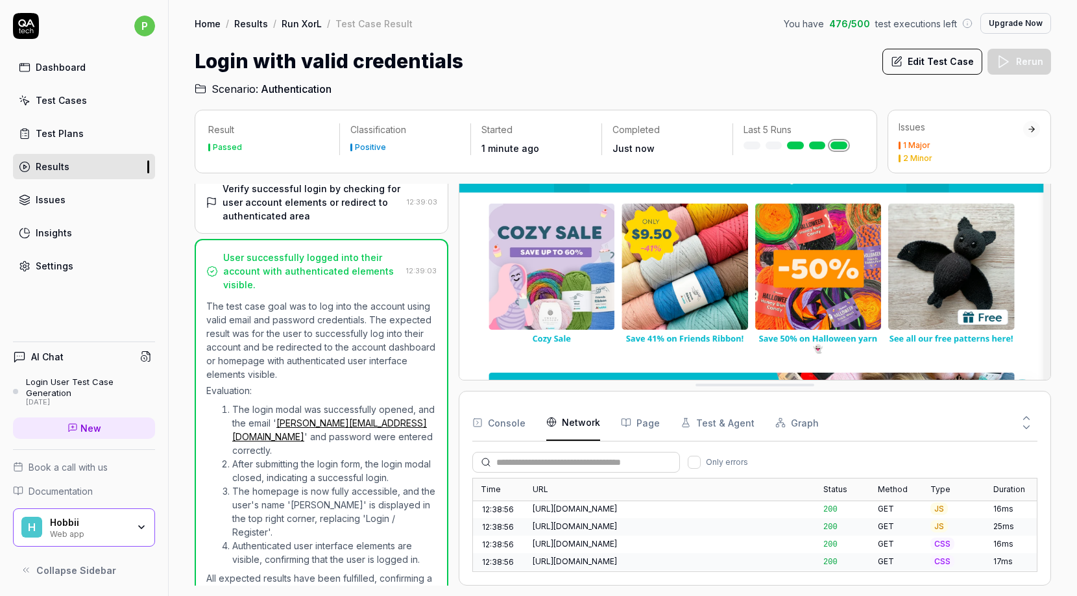
scroll to position [3167, 0]
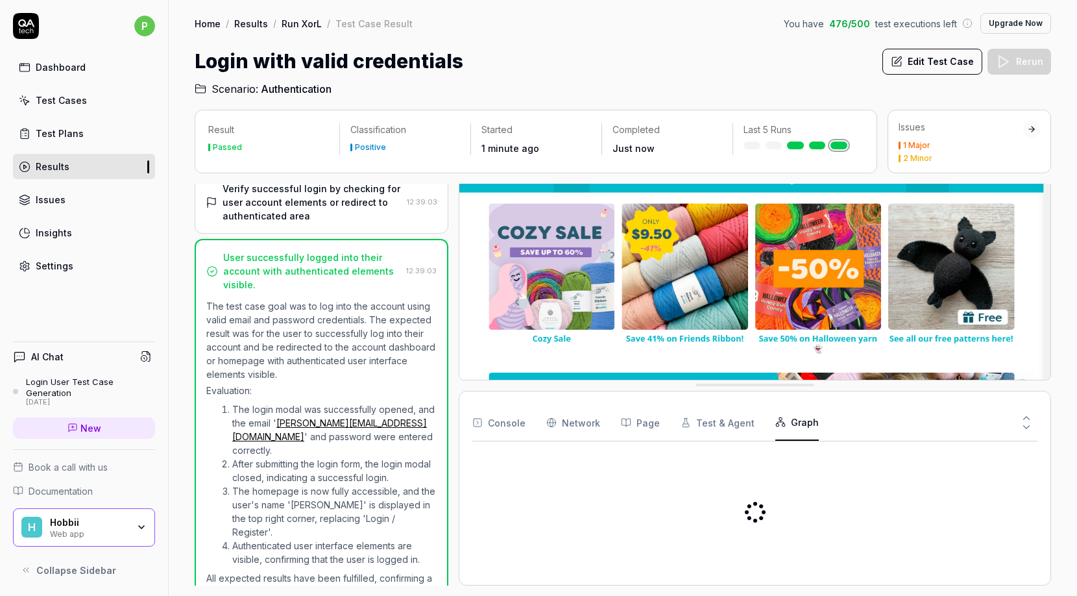
click at [796, 413] on button "Graph" at bounding box center [796, 422] width 43 height 36
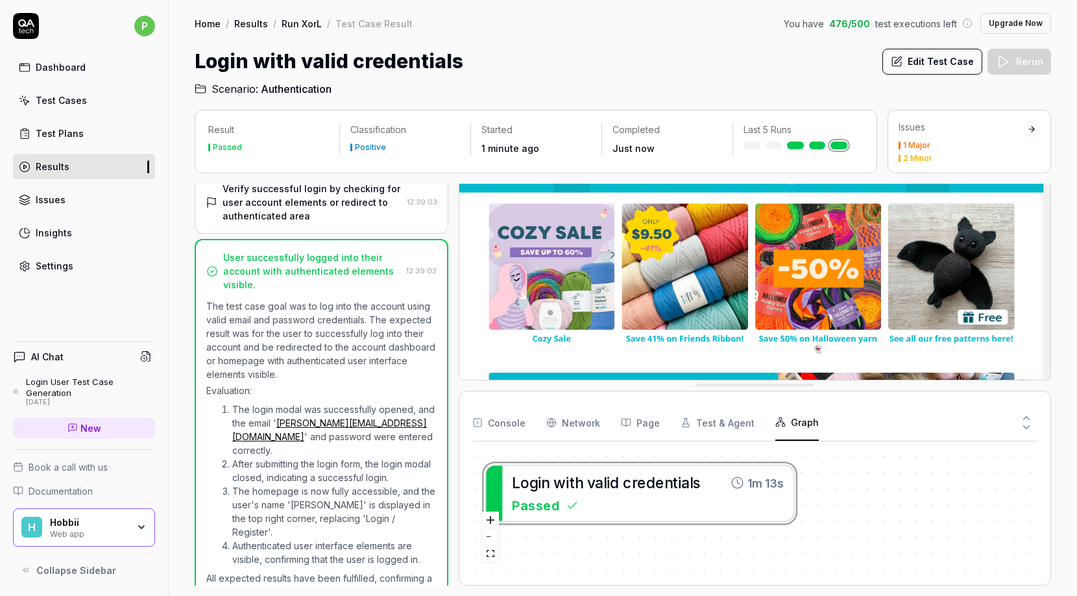
click at [521, 555] on div "L o g i n w i t h v a l i d c r e d e n t i a l s 1m 13s Passed" at bounding box center [754, 512] width 565 height 120
click at [487, 549] on button "fit view" at bounding box center [490, 553] width 17 height 17
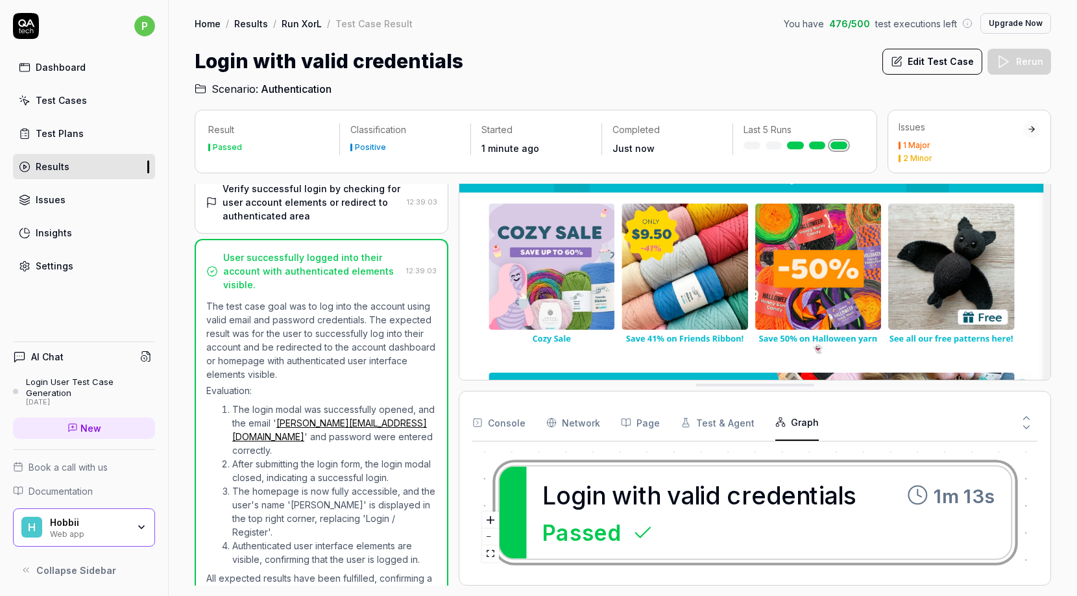
click at [908, 418] on div at bounding box center [939, 422] width 198 height 36
click at [490, 522] on icon "zoom in" at bounding box center [491, 520] width 8 height 8
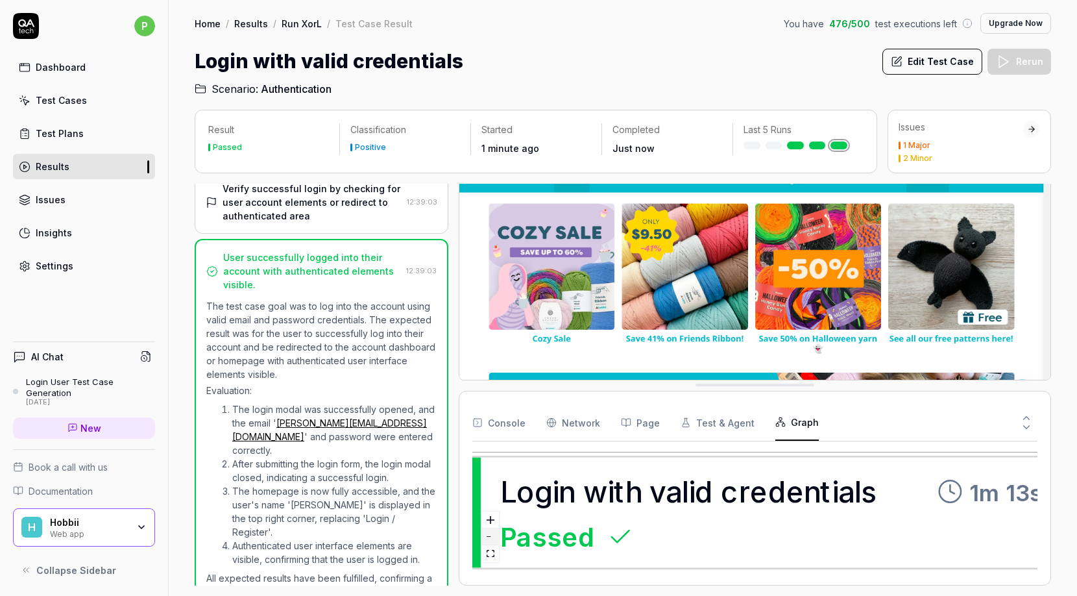
click at [490, 533] on button "zoom out" at bounding box center [490, 536] width 17 height 17
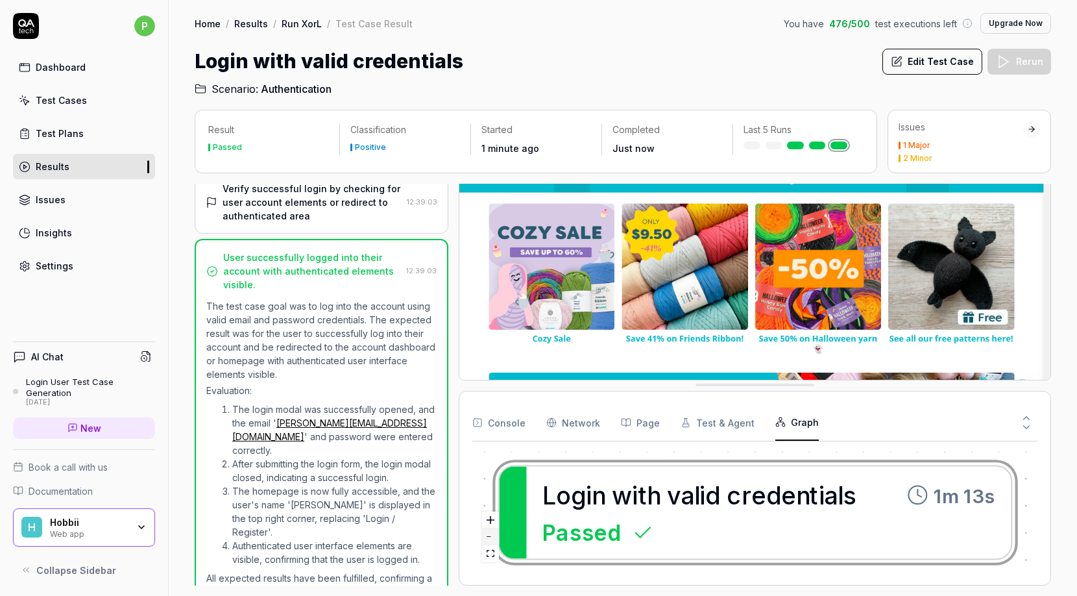
click at [490, 533] on button "zoom out" at bounding box center [490, 536] width 17 height 17
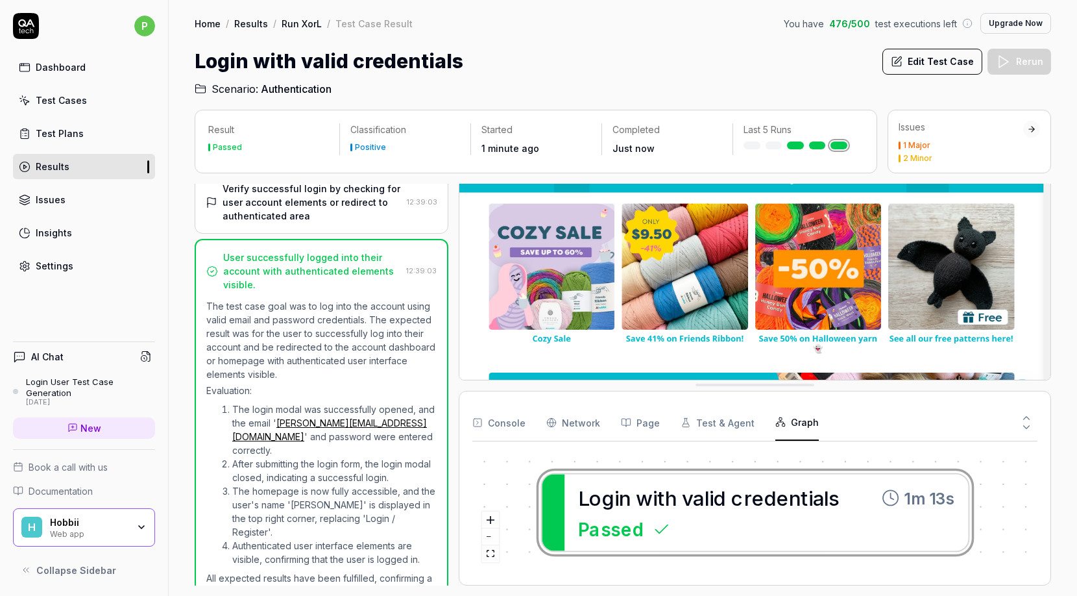
click at [516, 483] on div "L o g i n w i t h v a l i d c r e d e n t i a l s 1m 13s Passed" at bounding box center [754, 512] width 565 height 120
click at [494, 550] on button "fit view" at bounding box center [490, 553] width 17 height 17
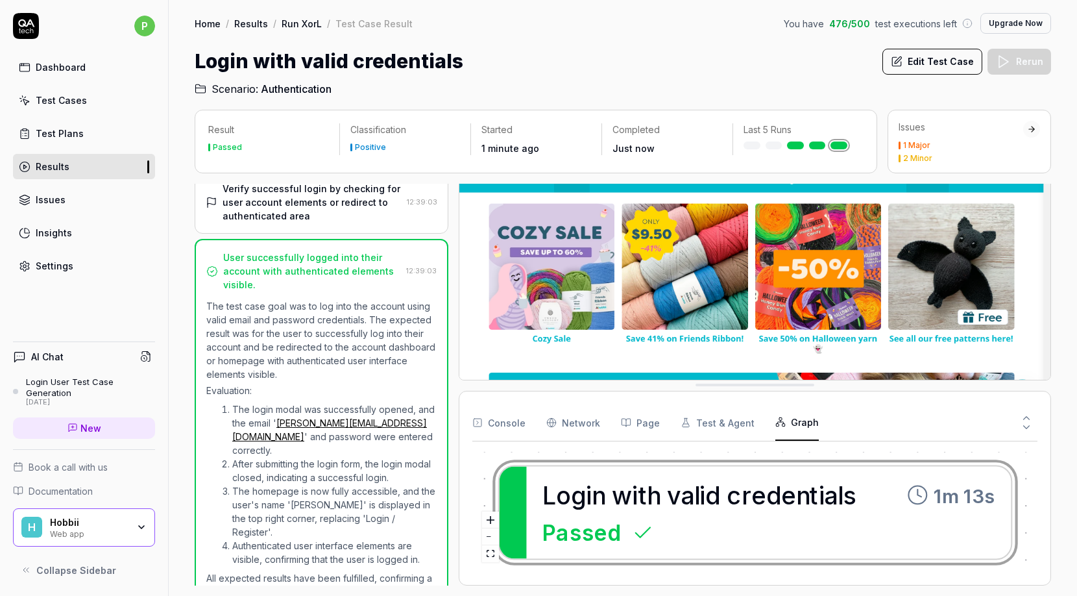
click at [579, 424] on Requests "Network" at bounding box center [573, 422] width 54 height 36
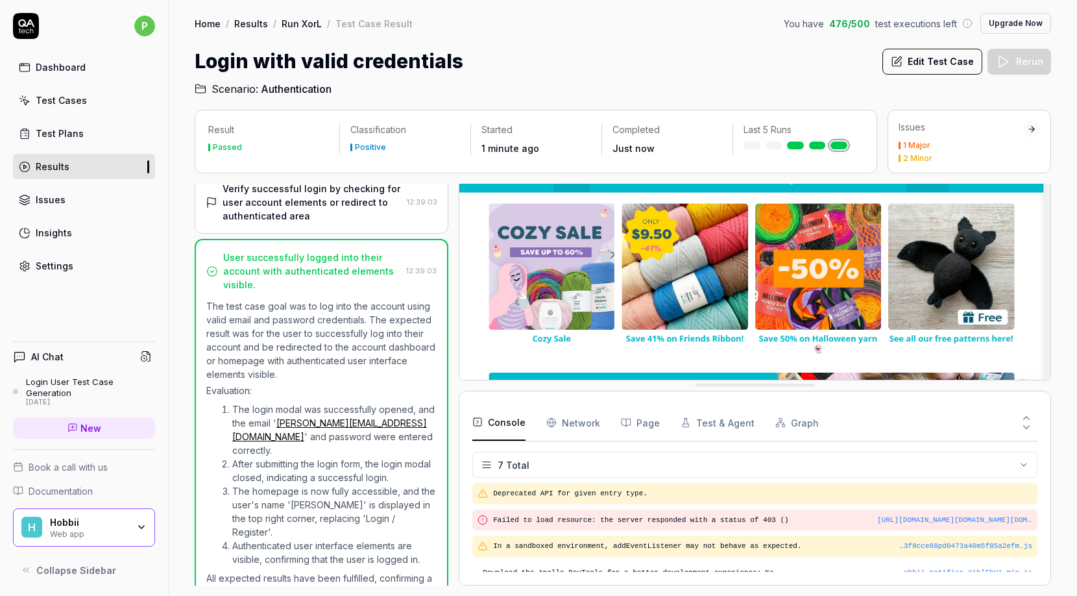
click at [506, 426] on button "Console" at bounding box center [498, 422] width 53 height 36
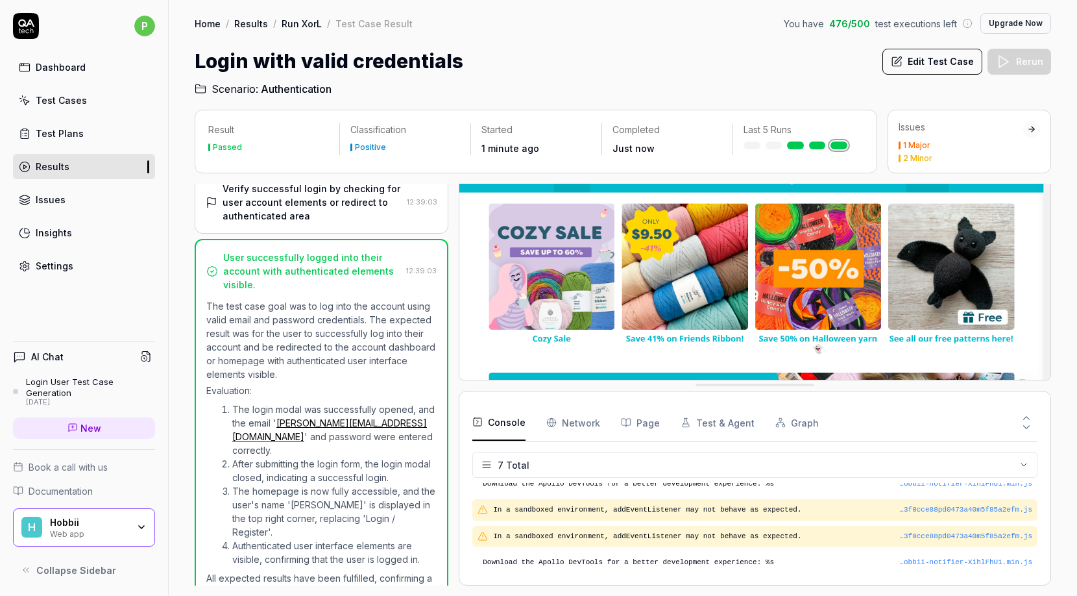
click at [571, 427] on Requests "Network" at bounding box center [573, 422] width 54 height 36
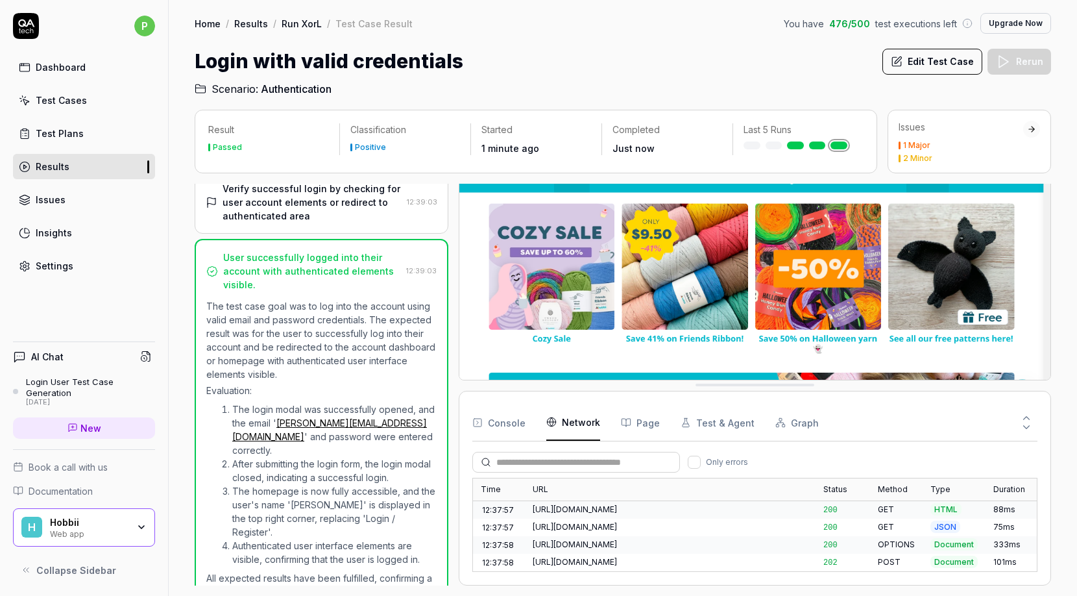
scroll to position [3167, 0]
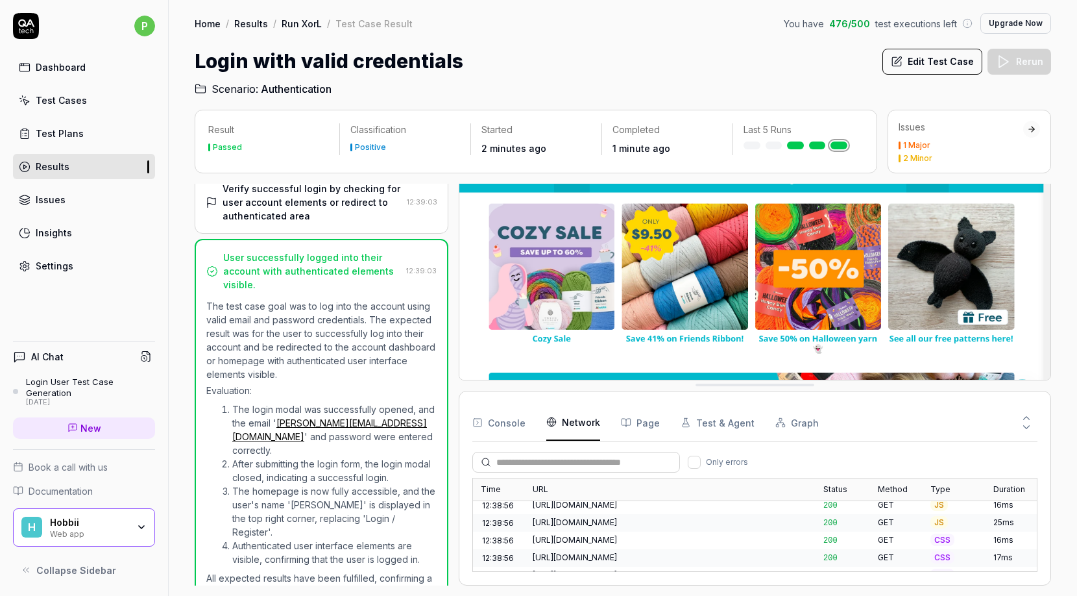
click at [631, 417] on button "Page" at bounding box center [640, 422] width 39 height 36
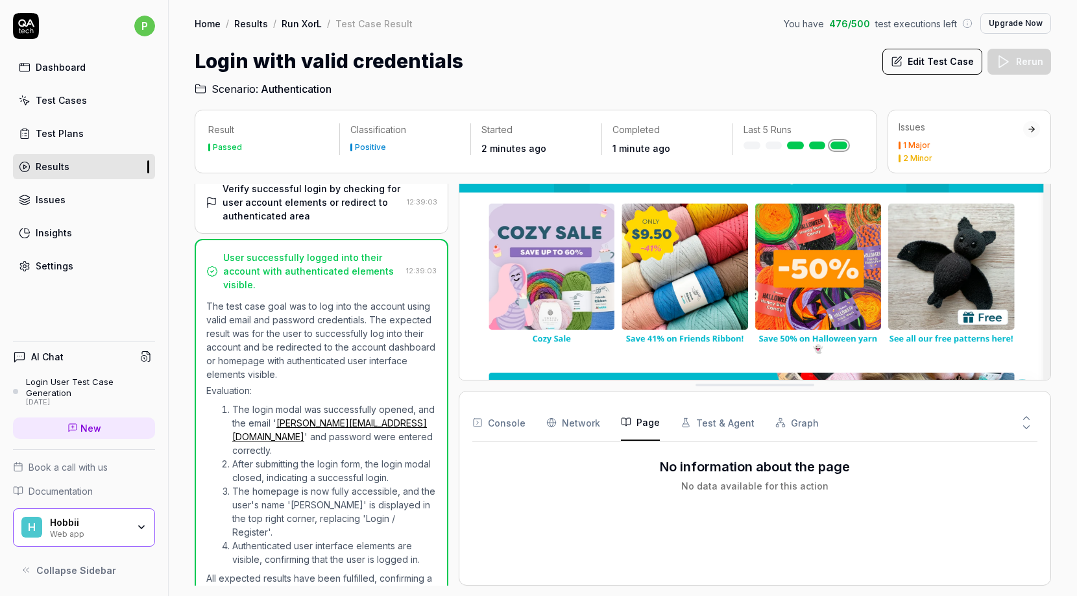
click at [697, 418] on button "Test & Agent" at bounding box center [718, 422] width 74 height 36
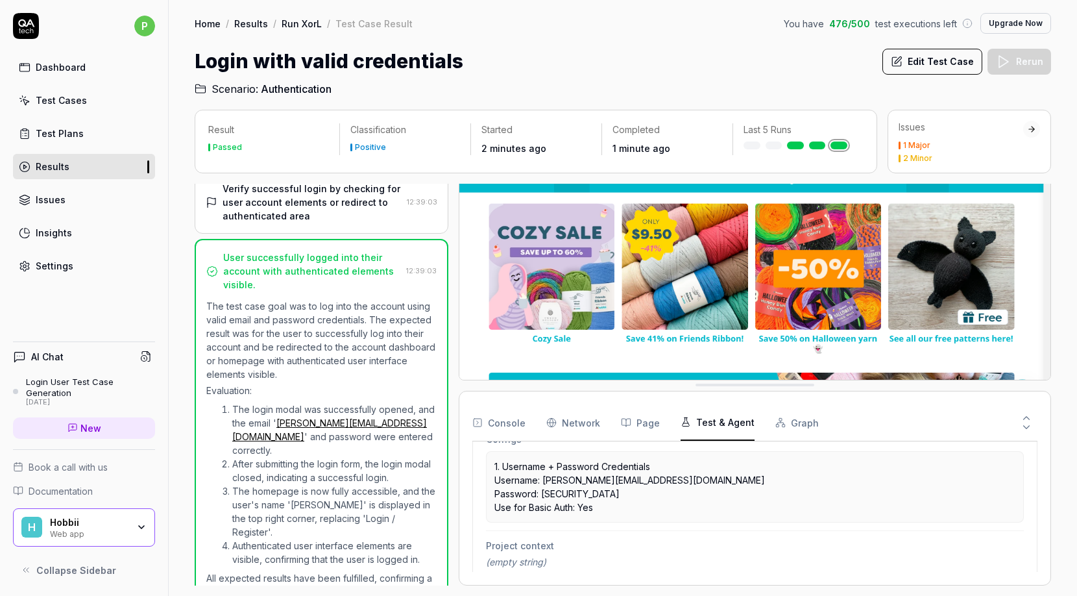
scroll to position [470, 0]
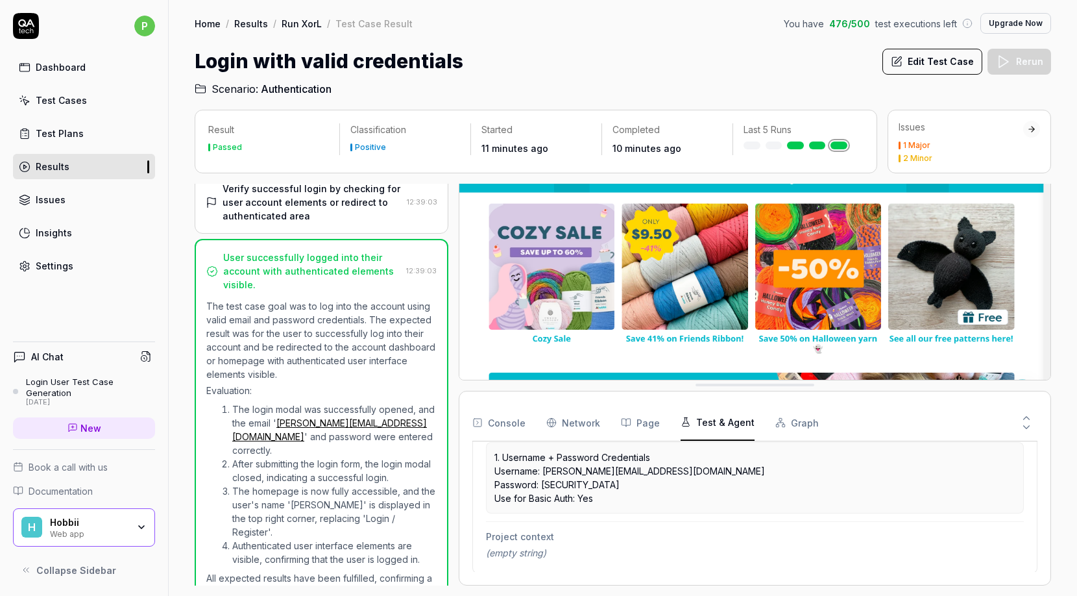
click at [73, 99] on div "Test Cases" at bounding box center [61, 100] width 51 height 14
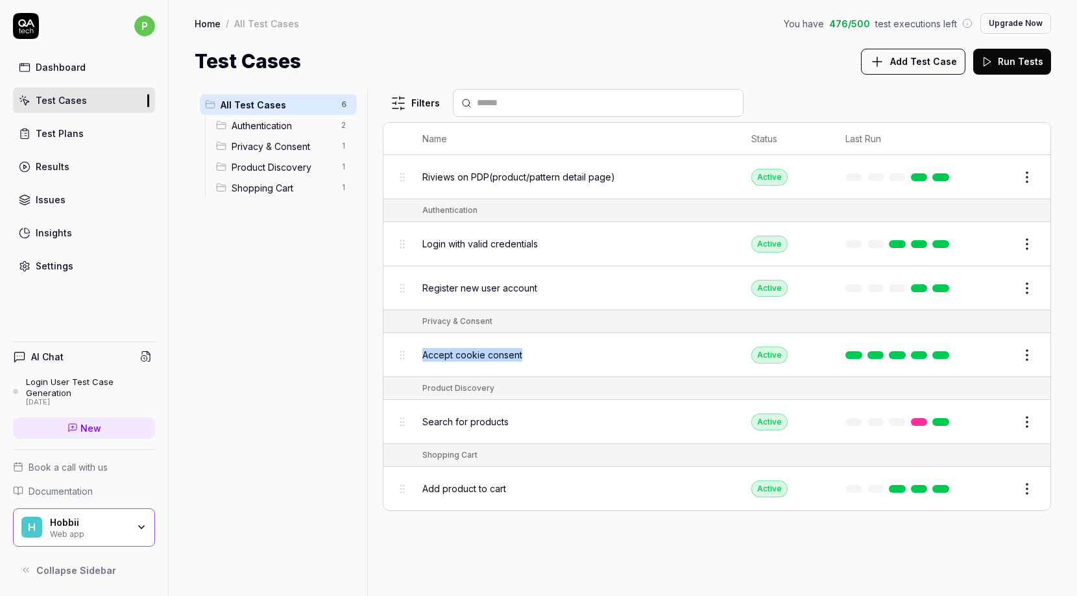
copy span "Accept cookie consent"
drag, startPoint x: 530, startPoint y: 357, endPoint x: 419, endPoint y: 354, distance: 111.0
click at [419, 354] on td "Accept cookie consent" at bounding box center [574, 355] width 330 height 44
